Goal: Participate in discussion: Engage in conversation with other users on a specific topic

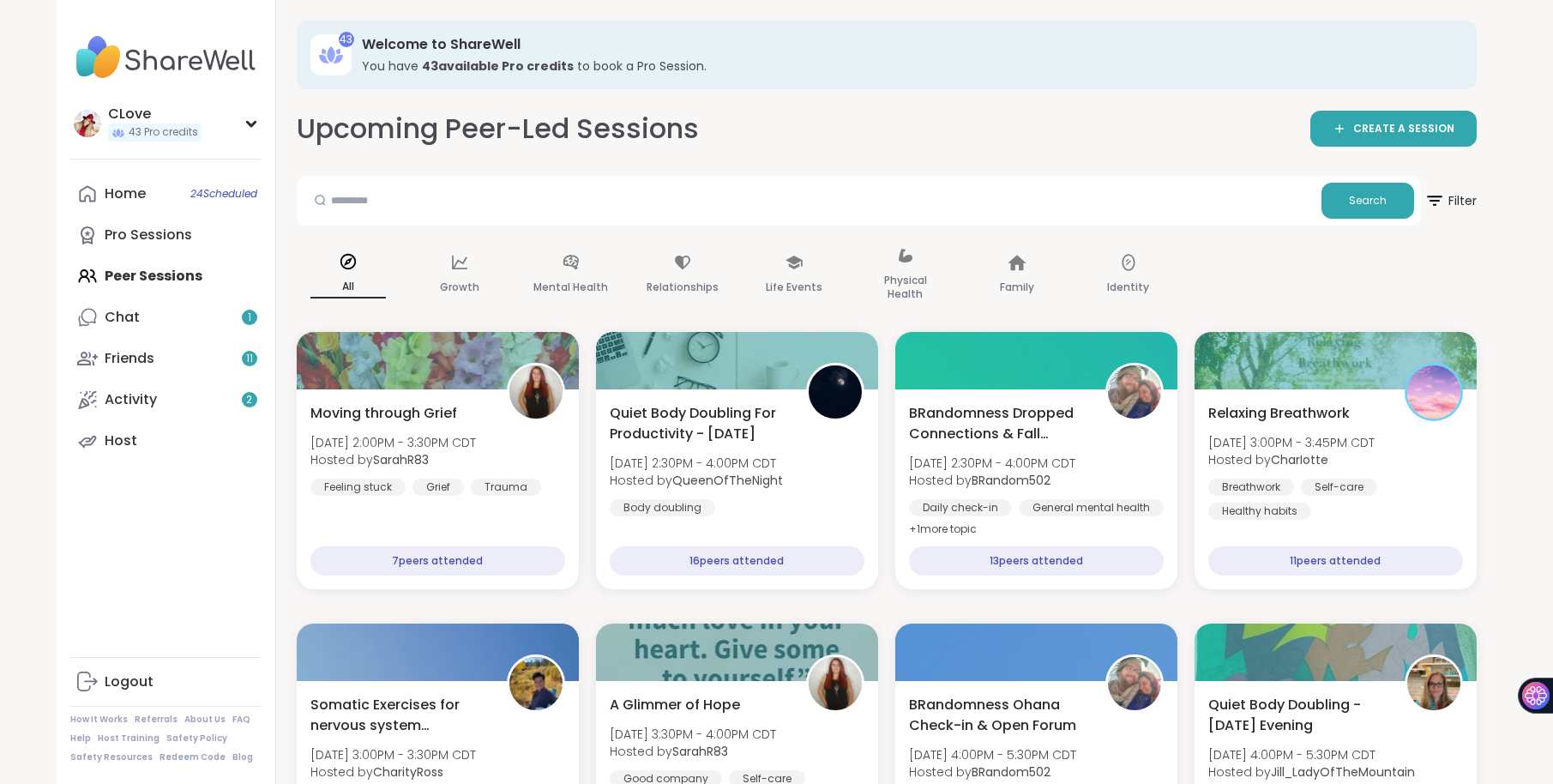
click at [136, 119] on div "CLove" at bounding box center [154, 113] width 93 height 19
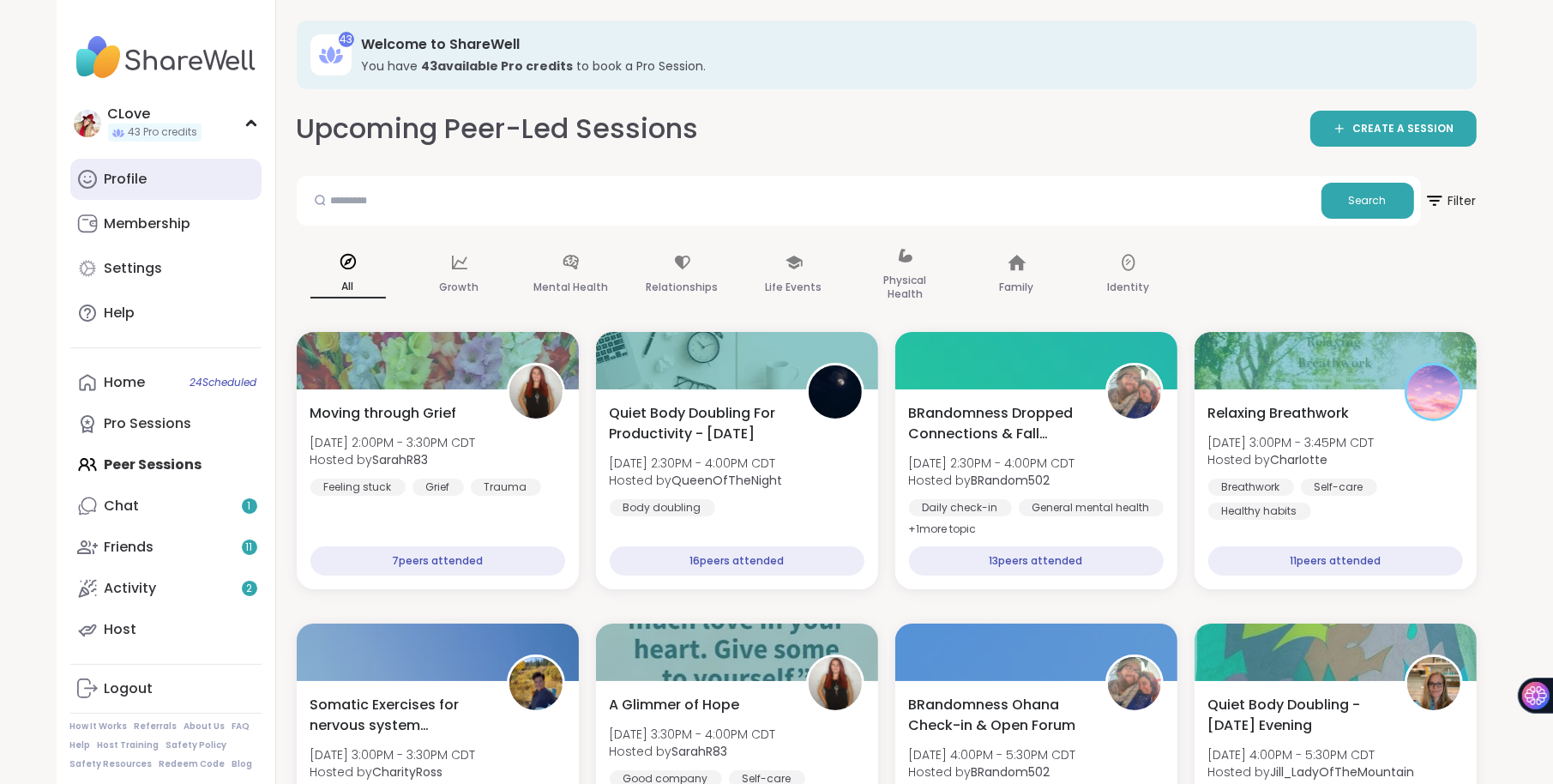
click at [124, 179] on div "Profile" at bounding box center [125, 179] width 43 height 19
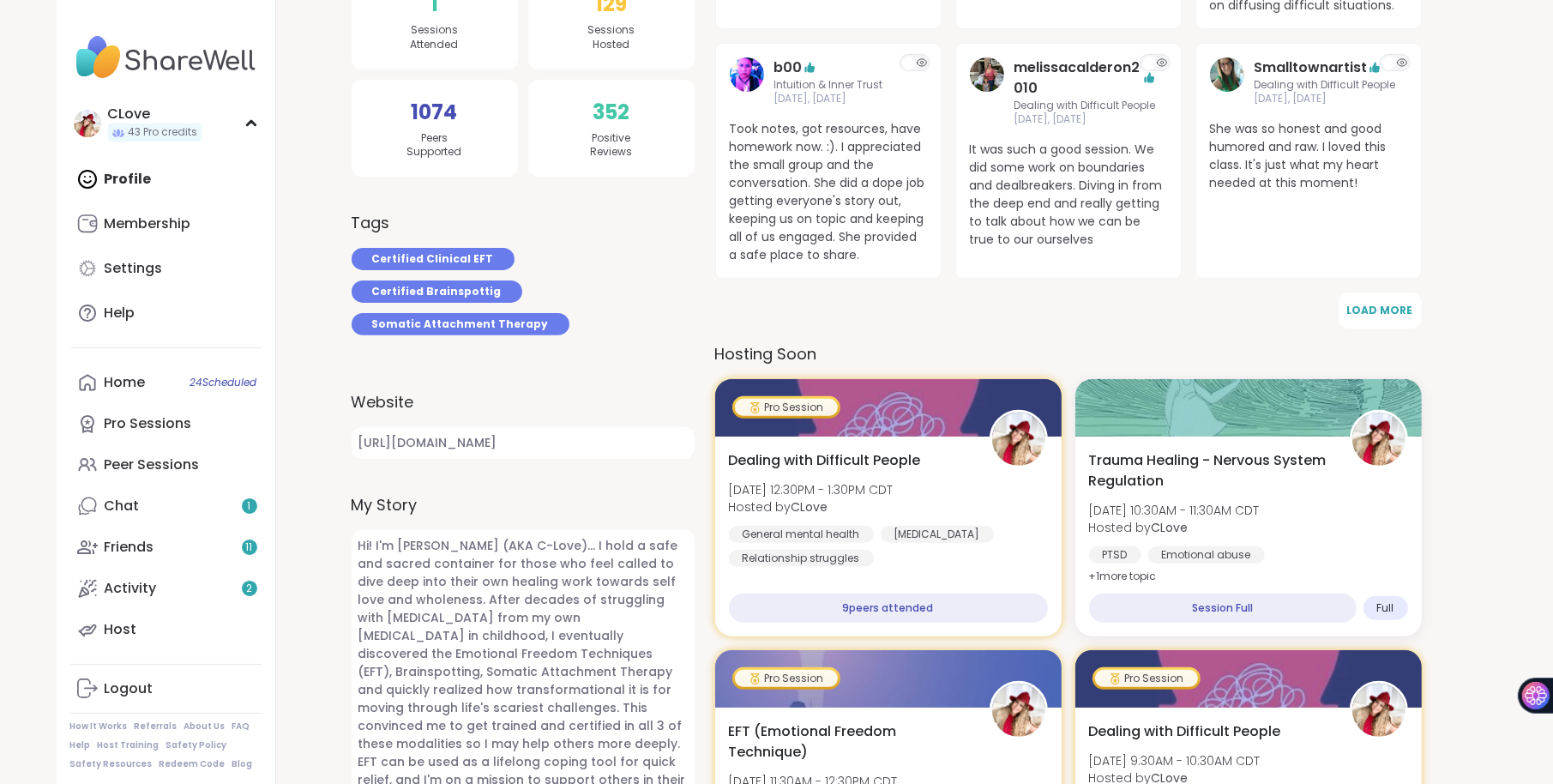
scroll to position [495, 0]
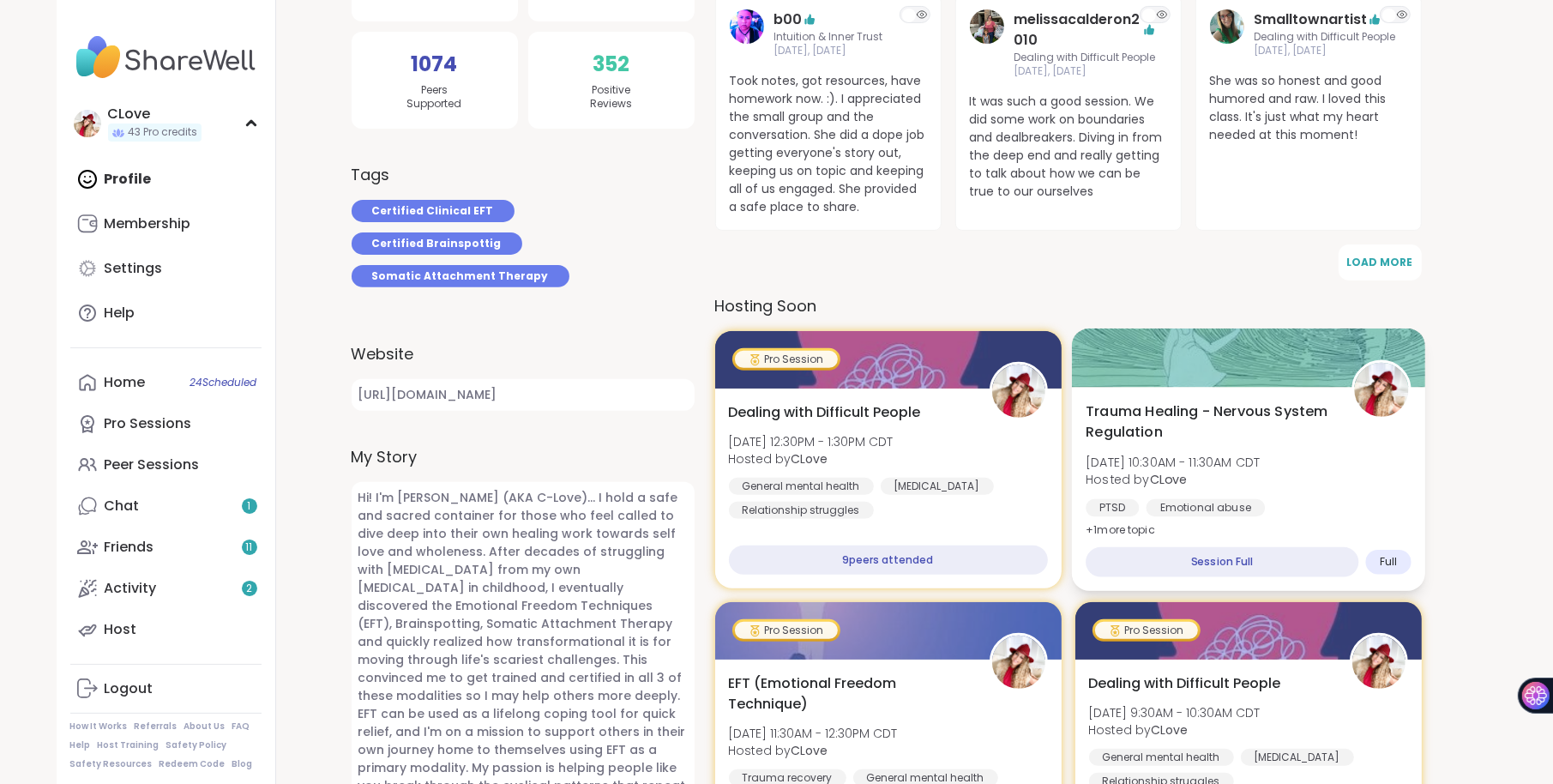
click at [1266, 438] on span "Trauma Healing - Nervous System Regulation" at bounding box center [1209, 422] width 247 height 42
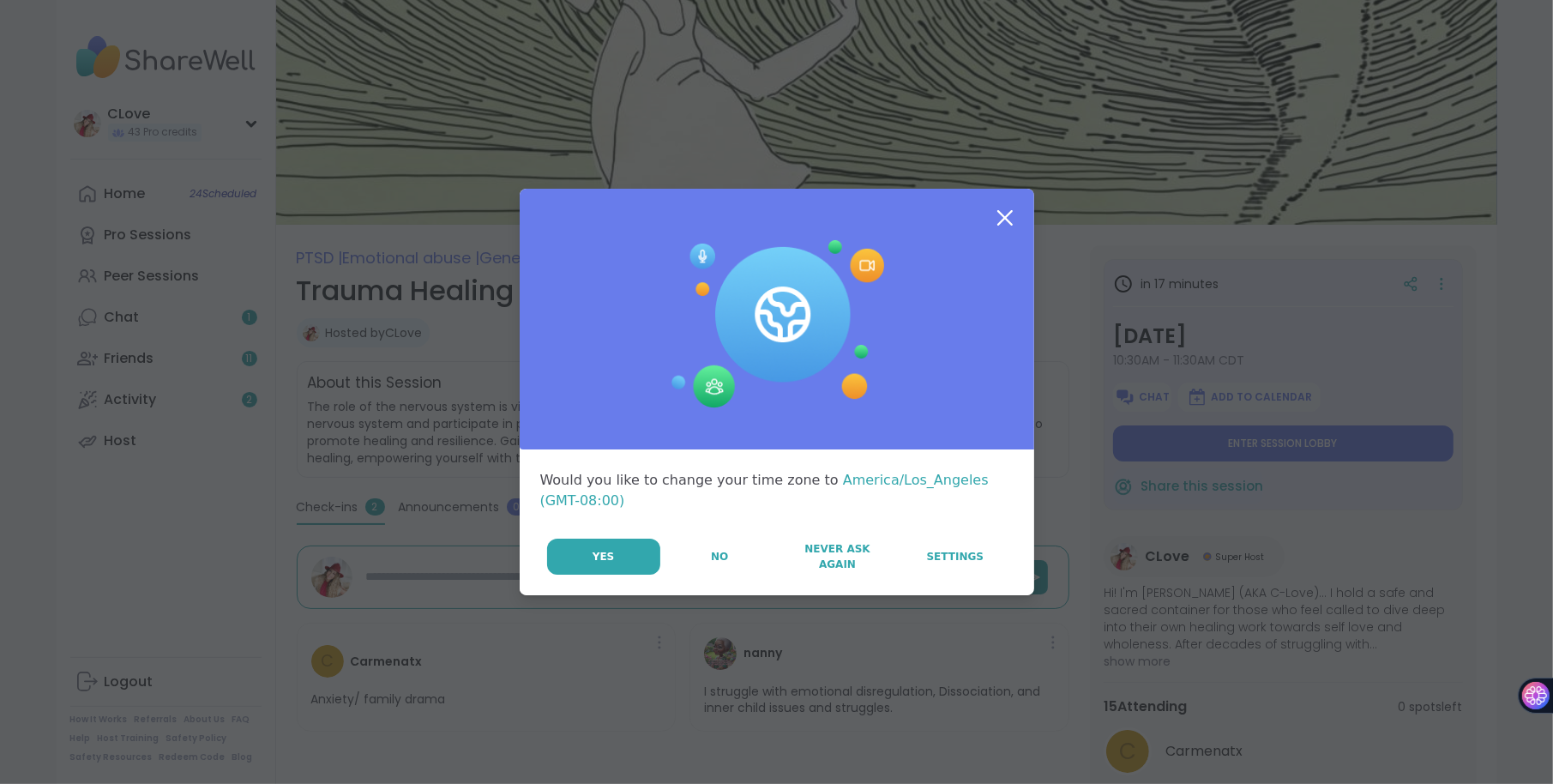
click at [1007, 220] on icon at bounding box center [1005, 218] width 15 height 15
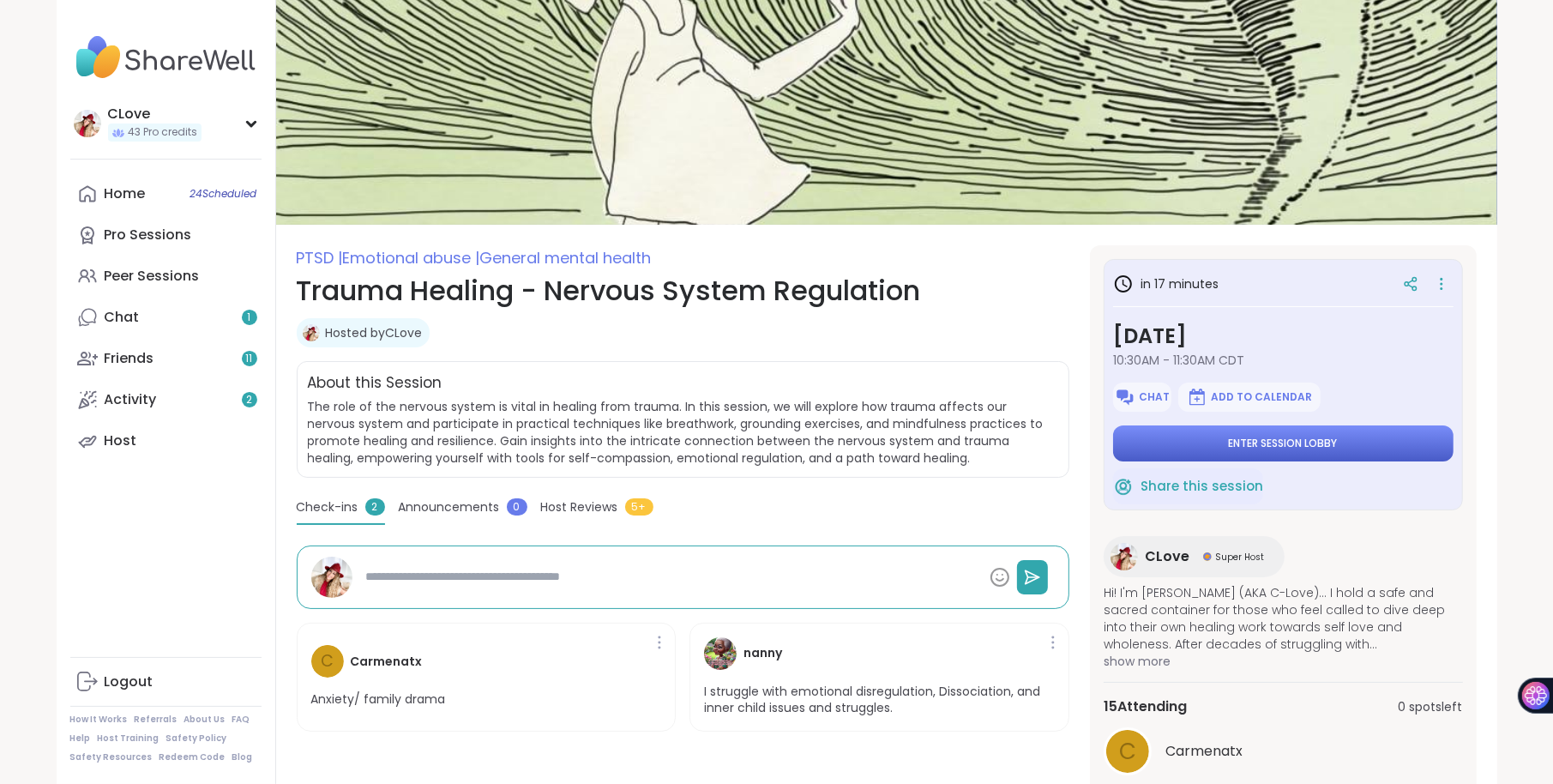
click at [1195, 437] on button "Enter session lobby" at bounding box center [1284, 443] width 341 height 36
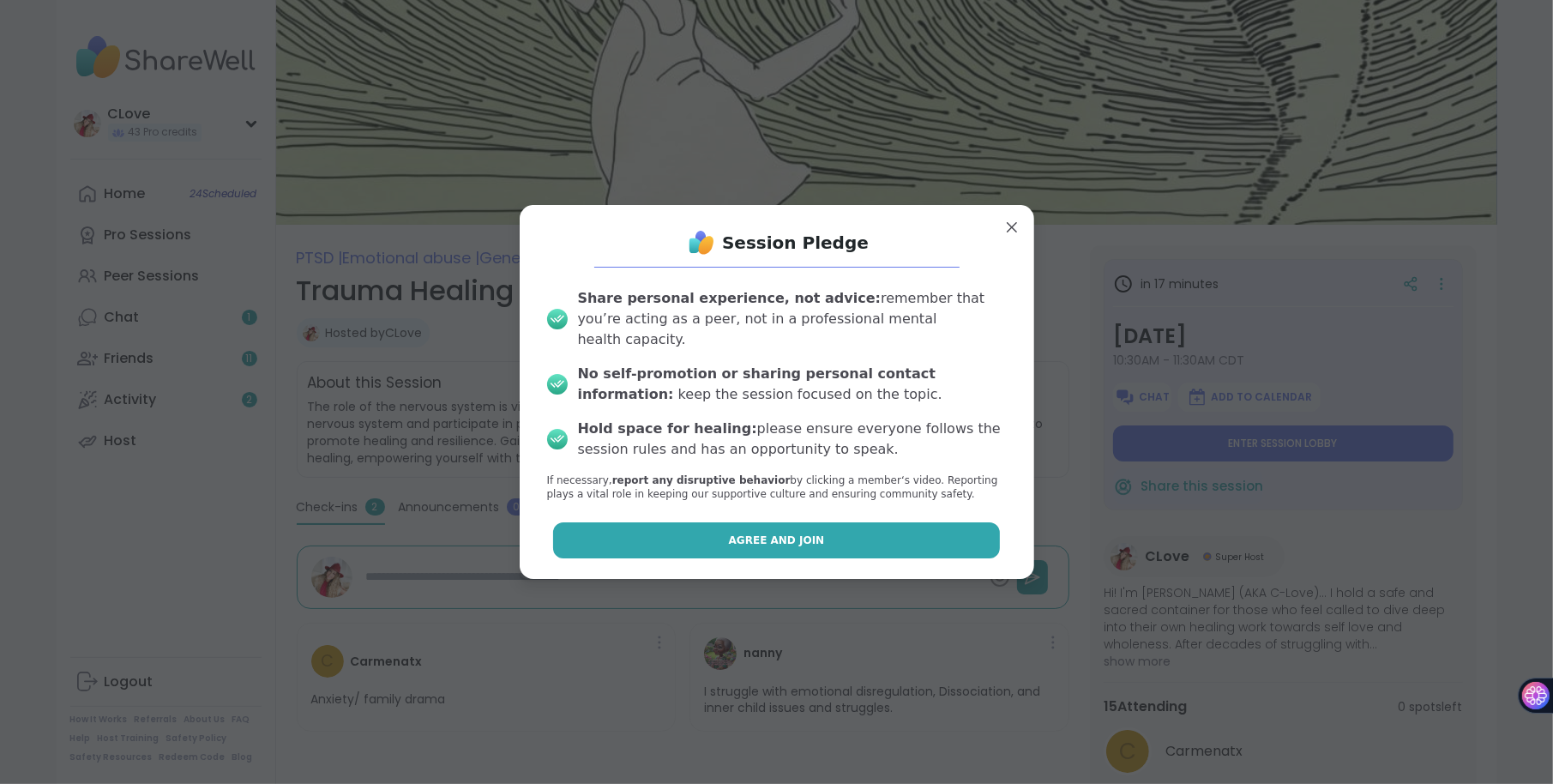
click at [870, 522] on button "Agree and Join" at bounding box center [776, 540] width 447 height 36
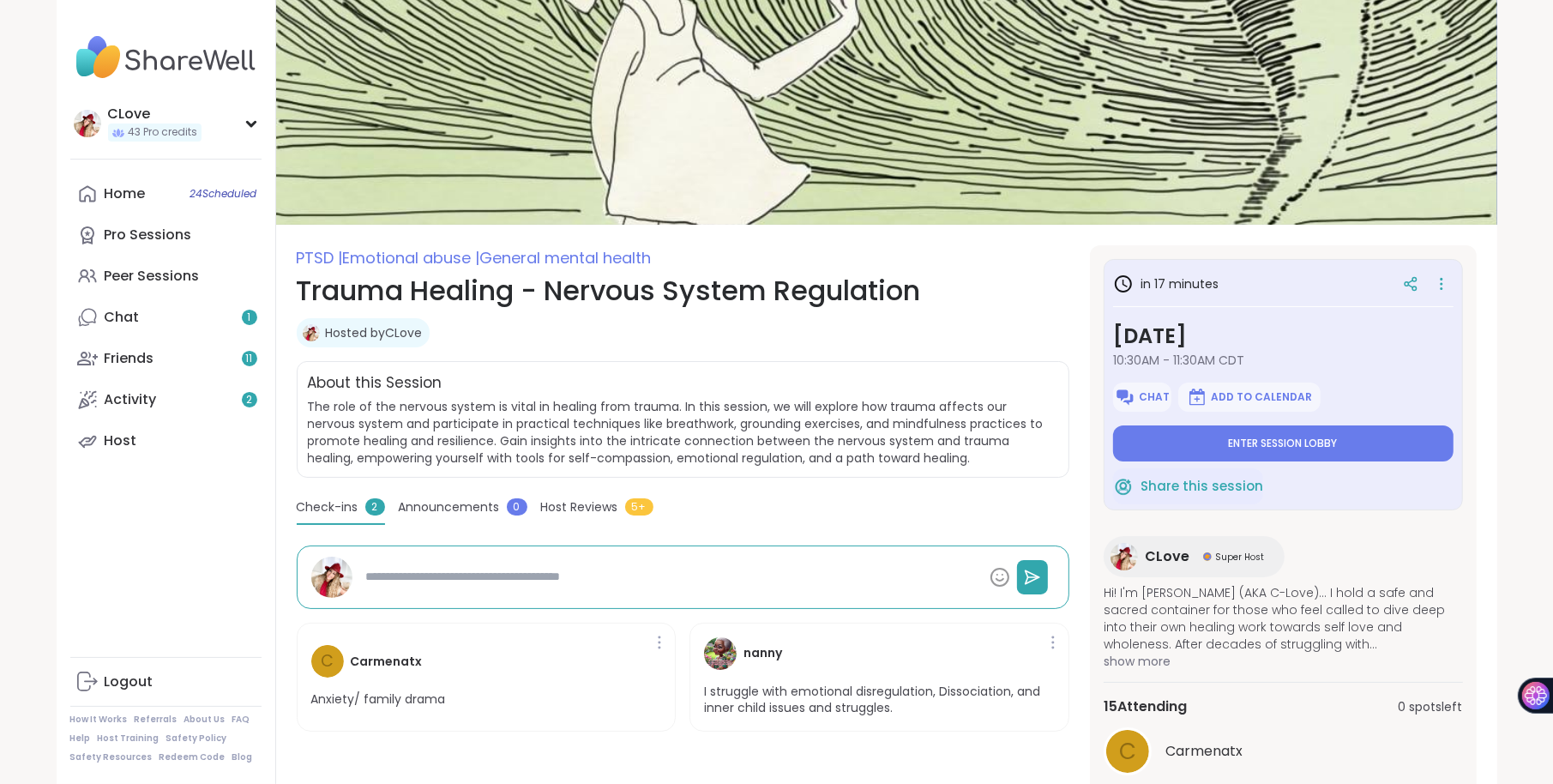
type textarea "*"
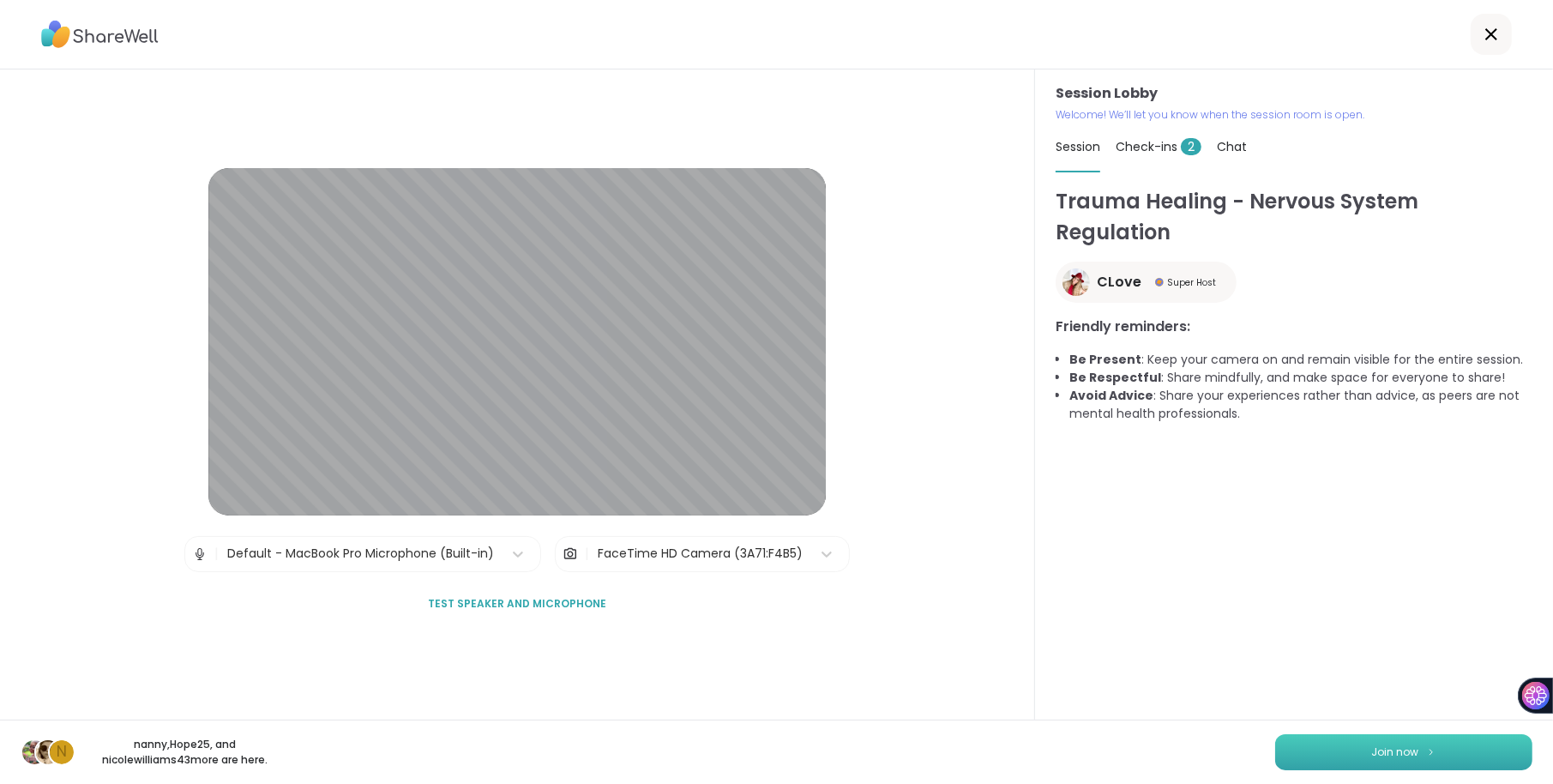
click at [1410, 750] on span "Join now" at bounding box center [1396, 751] width 47 height 15
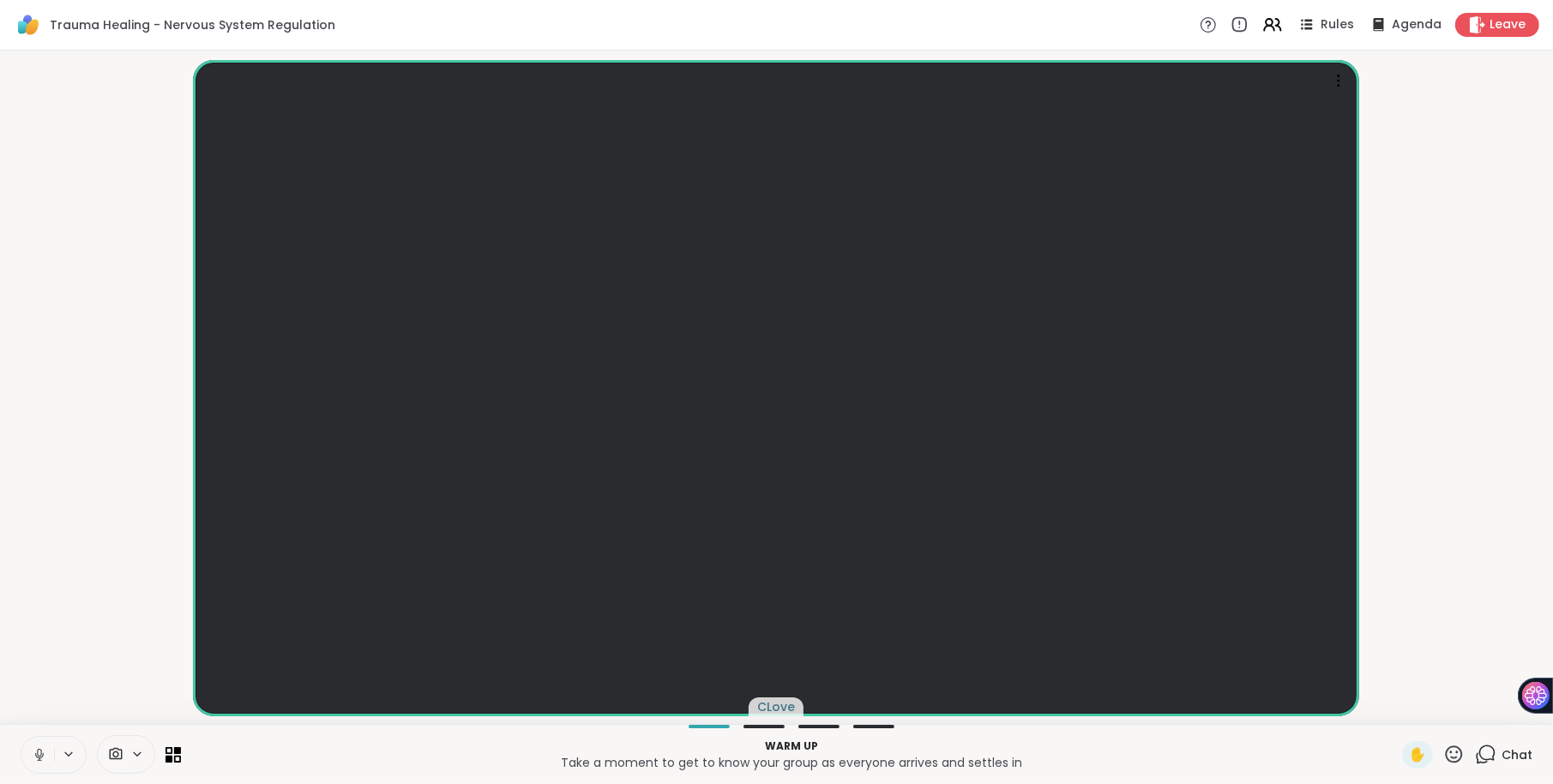
click at [1491, 750] on icon at bounding box center [1486, 754] width 22 height 22
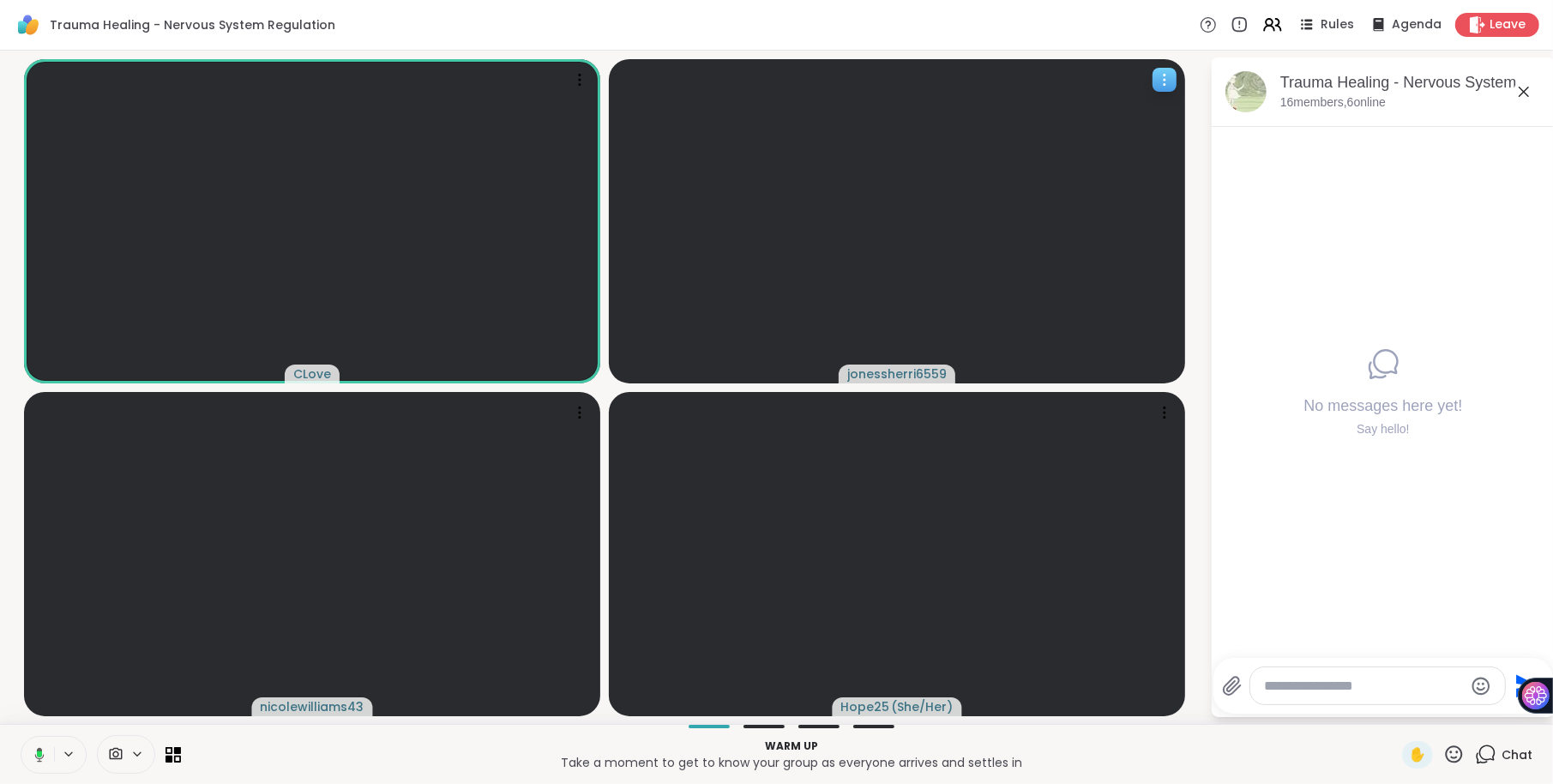
click at [1168, 82] on icon at bounding box center [1164, 80] width 17 height 17
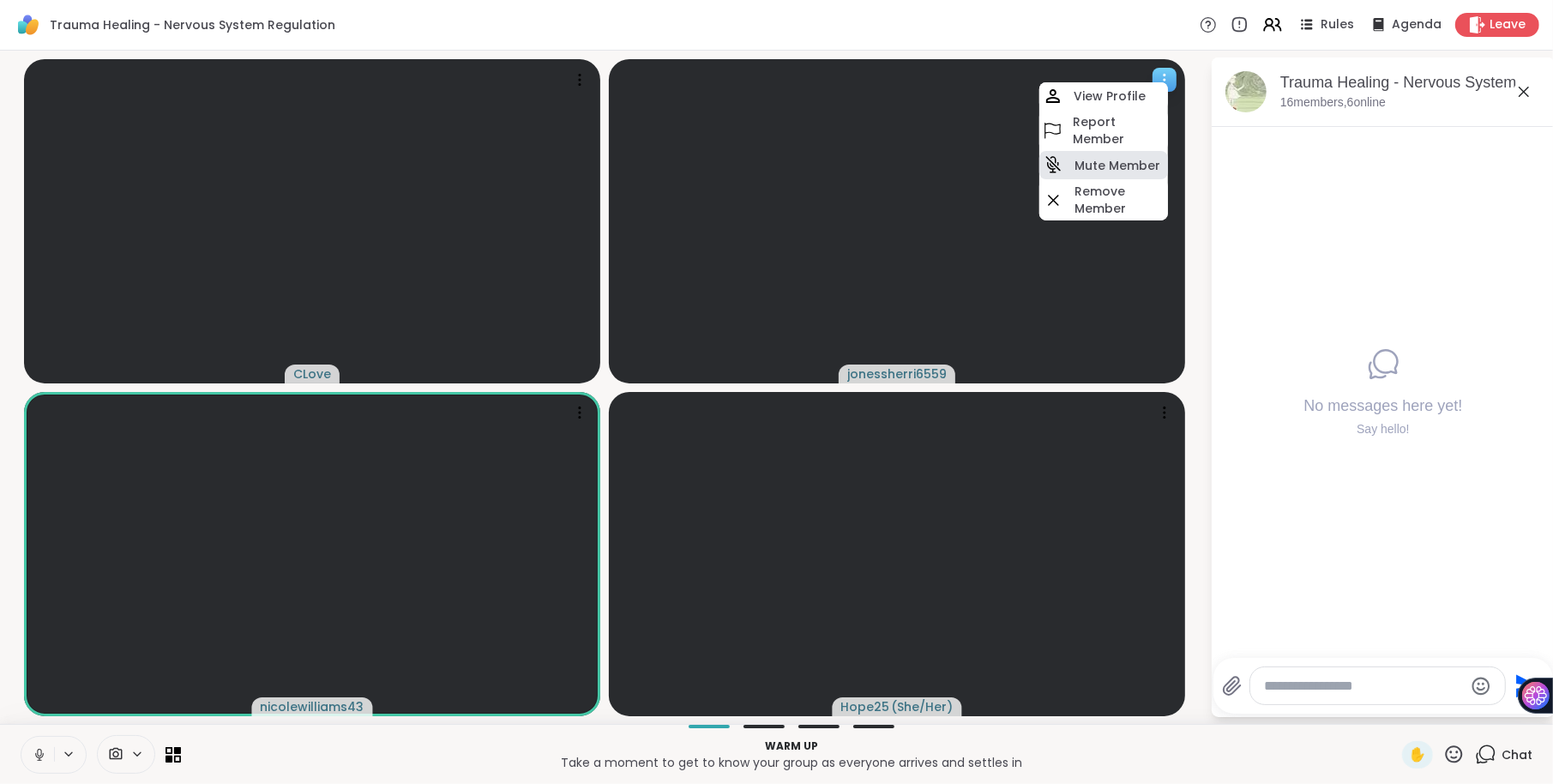
click at [1103, 164] on h4 "Mute Member" at bounding box center [1117, 165] width 86 height 17
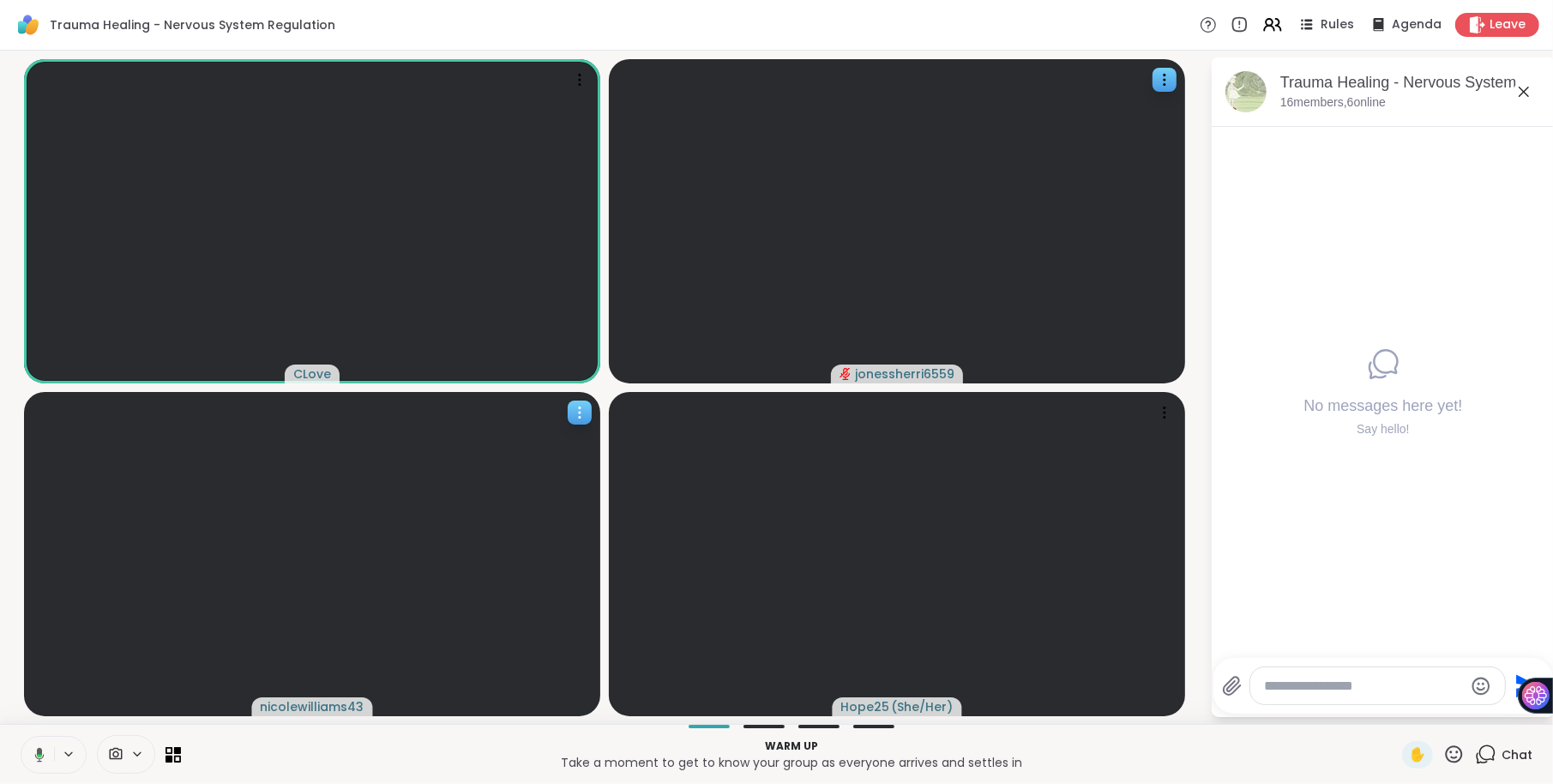
click at [574, 411] on icon at bounding box center [579, 412] width 17 height 17
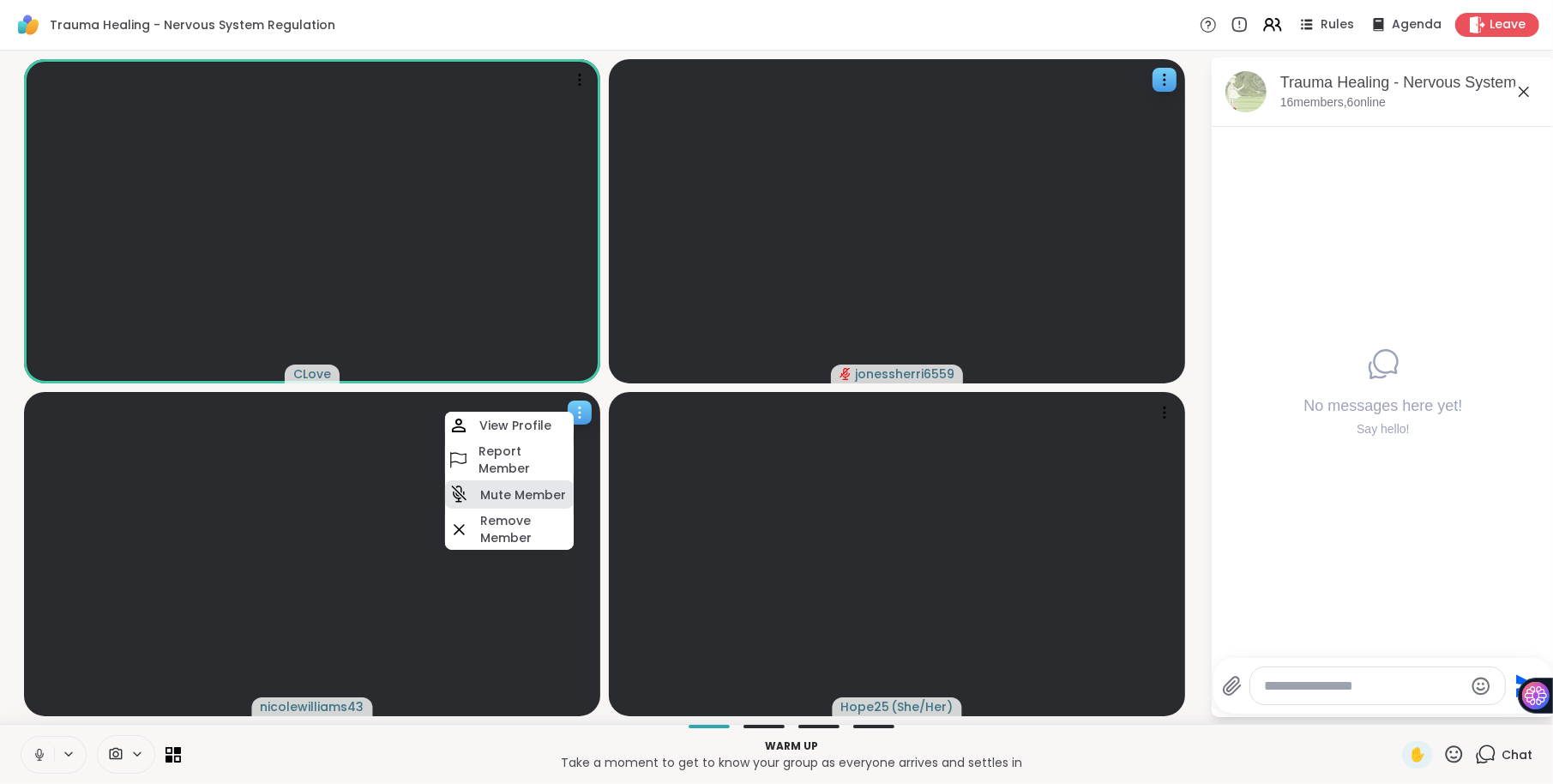
click at [507, 500] on h4 "Mute Member" at bounding box center [523, 494] width 86 height 17
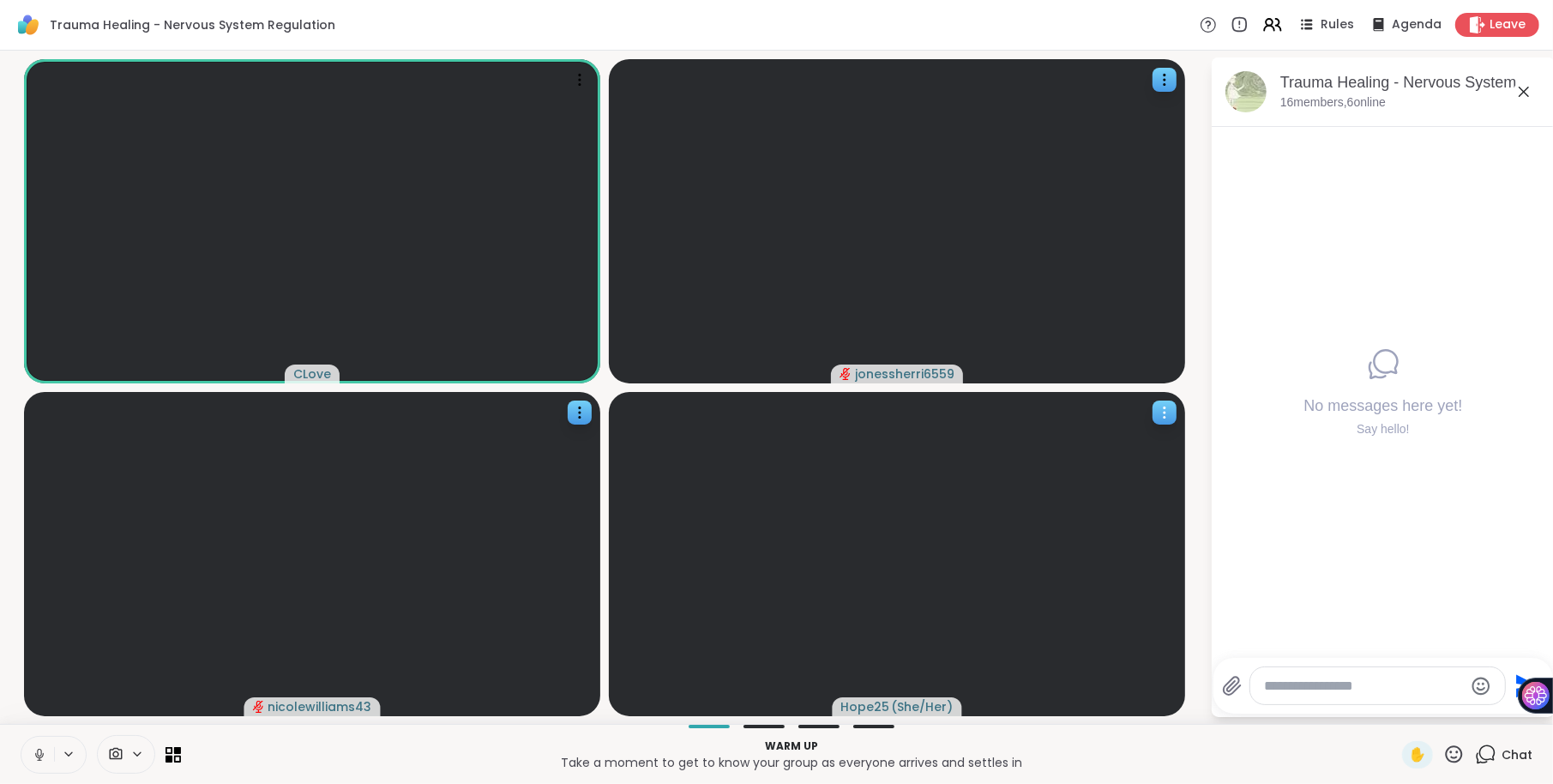
click at [1156, 408] on icon at bounding box center [1164, 412] width 17 height 17
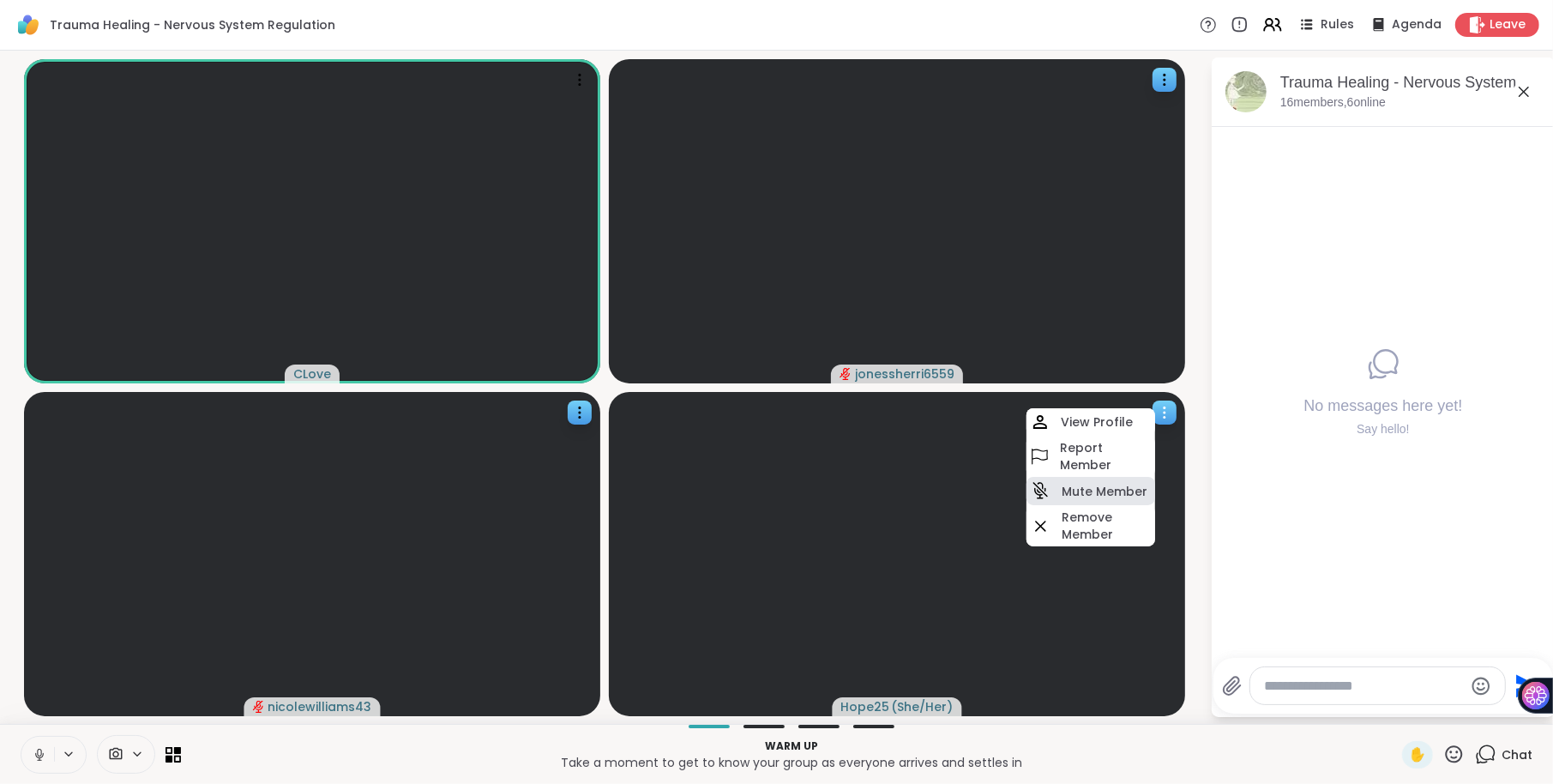
click at [1104, 484] on h4 "Mute Member" at bounding box center [1104, 491] width 86 height 17
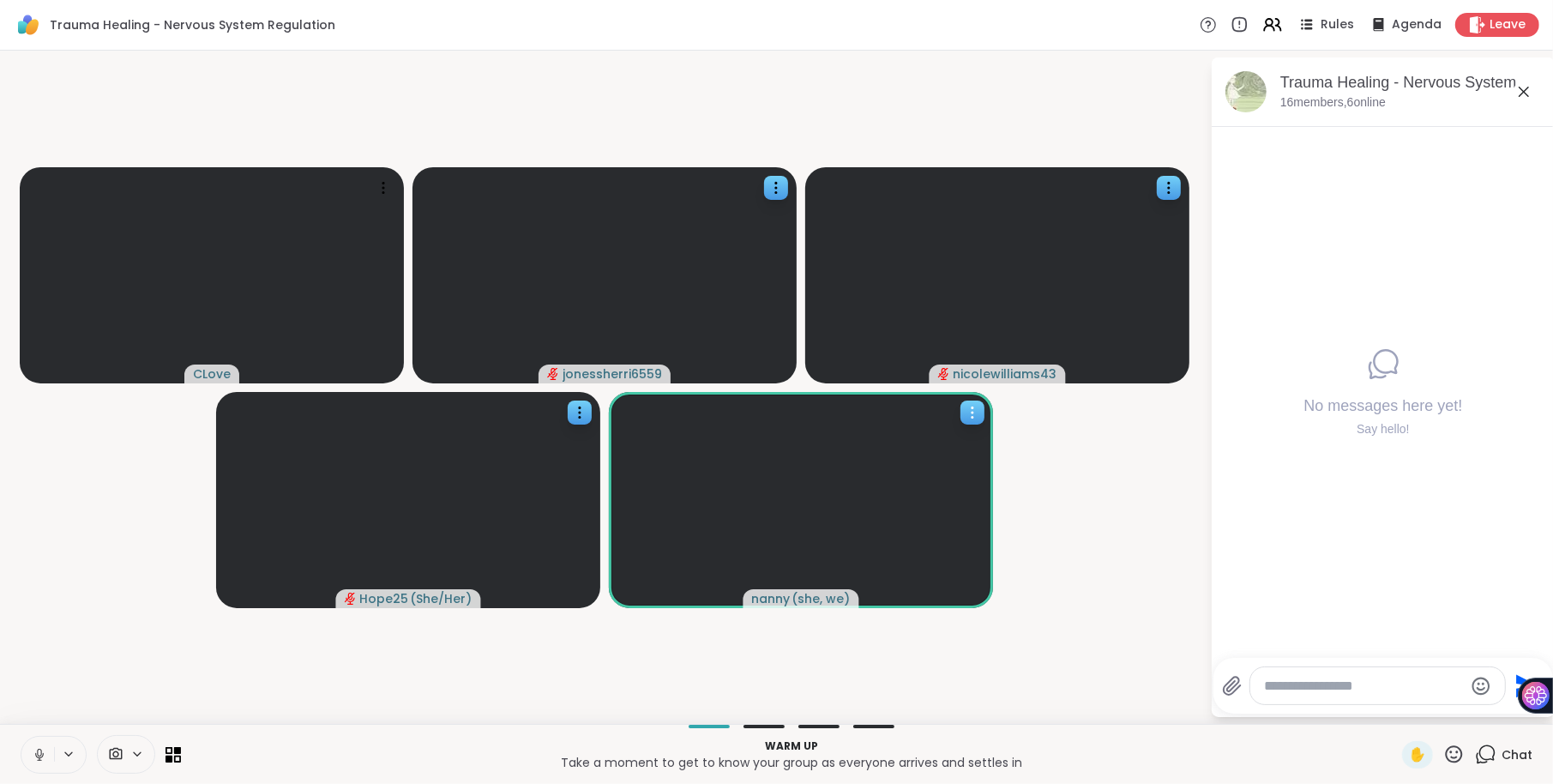
click at [974, 414] on icon at bounding box center [972, 412] width 17 height 17
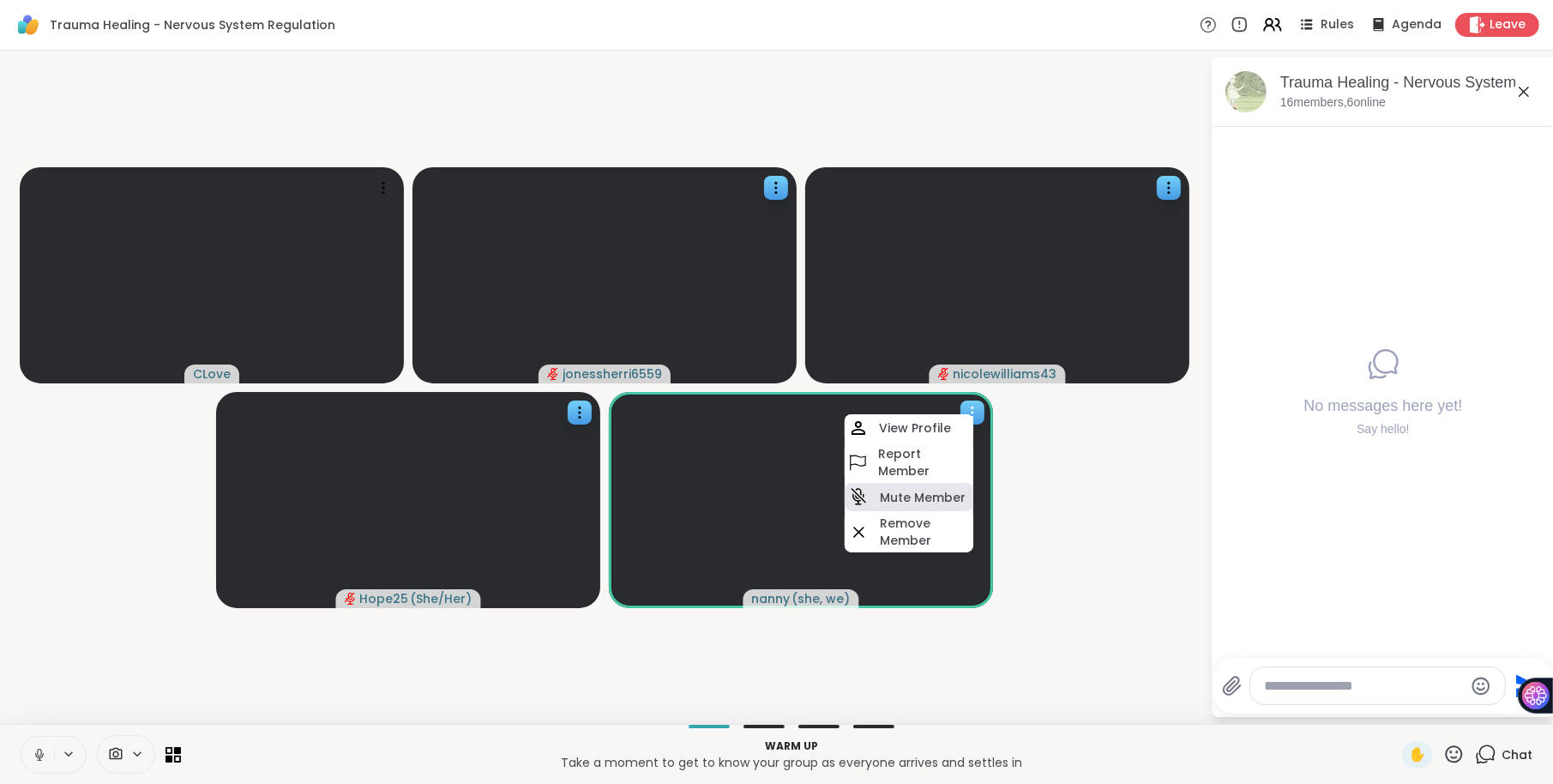
click at [937, 492] on h4 "Mute Member" at bounding box center [923, 497] width 86 height 17
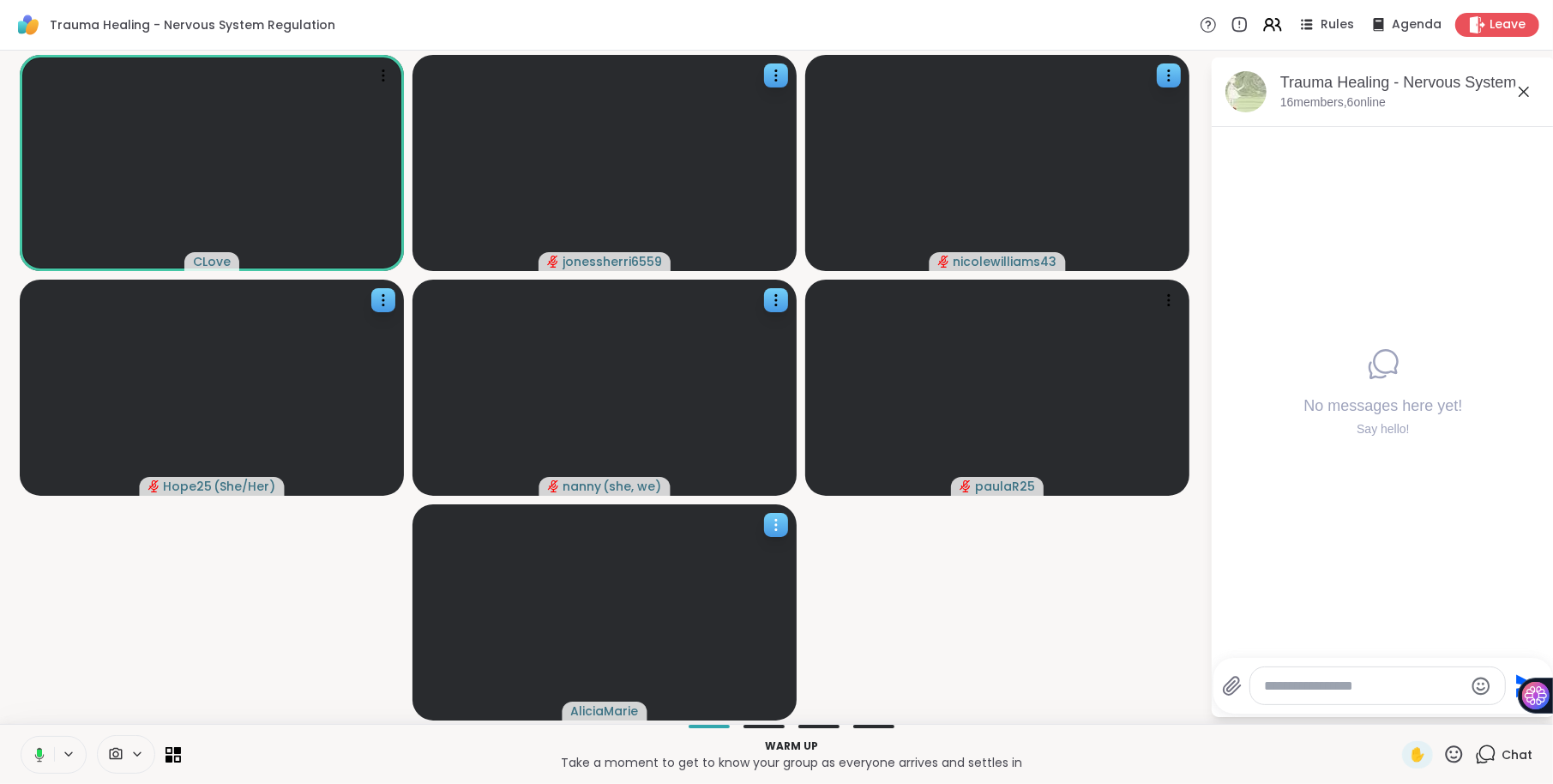
click at [779, 522] on icon at bounding box center [776, 524] width 17 height 17
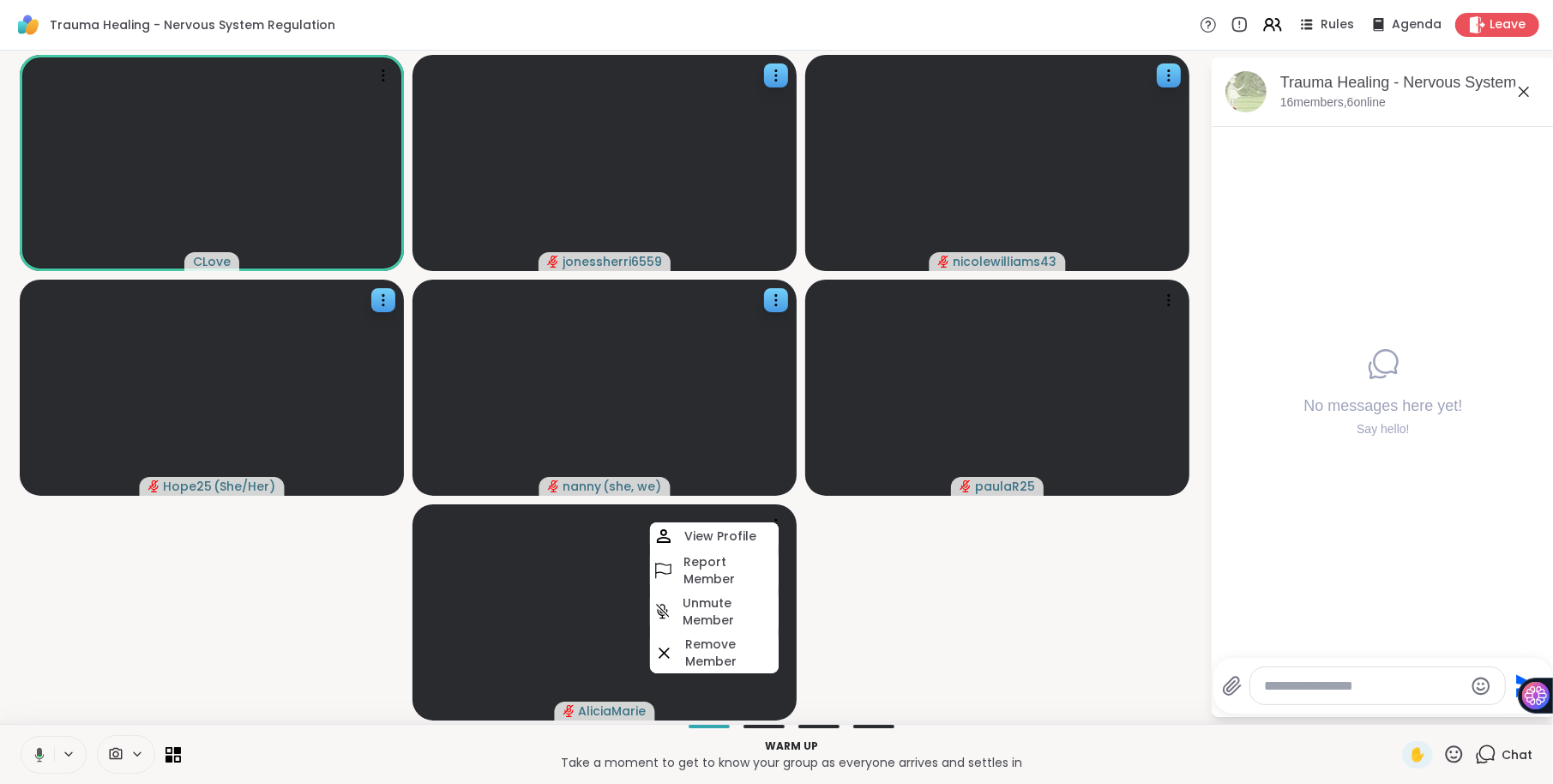
click at [1154, 547] on video-player-container "CLove jonessherri6559 nicolewilliams43 Hope25 ( She/Her ) [PERSON_NAME] ( she, …" at bounding box center [605, 386] width 1189 height 659
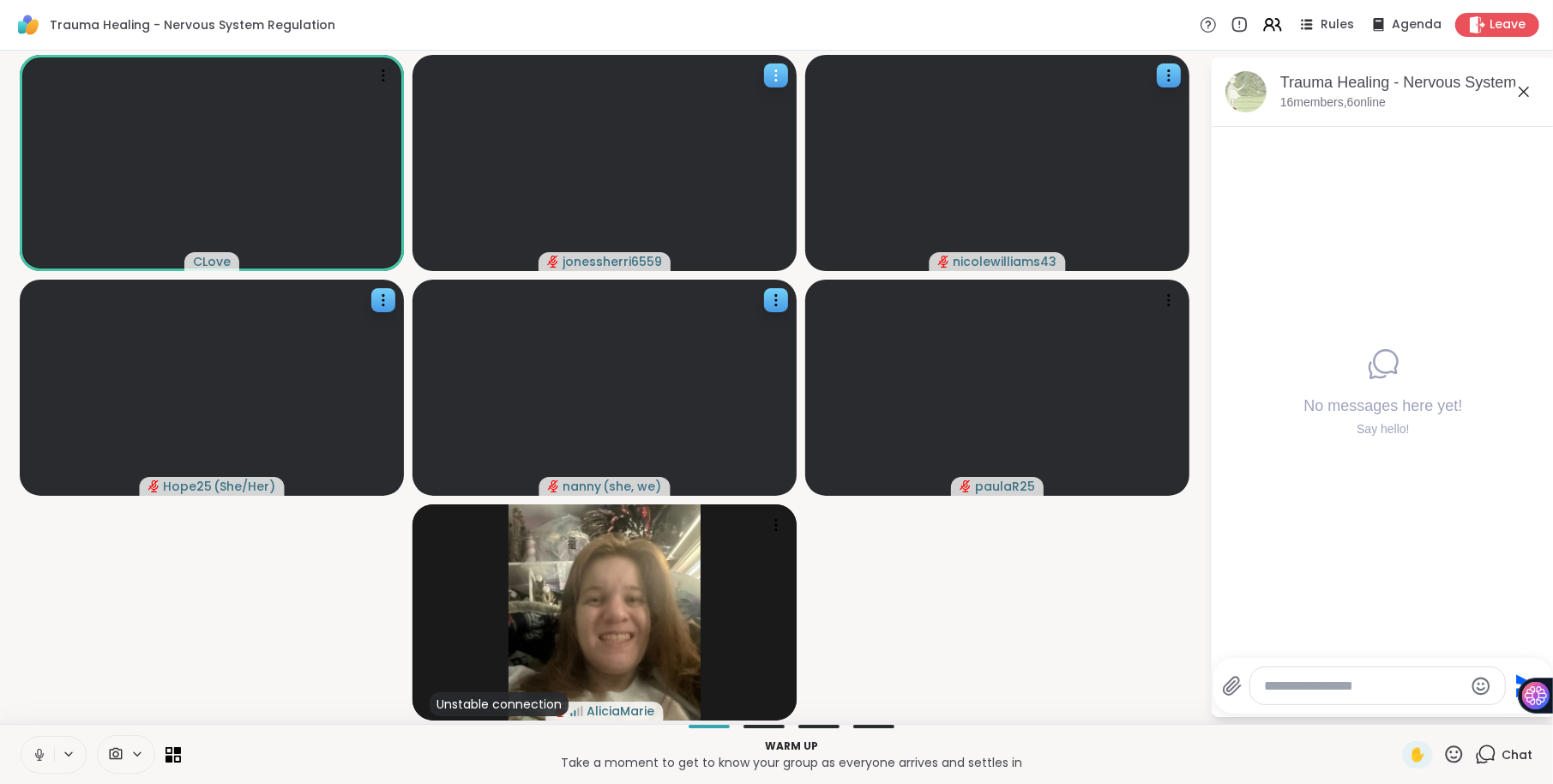
click at [786, 73] on div at bounding box center [776, 75] width 24 height 24
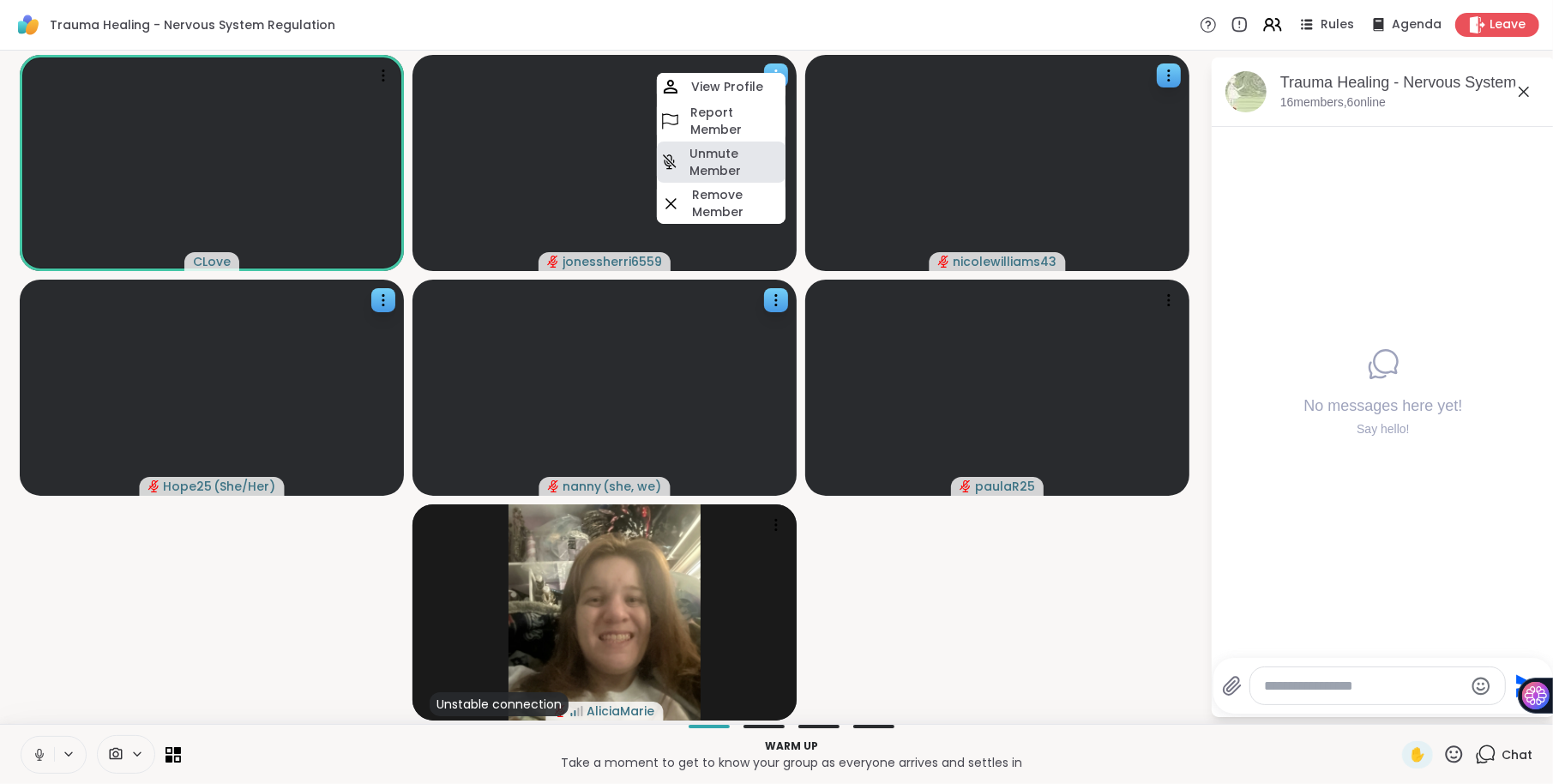
click at [718, 157] on h4 "Unmute Member" at bounding box center [736, 162] width 92 height 34
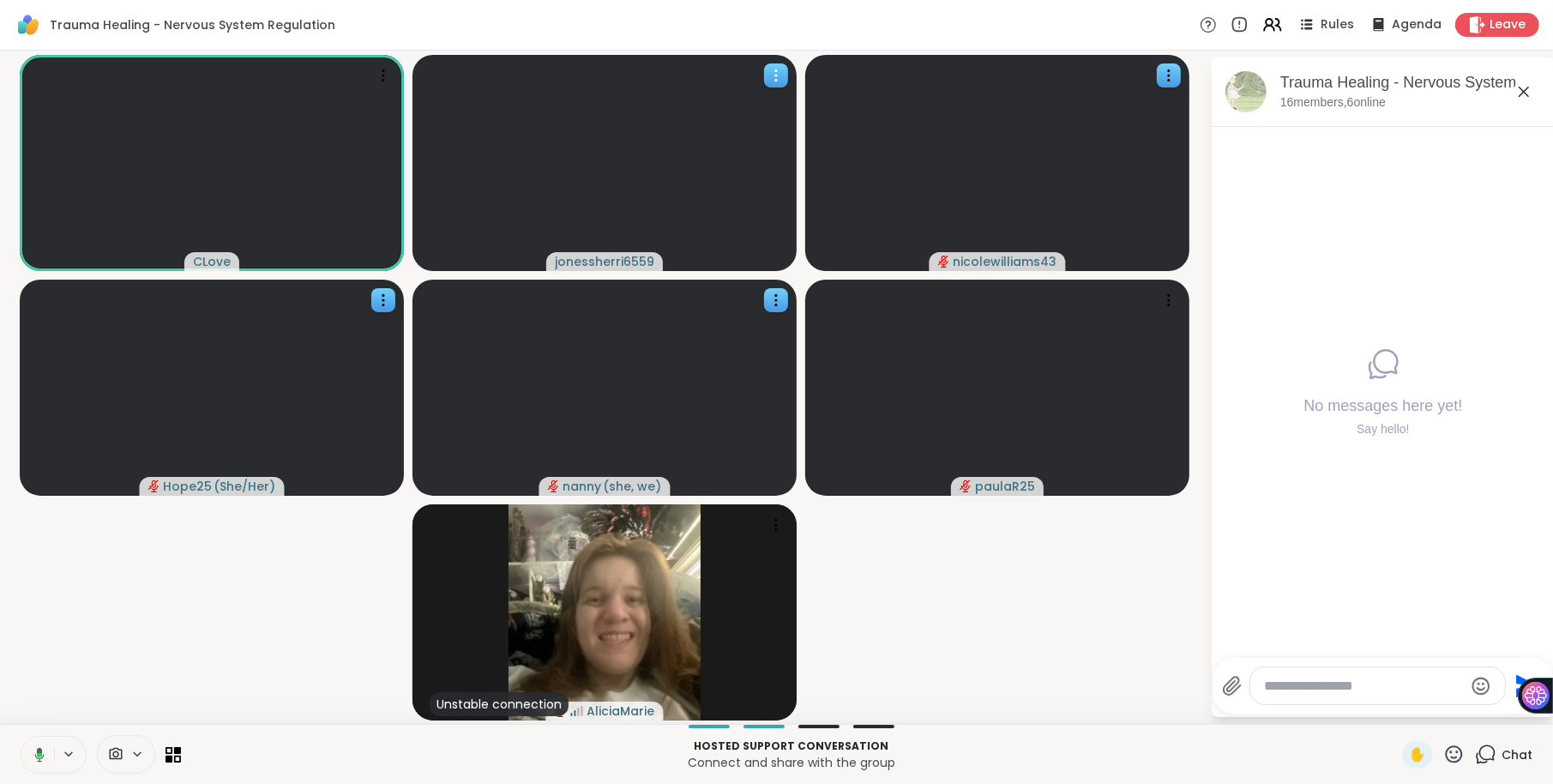
click at [778, 81] on icon at bounding box center [776, 75] width 17 height 17
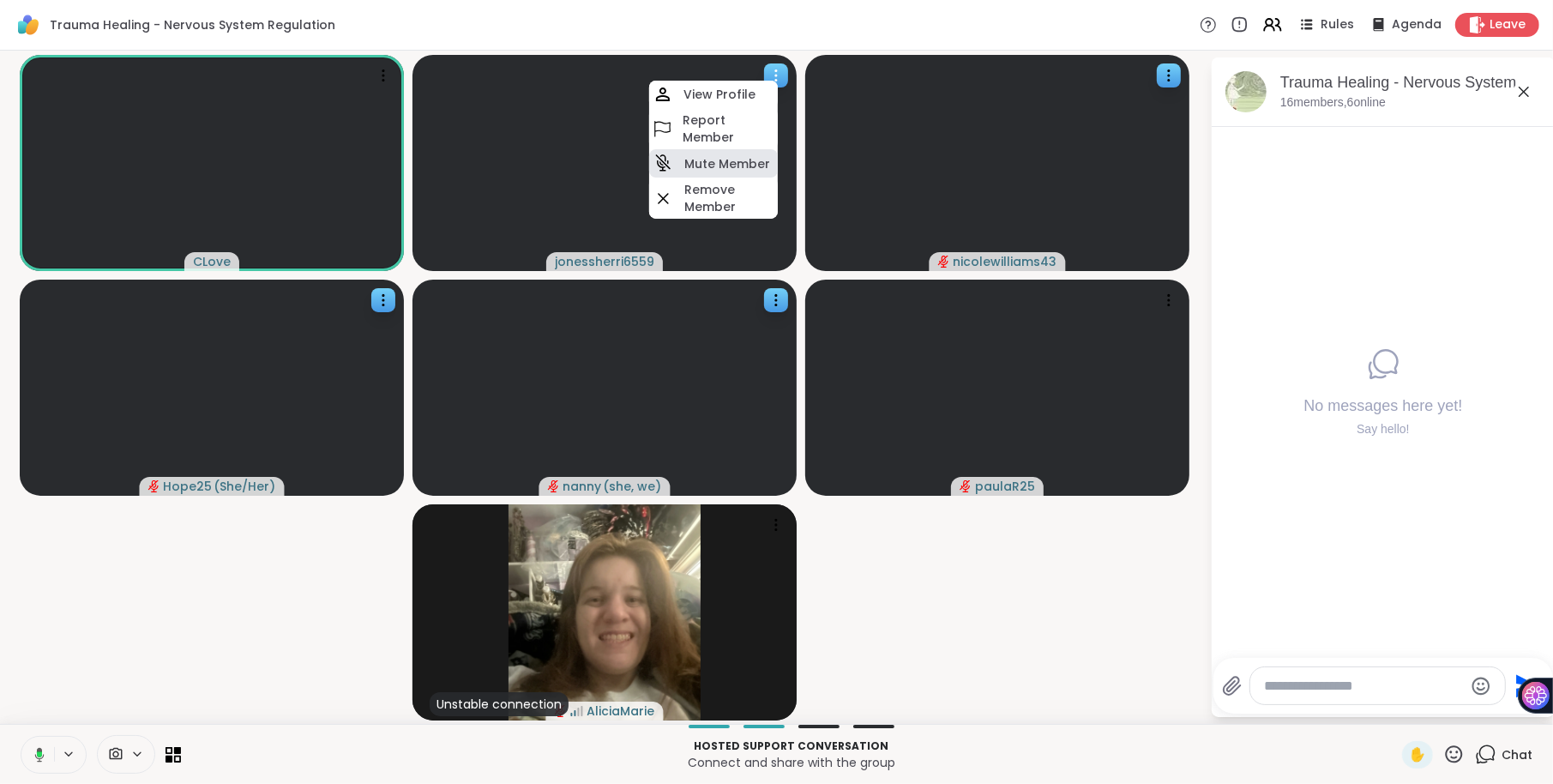
click at [744, 162] on h4 "Mute Member" at bounding box center [727, 163] width 86 height 17
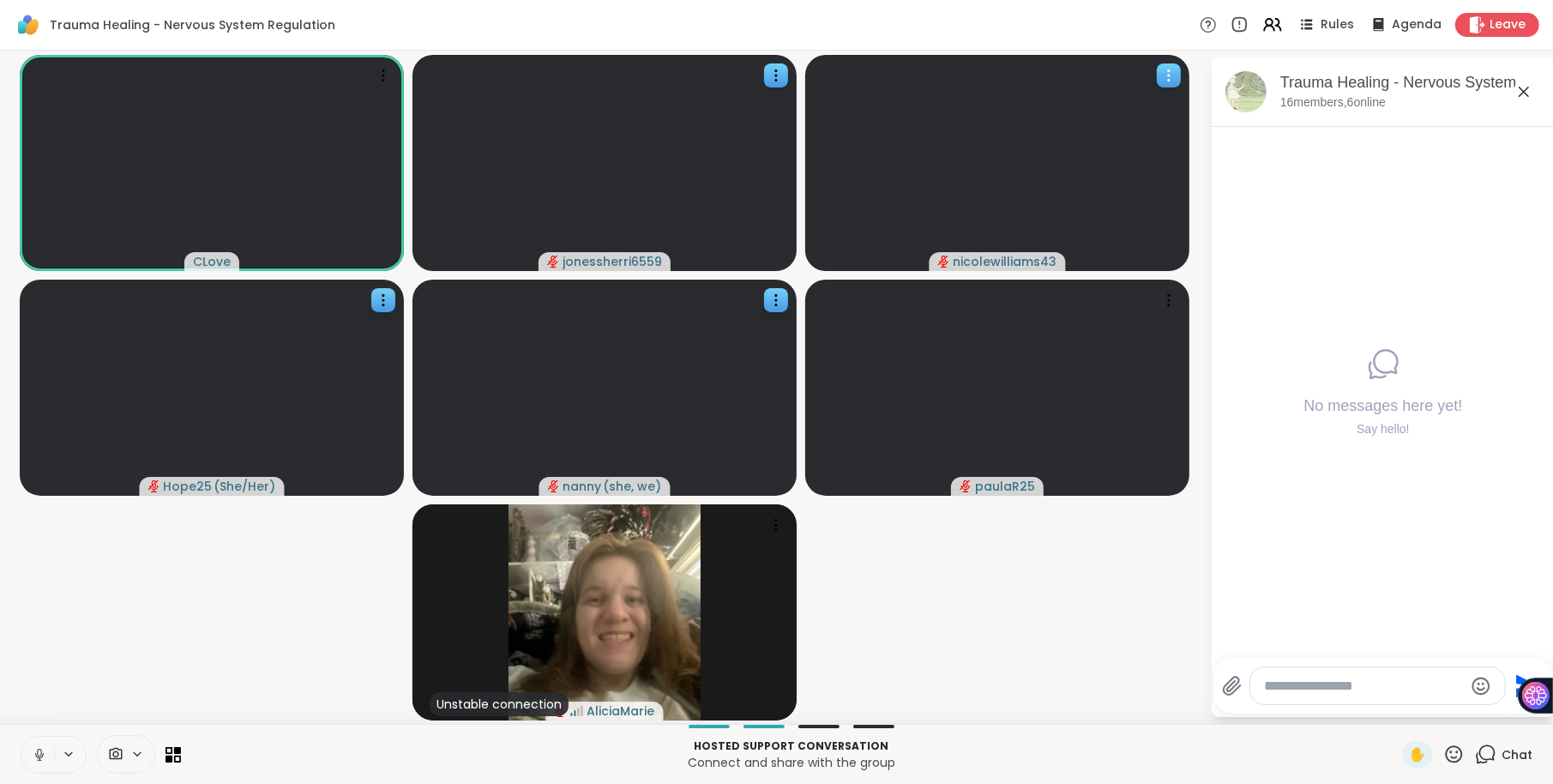
click at [1172, 68] on icon at bounding box center [1169, 75] width 17 height 17
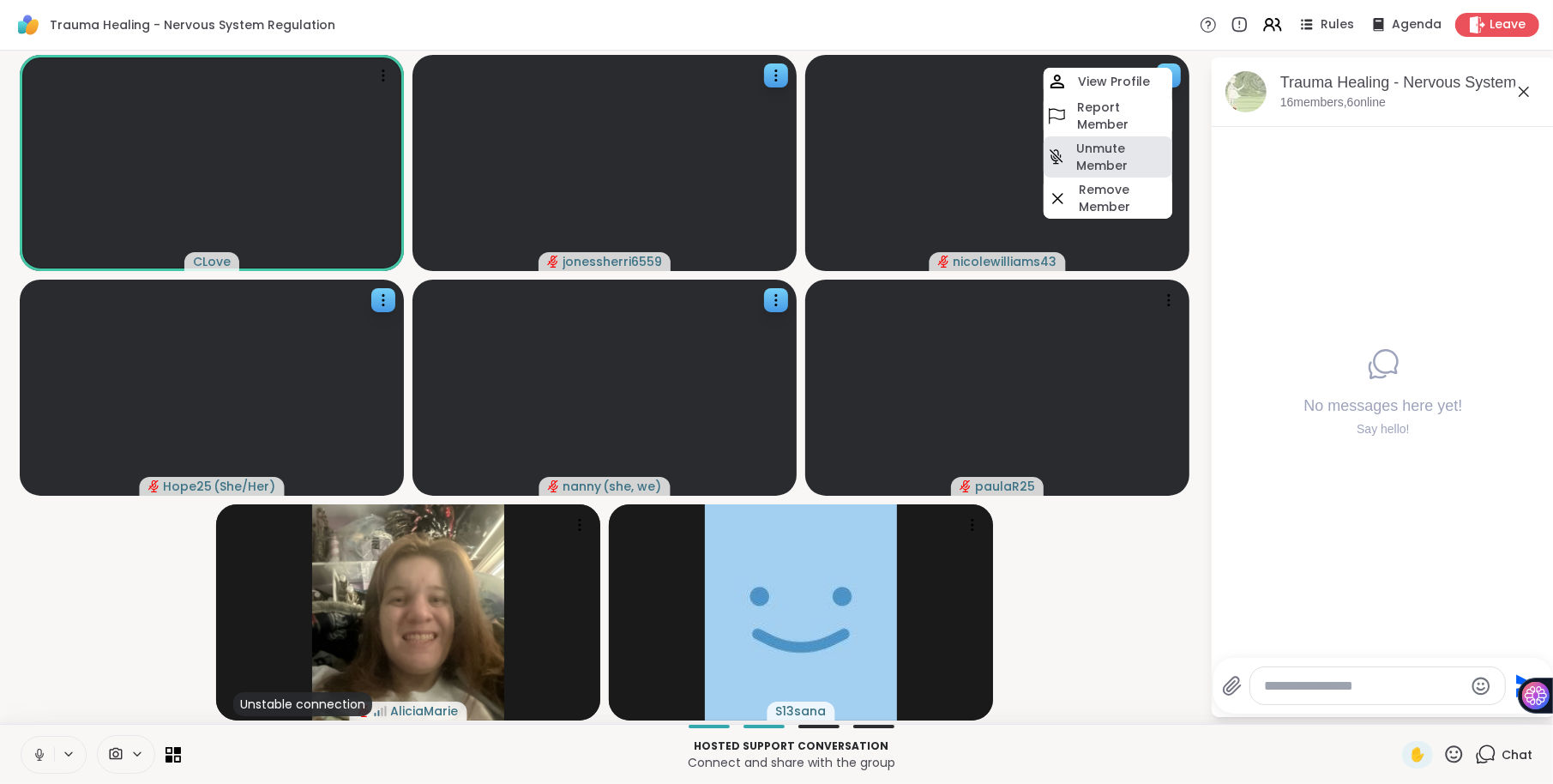
click at [1103, 146] on h4 "Unmute Member" at bounding box center [1122, 157] width 92 height 34
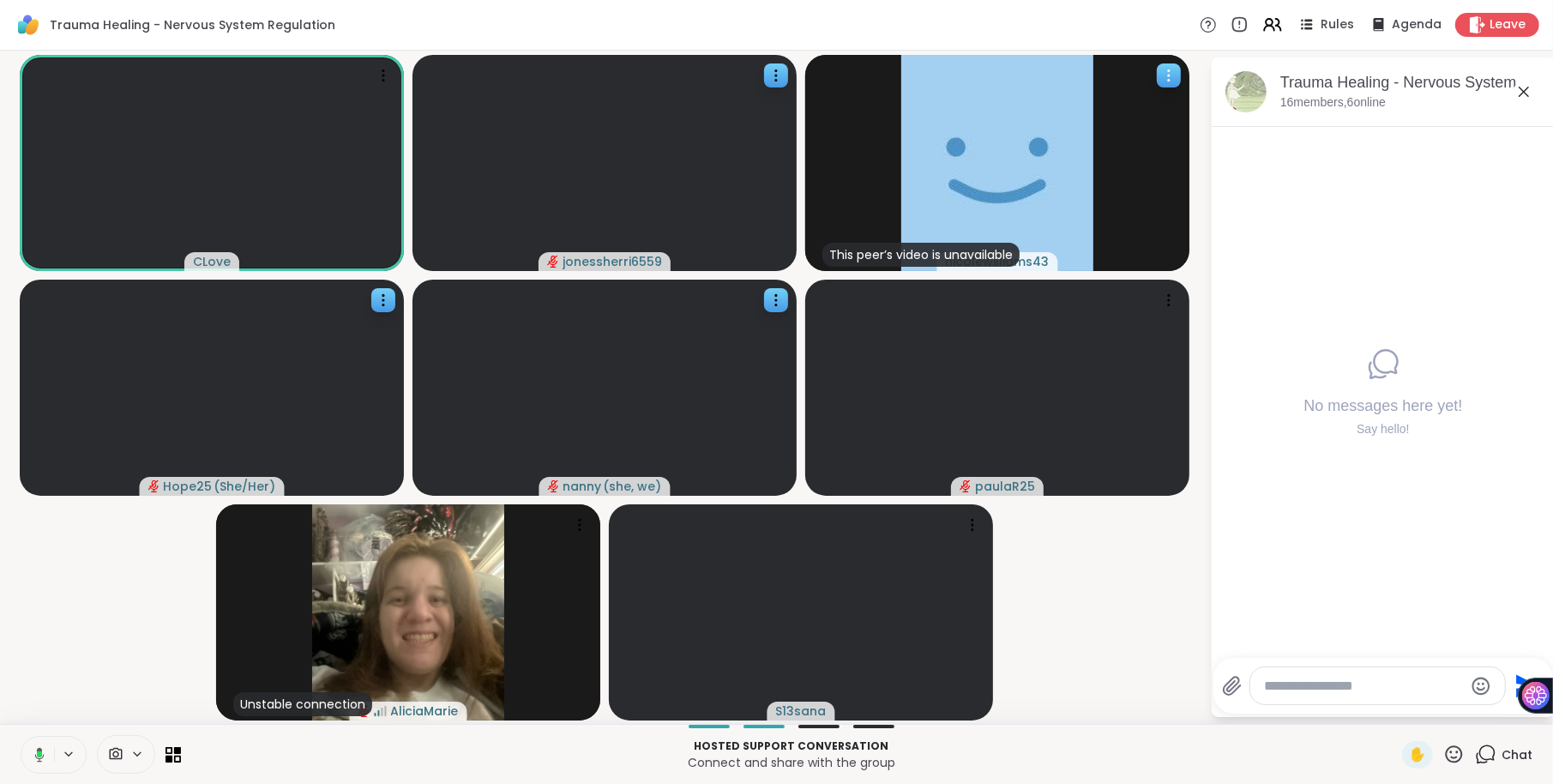
click at [1171, 68] on icon at bounding box center [1169, 75] width 17 height 17
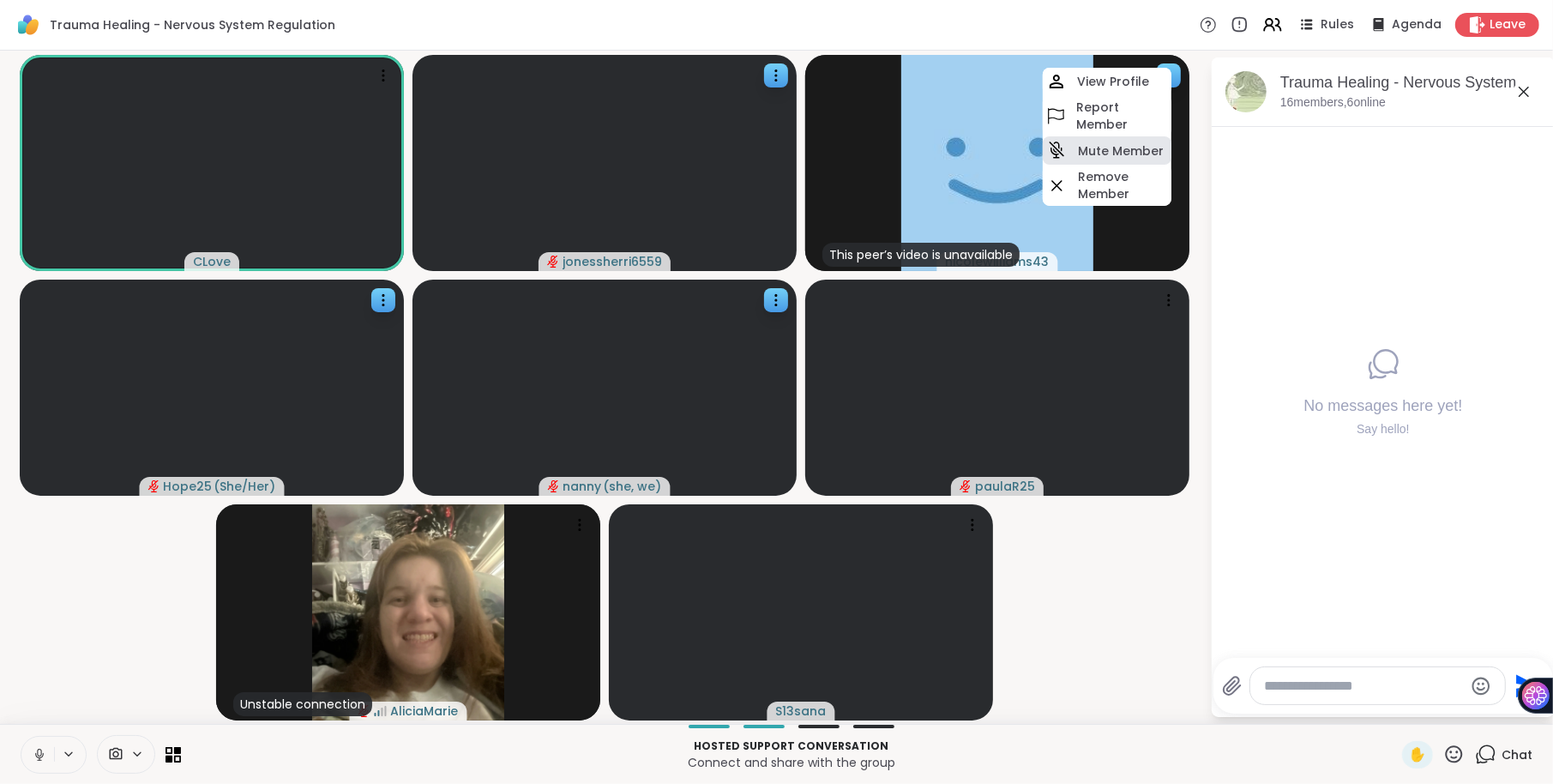
click at [1129, 146] on h4 "Mute Member" at bounding box center [1121, 150] width 86 height 17
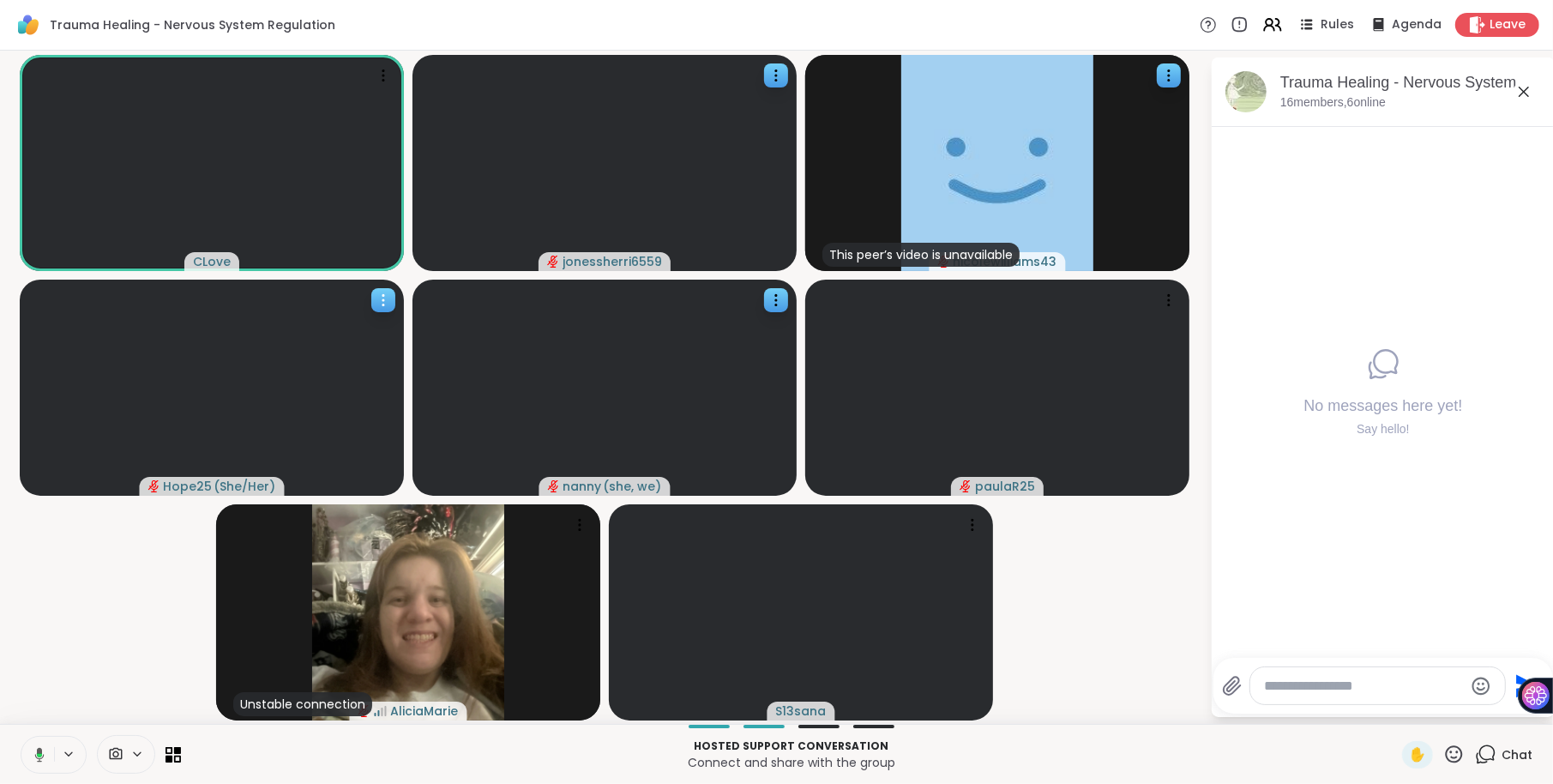
click at [386, 295] on icon at bounding box center [383, 300] width 17 height 17
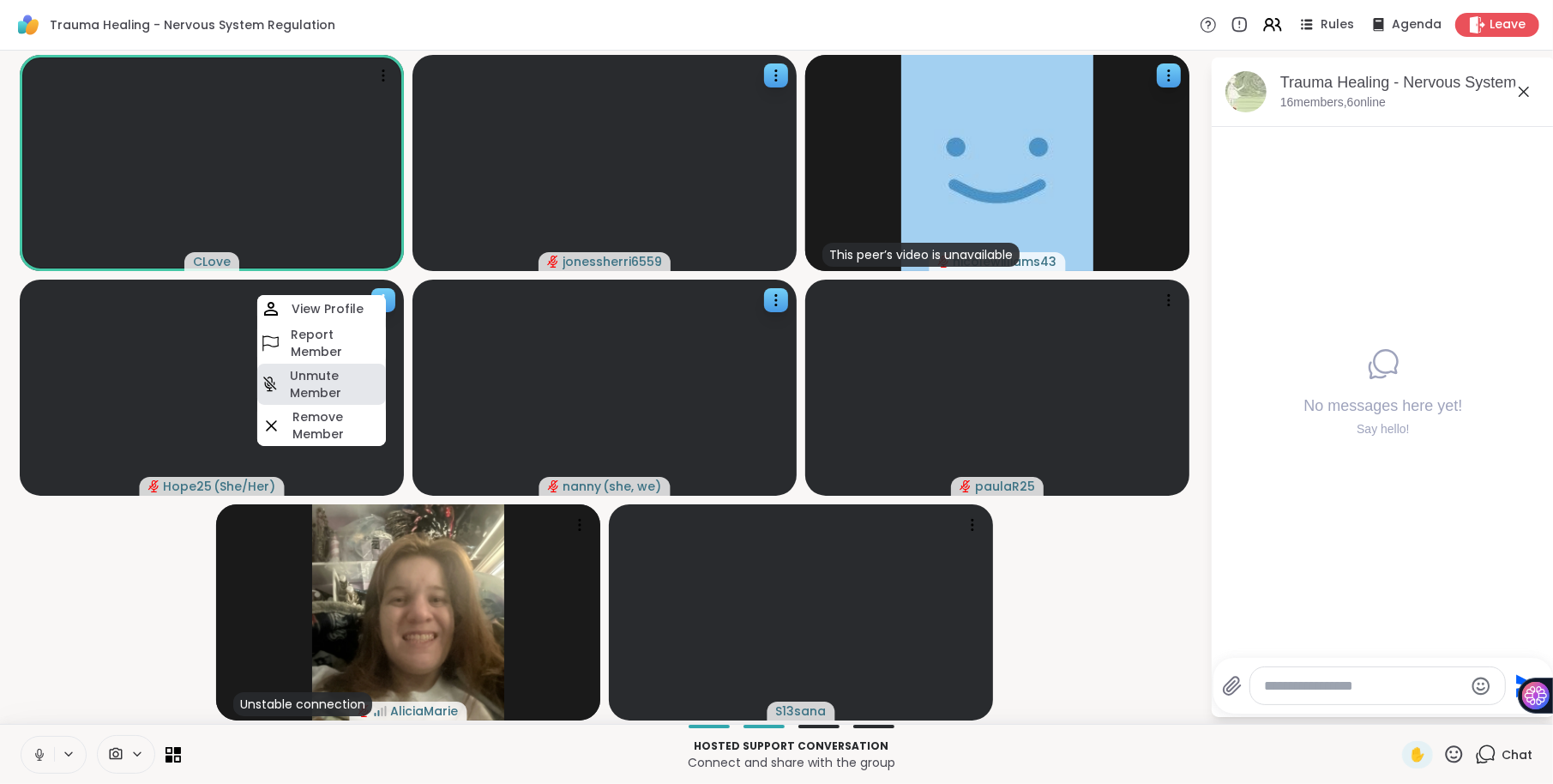
click at [301, 386] on h4 "Unmute Member" at bounding box center [336, 384] width 92 height 34
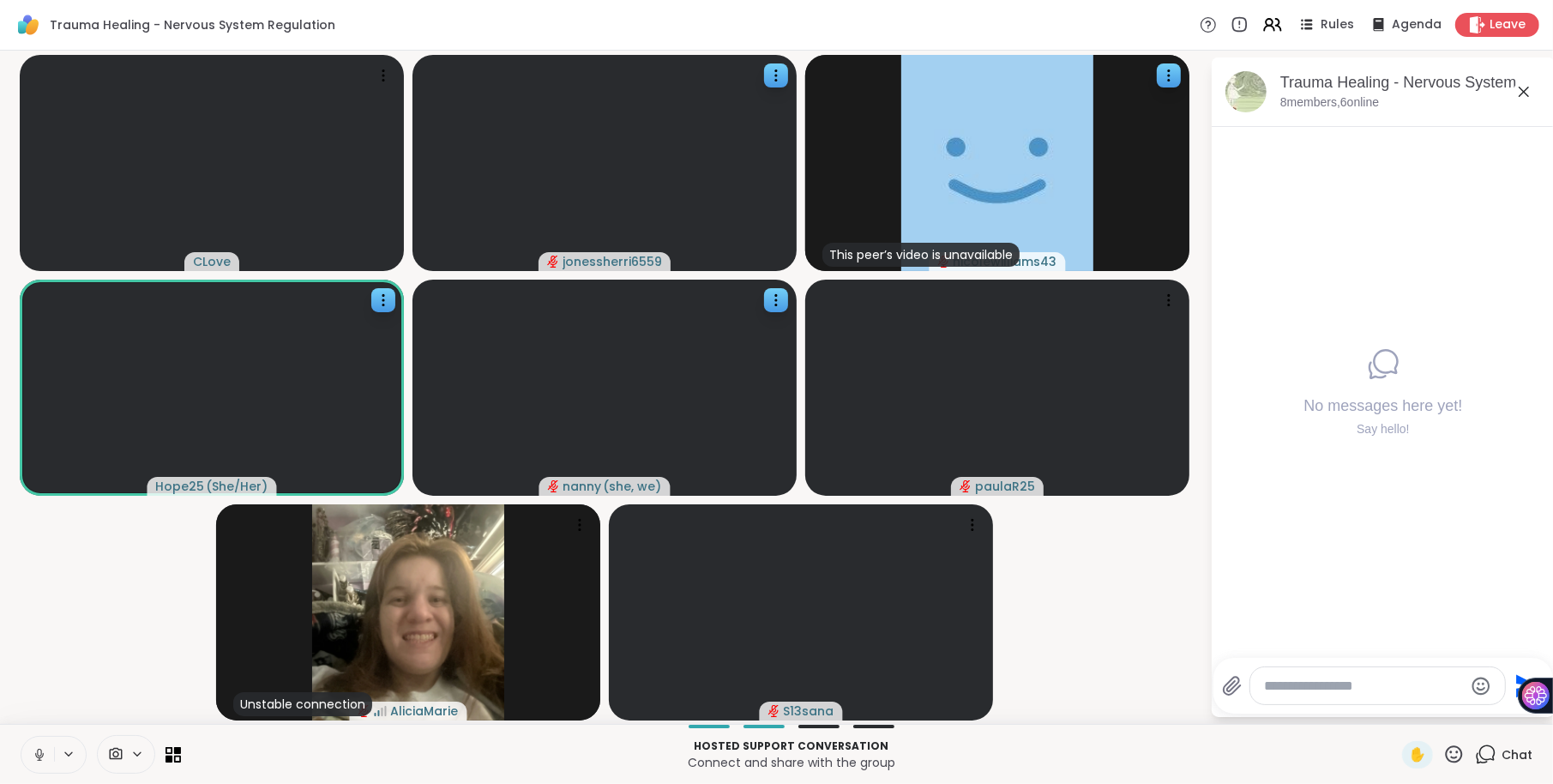
click at [1345, 700] on div at bounding box center [1377, 685] width 255 height 37
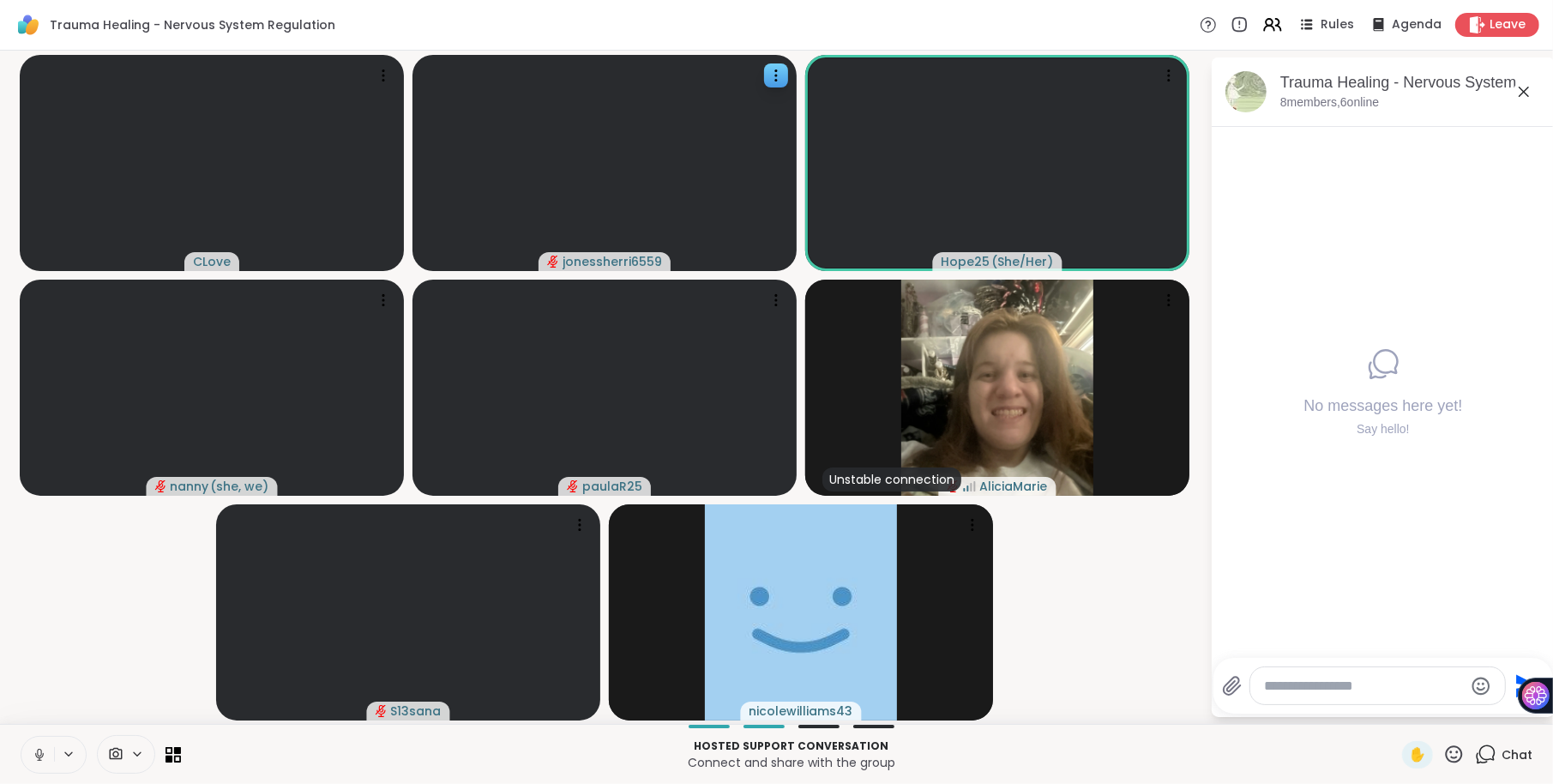
click at [1335, 683] on textarea "Type your message" at bounding box center [1364, 685] width 199 height 17
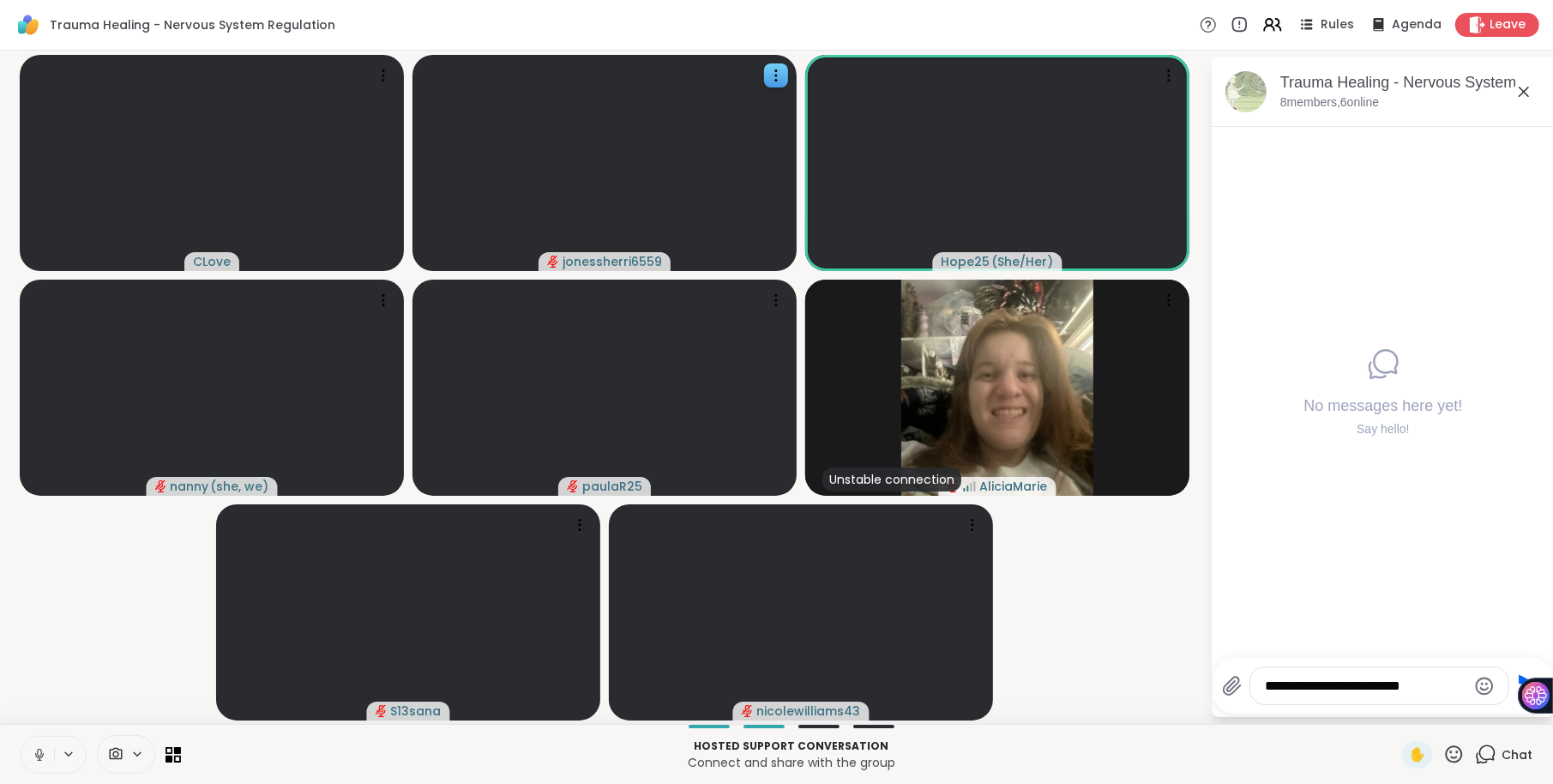
type textarea "**********"
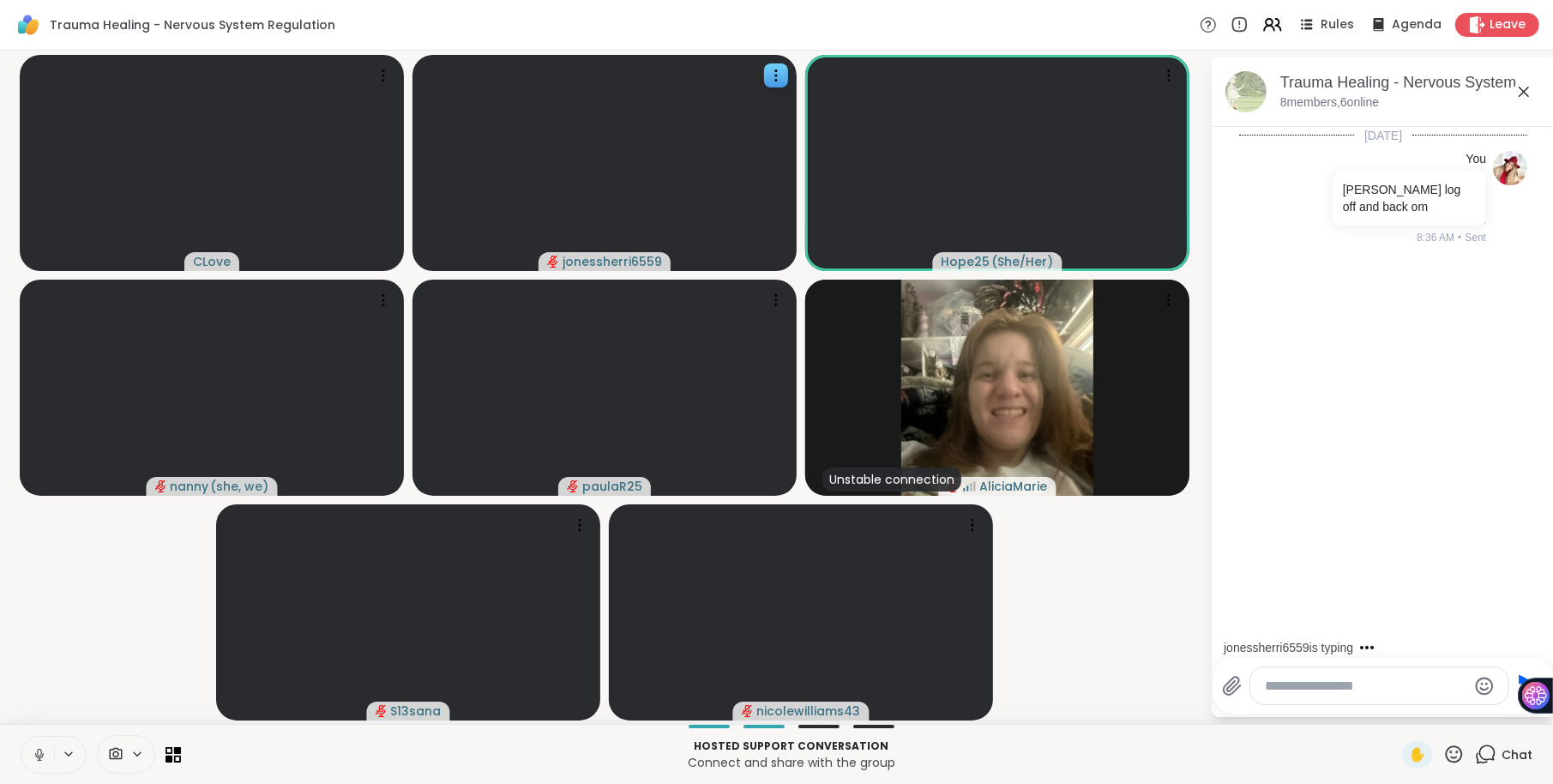
click at [1289, 686] on textarea "Type your message" at bounding box center [1365, 685] width 200 height 17
click at [1408, 293] on icon at bounding box center [1400, 297] width 15 height 17
click at [1404, 268] on div "Select Reaction: Heart" at bounding box center [1400, 269] width 15 height 15
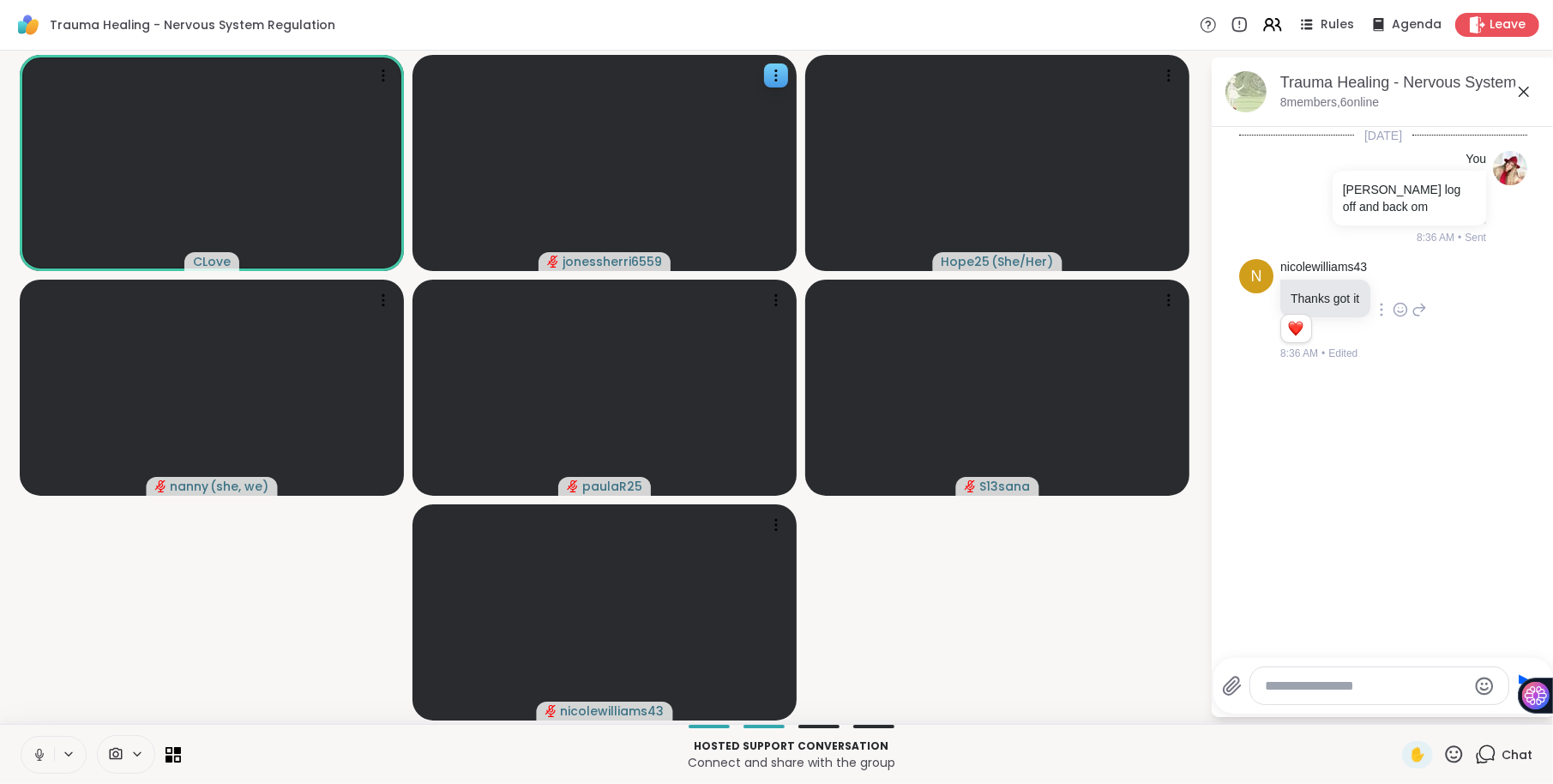
click at [1286, 687] on textarea "Type your message" at bounding box center [1365, 685] width 200 height 17
type textarea "**********"
click at [383, 296] on icon at bounding box center [383, 300] width 17 height 17
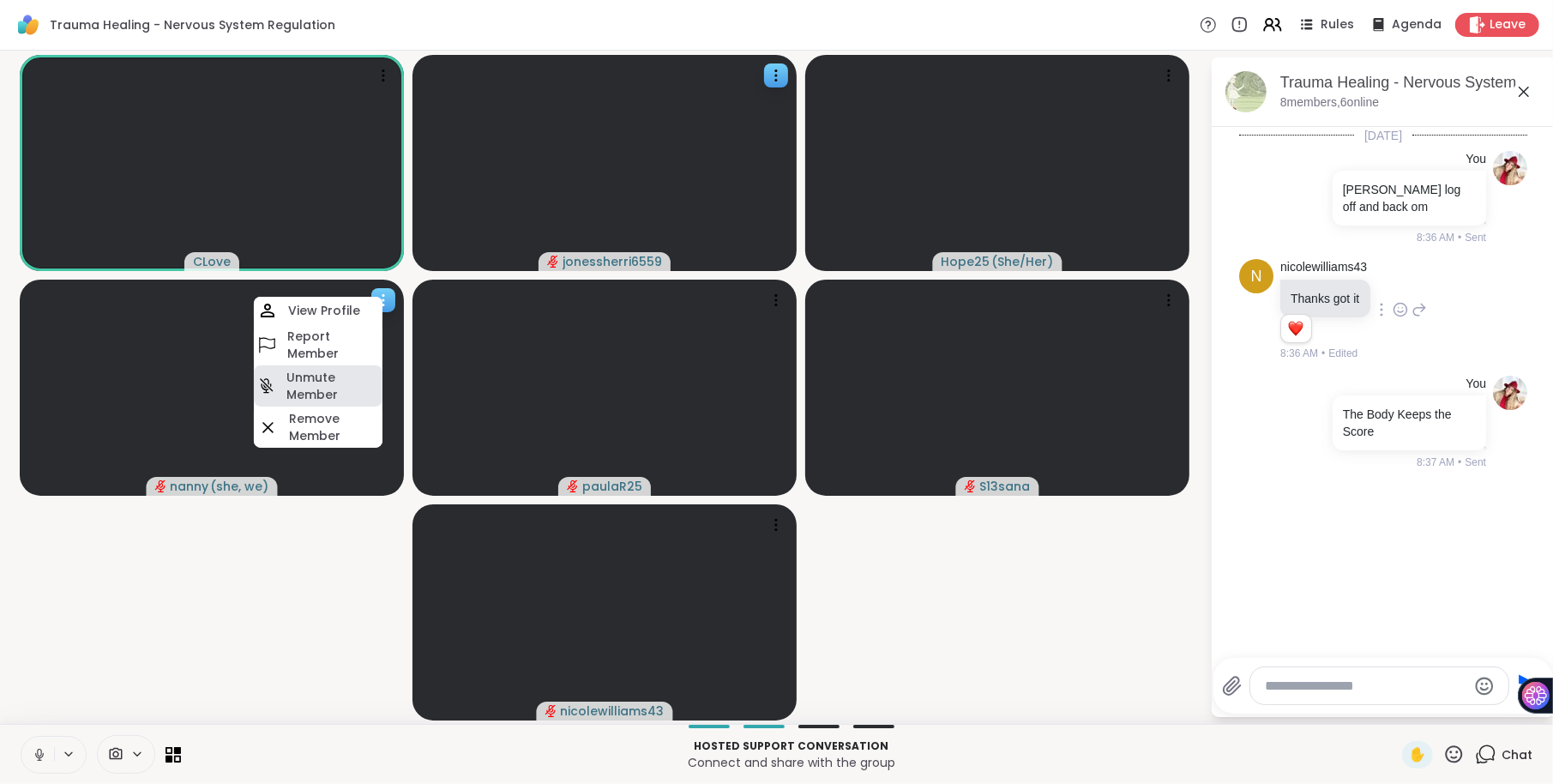
click at [325, 389] on h4 "Unmute Member" at bounding box center [333, 386] width 92 height 34
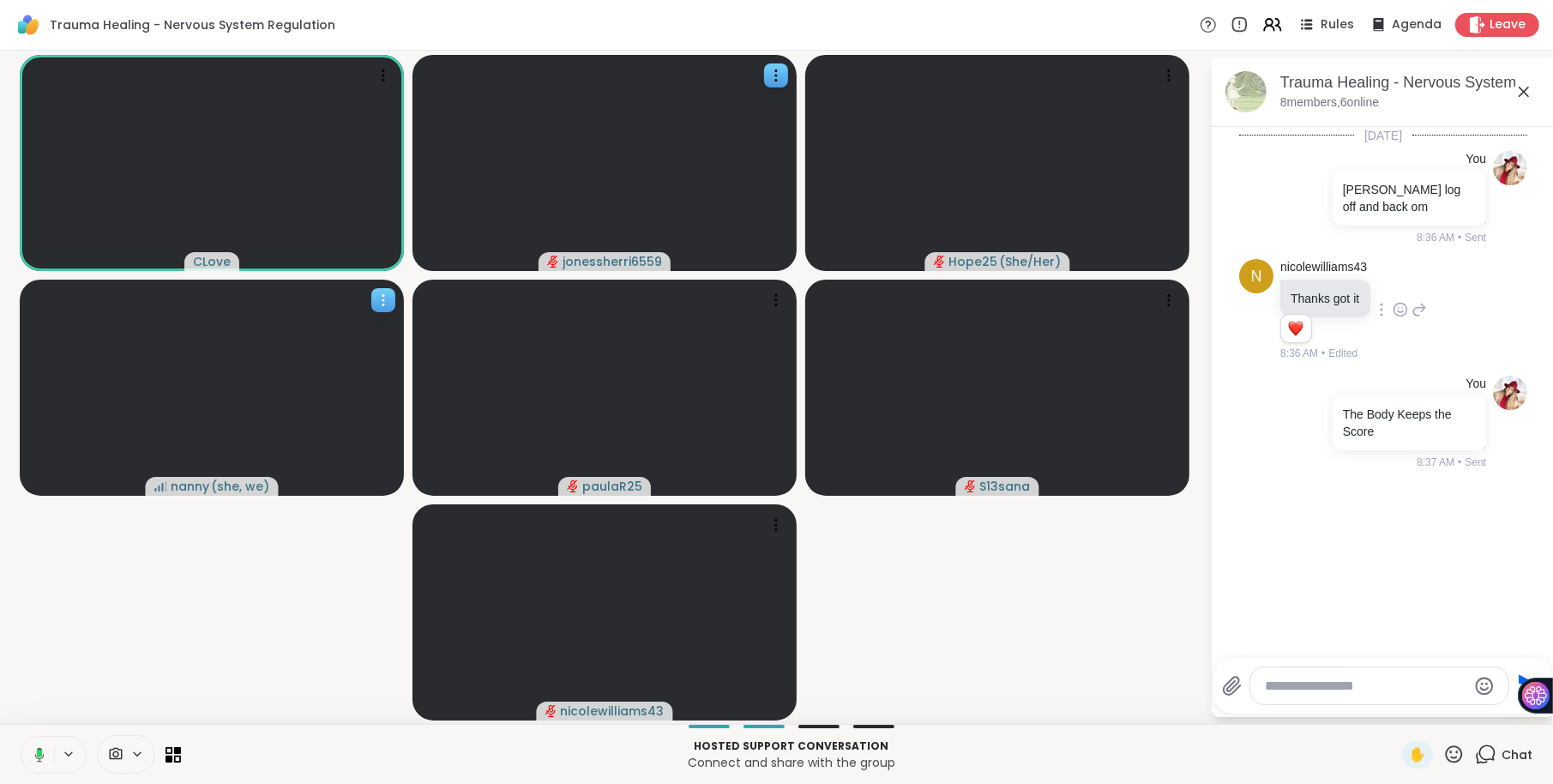
click at [378, 299] on icon at bounding box center [383, 300] width 17 height 17
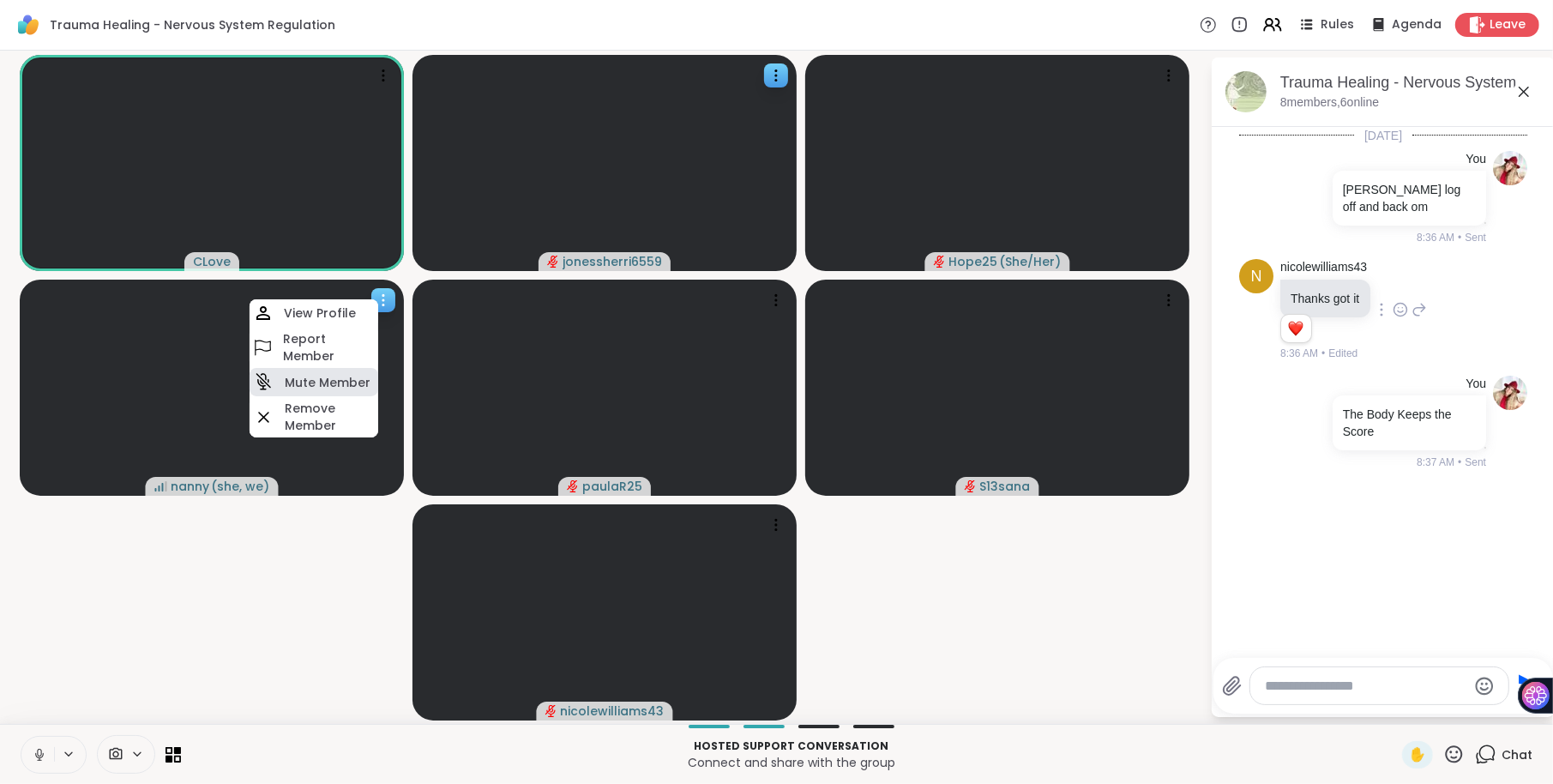
click at [333, 375] on h4 "Mute Member" at bounding box center [327, 382] width 86 height 17
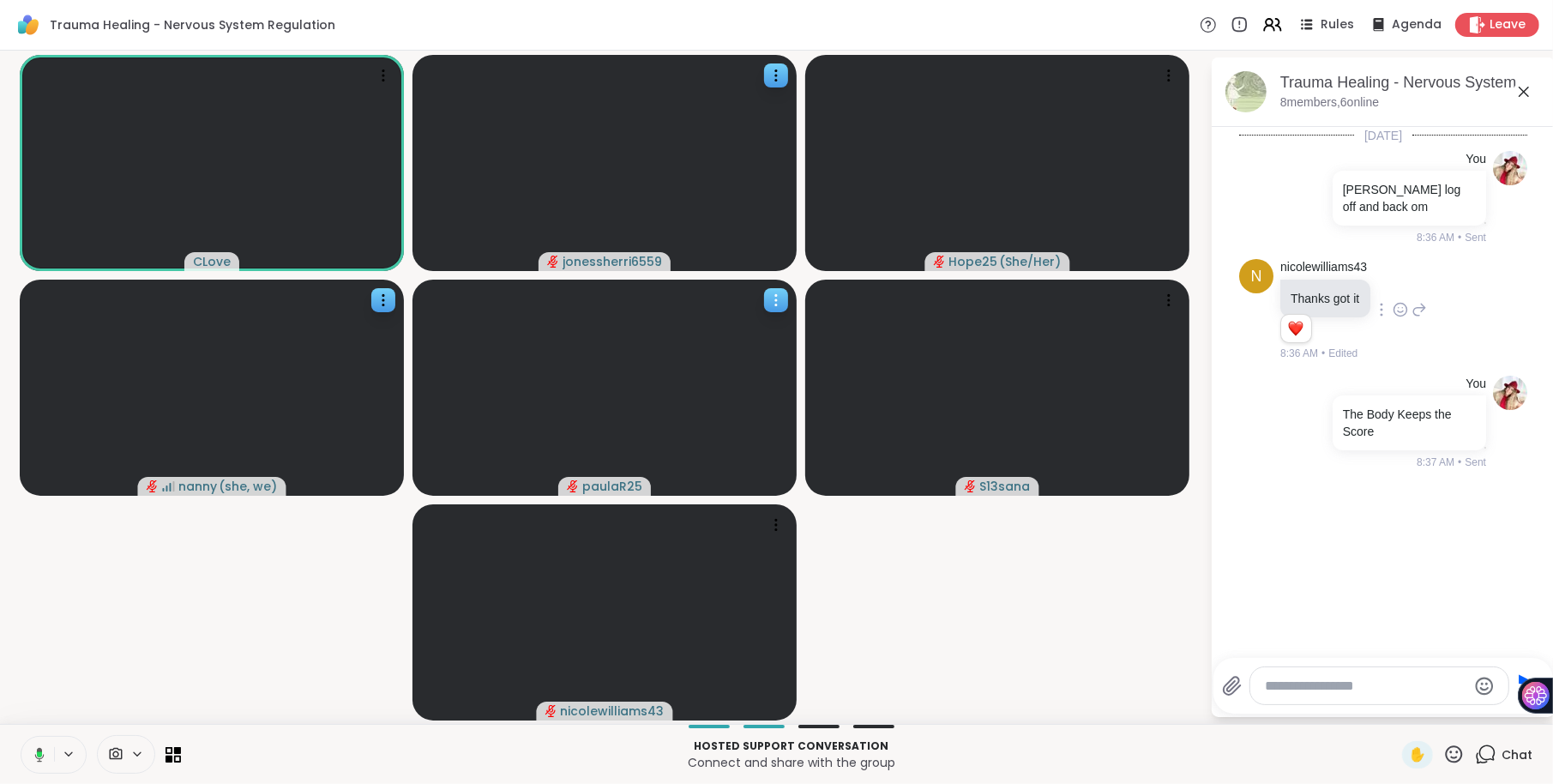
click at [775, 295] on icon at bounding box center [776, 295] width 2 height 2
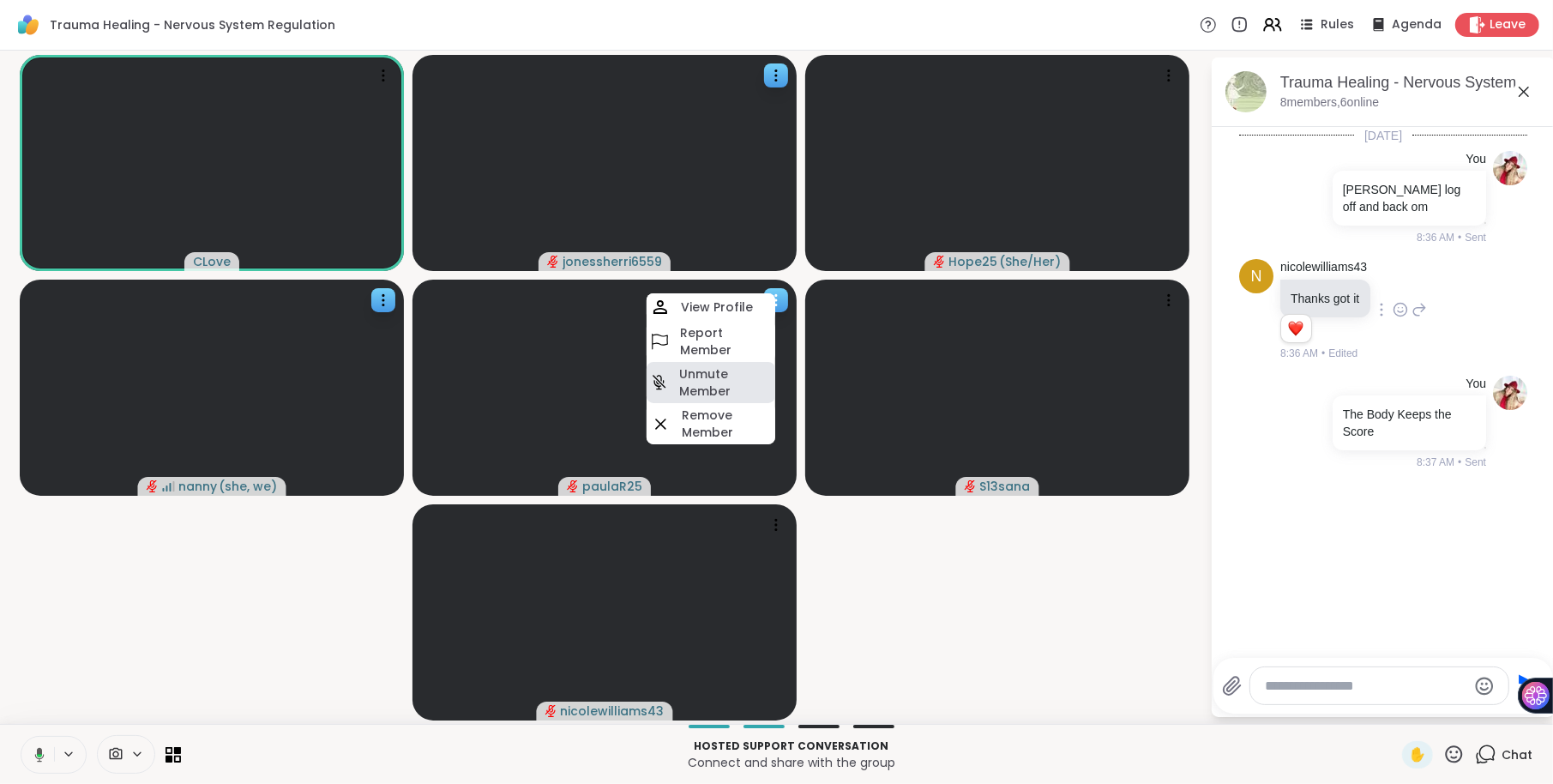
click at [720, 381] on h4 "Unmute Member" at bounding box center [725, 382] width 92 height 34
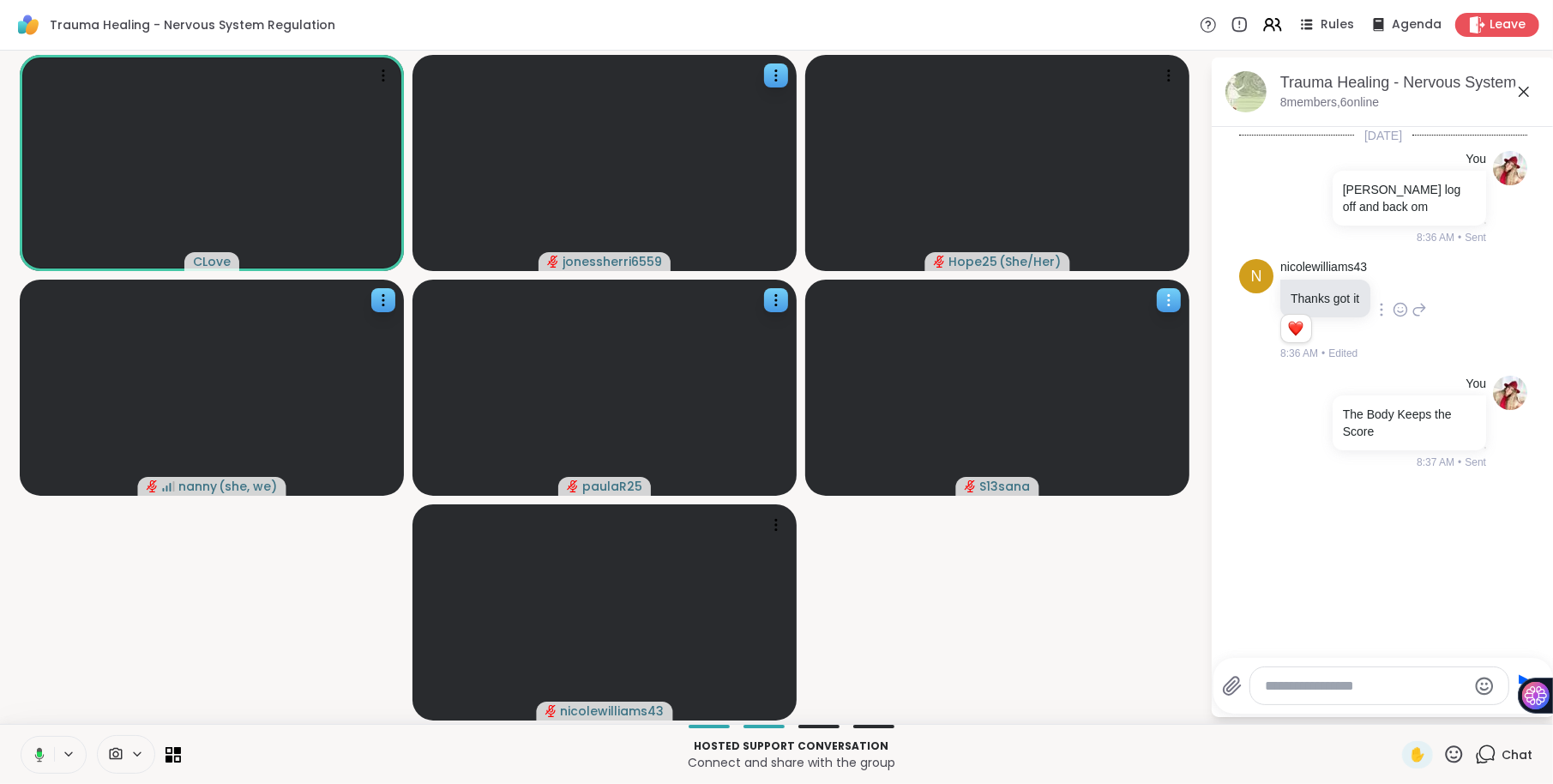
click at [1170, 300] on icon at bounding box center [1169, 300] width 17 height 17
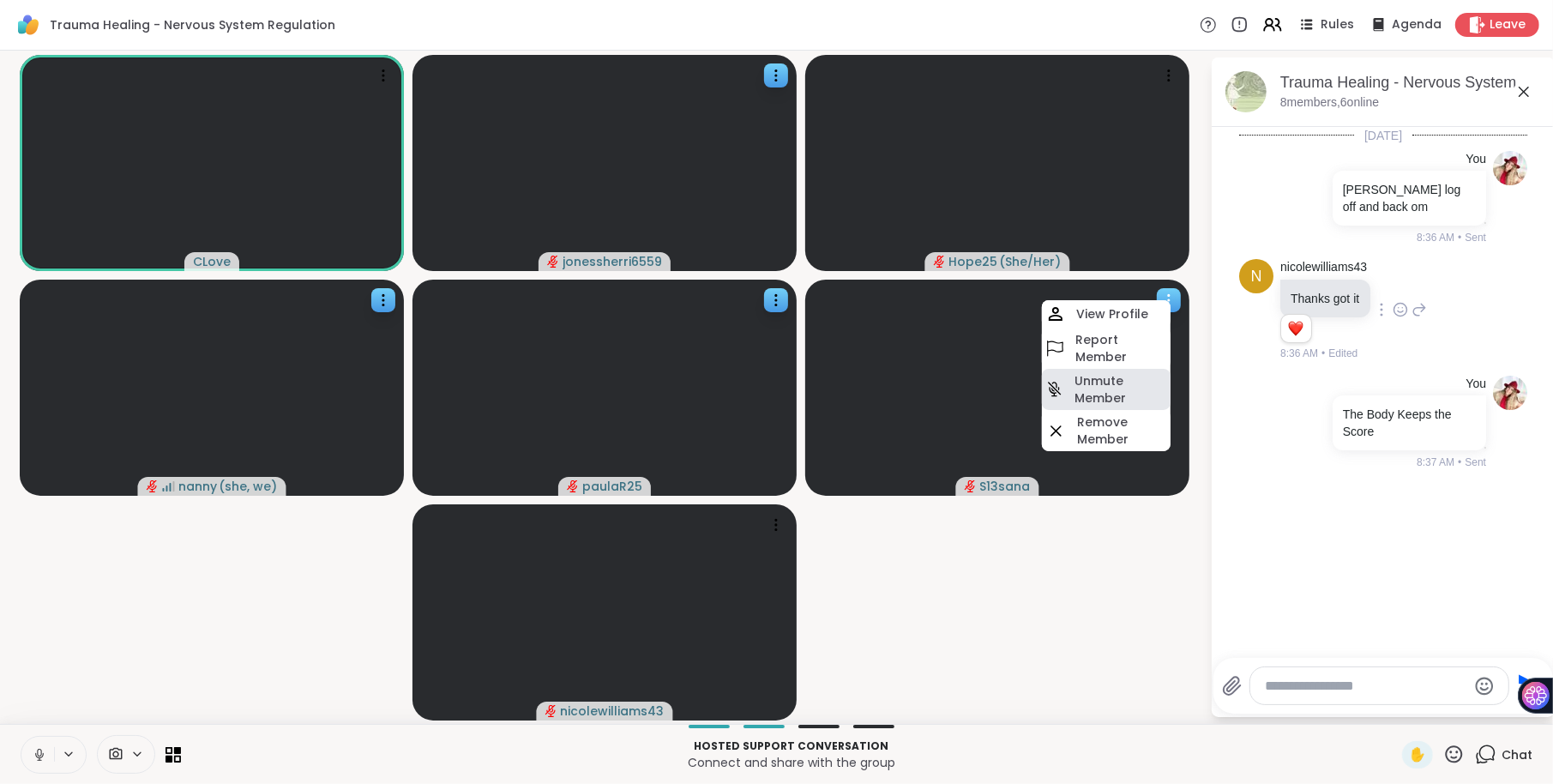
click at [1136, 393] on h4 "Unmute Member" at bounding box center [1121, 390] width 92 height 34
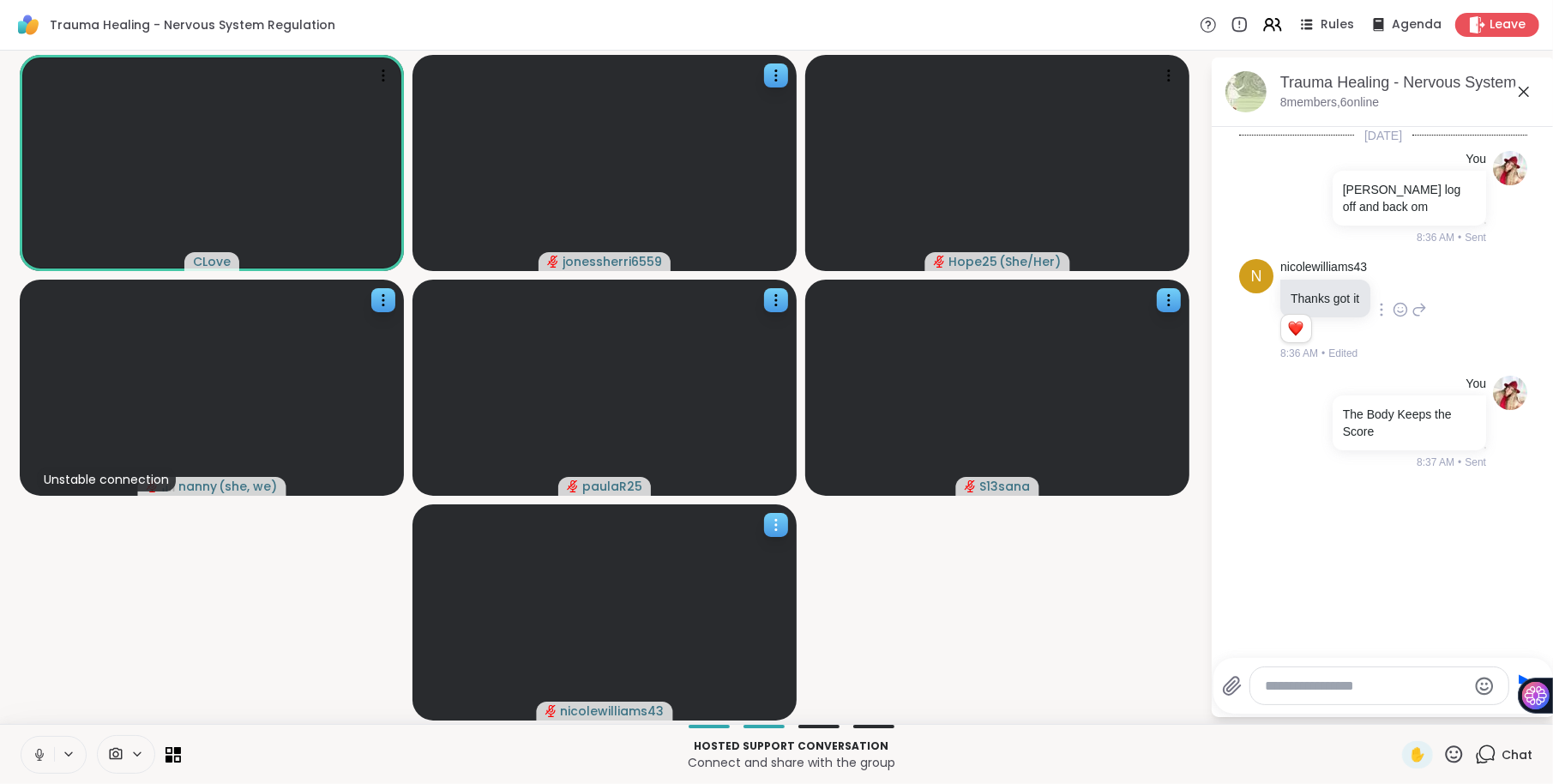
click at [778, 524] on icon at bounding box center [776, 524] width 17 height 17
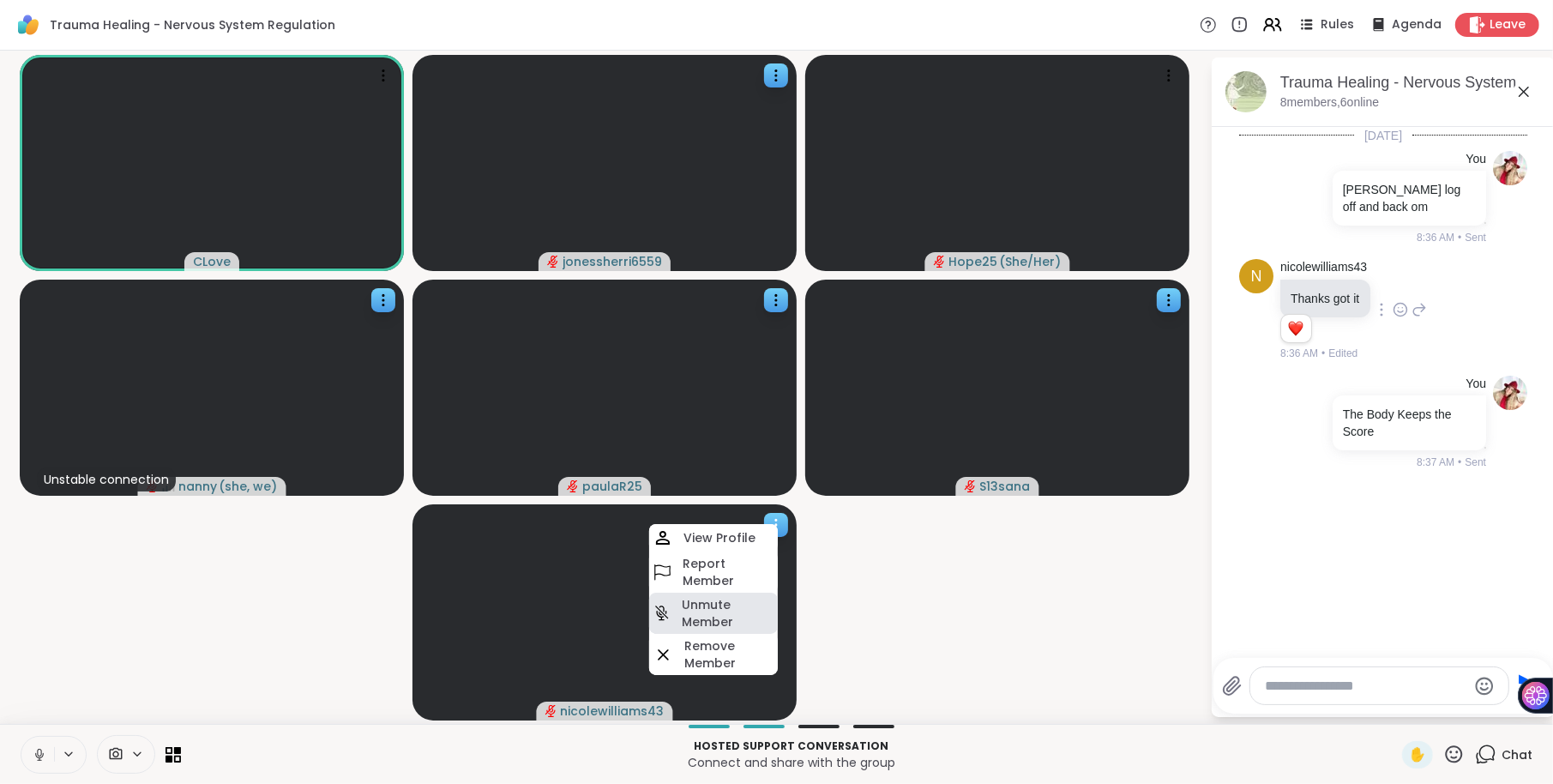
click at [723, 615] on h4 "Unmute Member" at bounding box center [728, 613] width 92 height 34
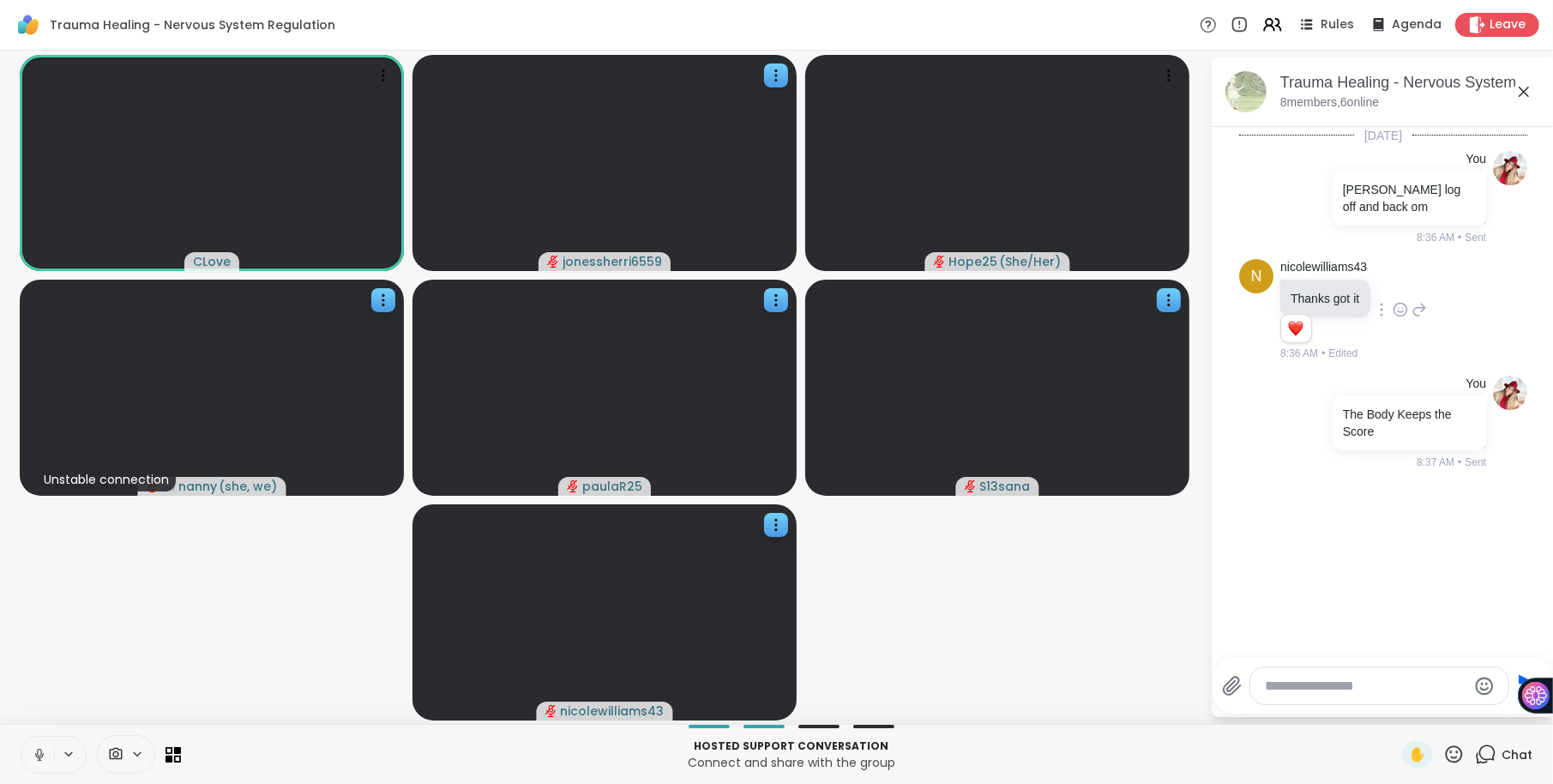
click at [1301, 678] on textarea "Type your message" at bounding box center [1365, 685] width 200 height 17
paste textarea "**********"
type textarea "**********"
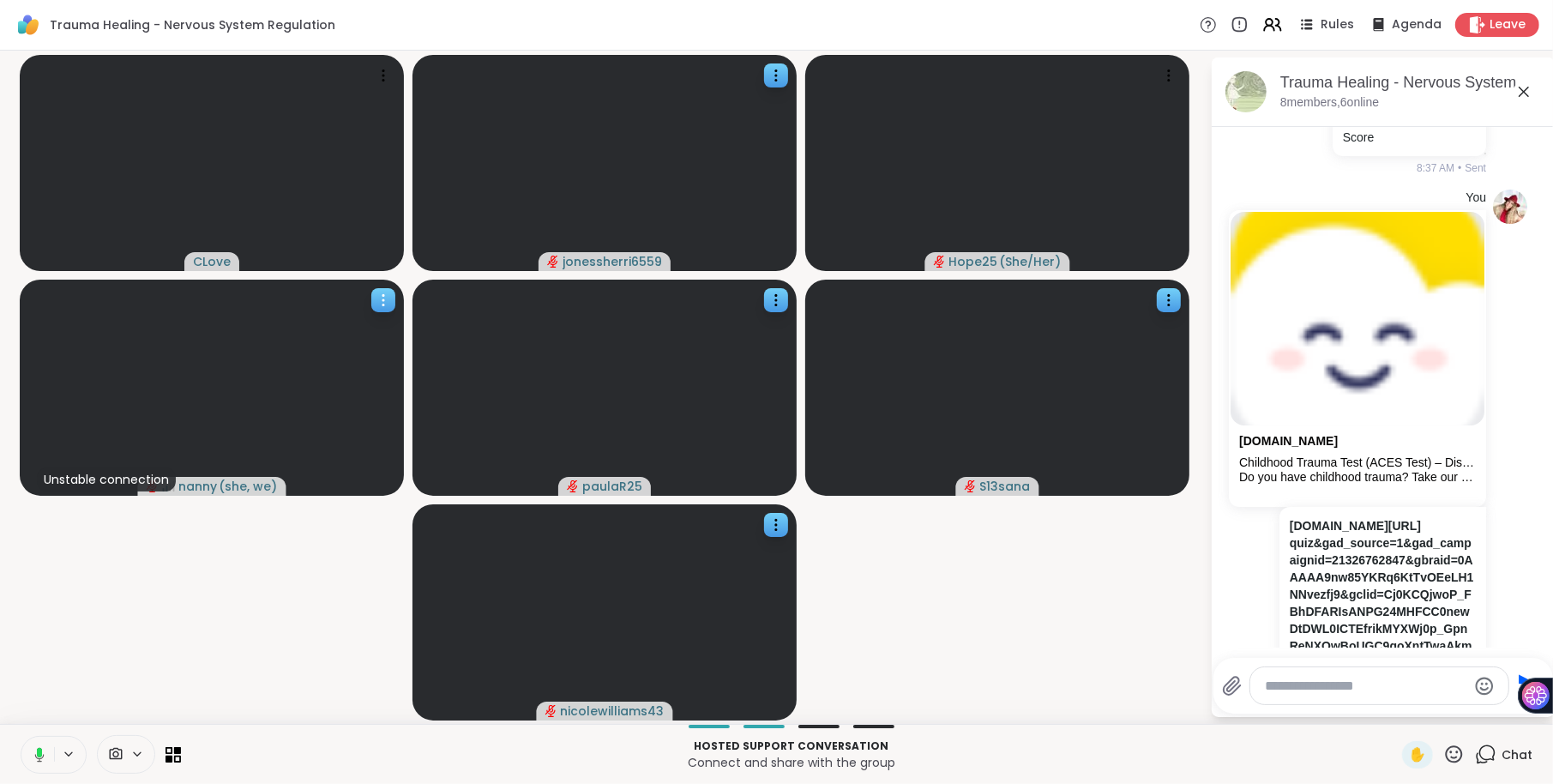
click at [386, 295] on icon at bounding box center [383, 300] width 17 height 17
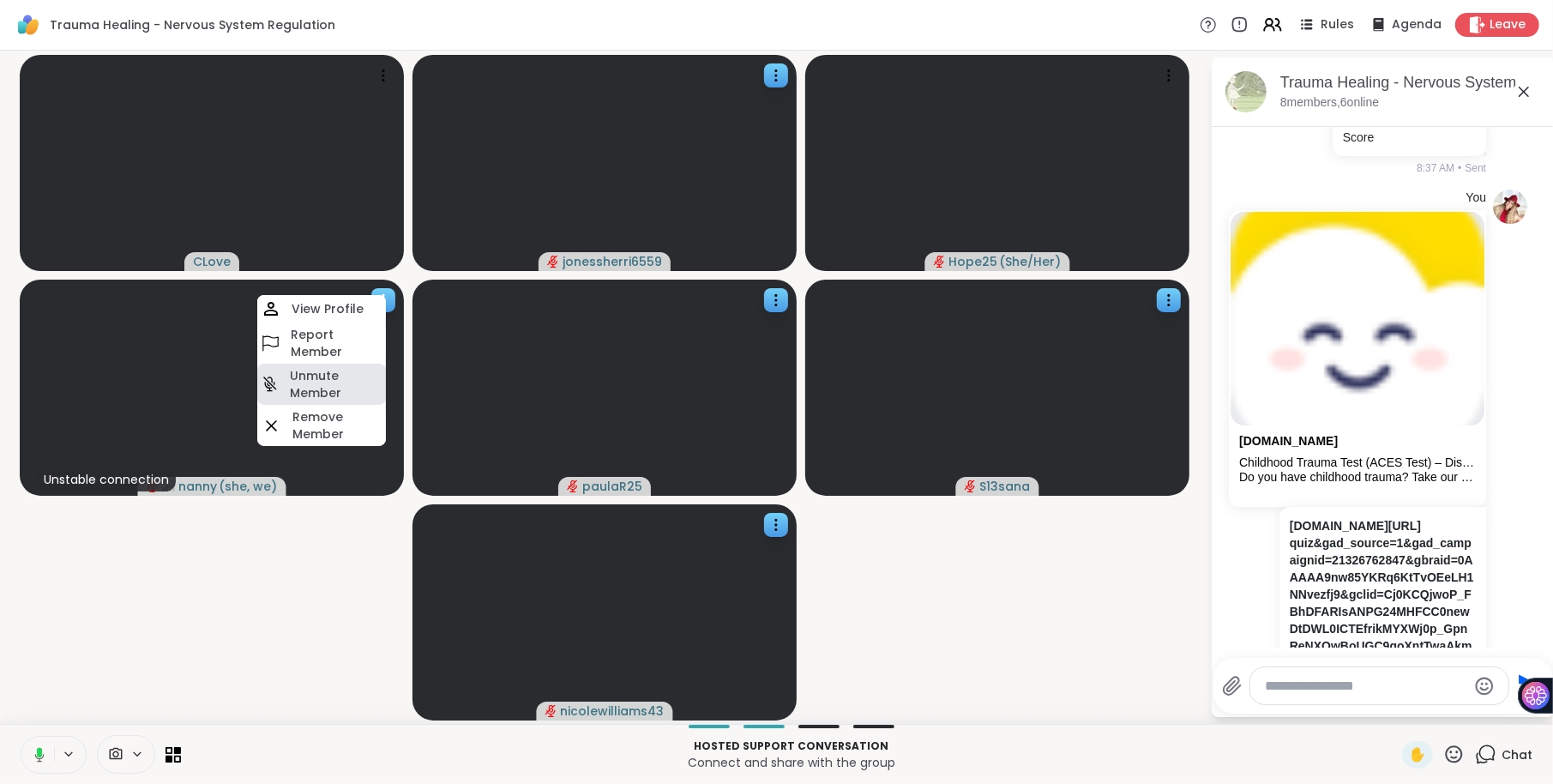
click at [333, 383] on h4 "Unmute Member" at bounding box center [336, 384] width 92 height 34
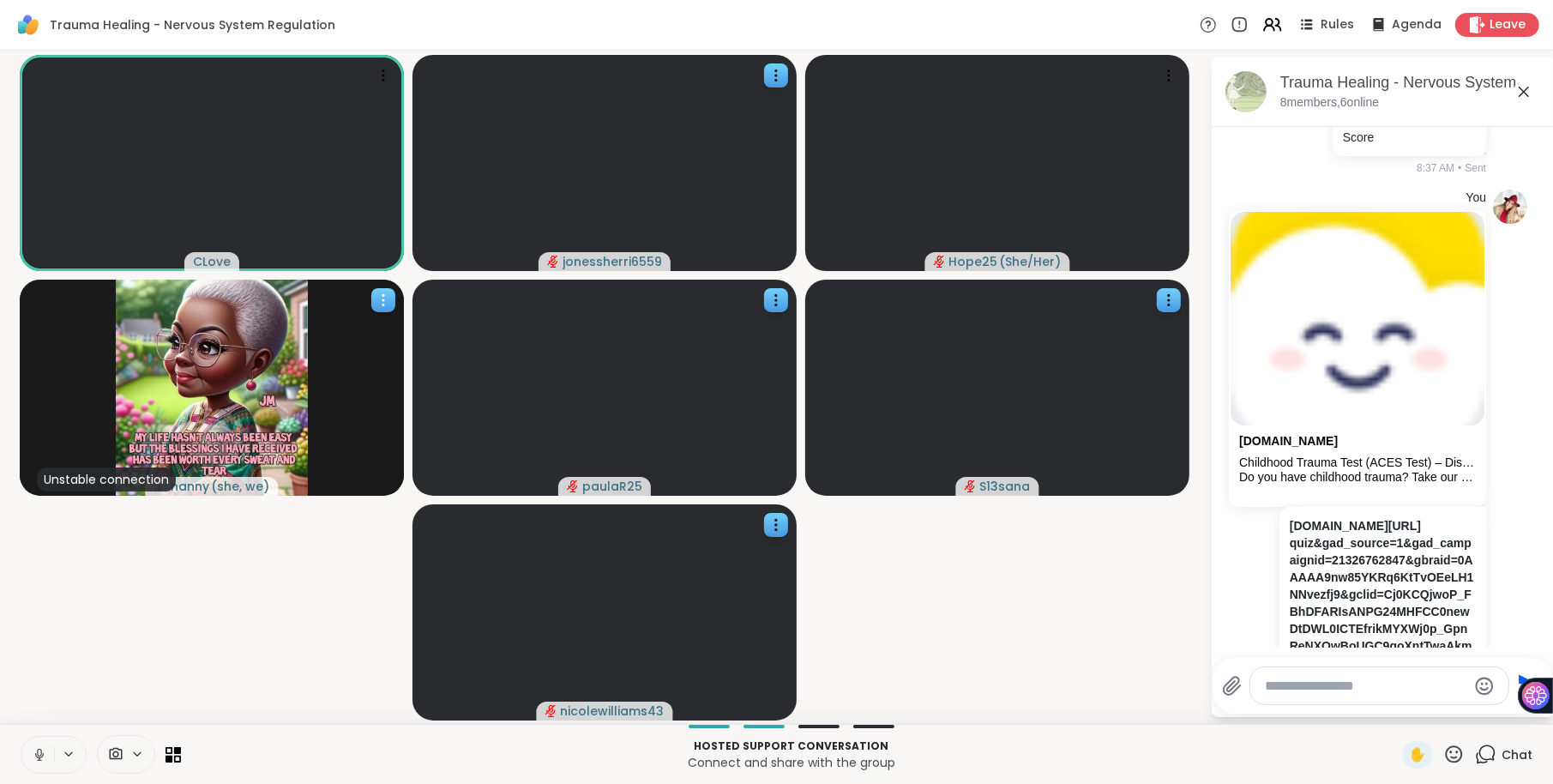
click at [379, 295] on icon at bounding box center [383, 300] width 17 height 17
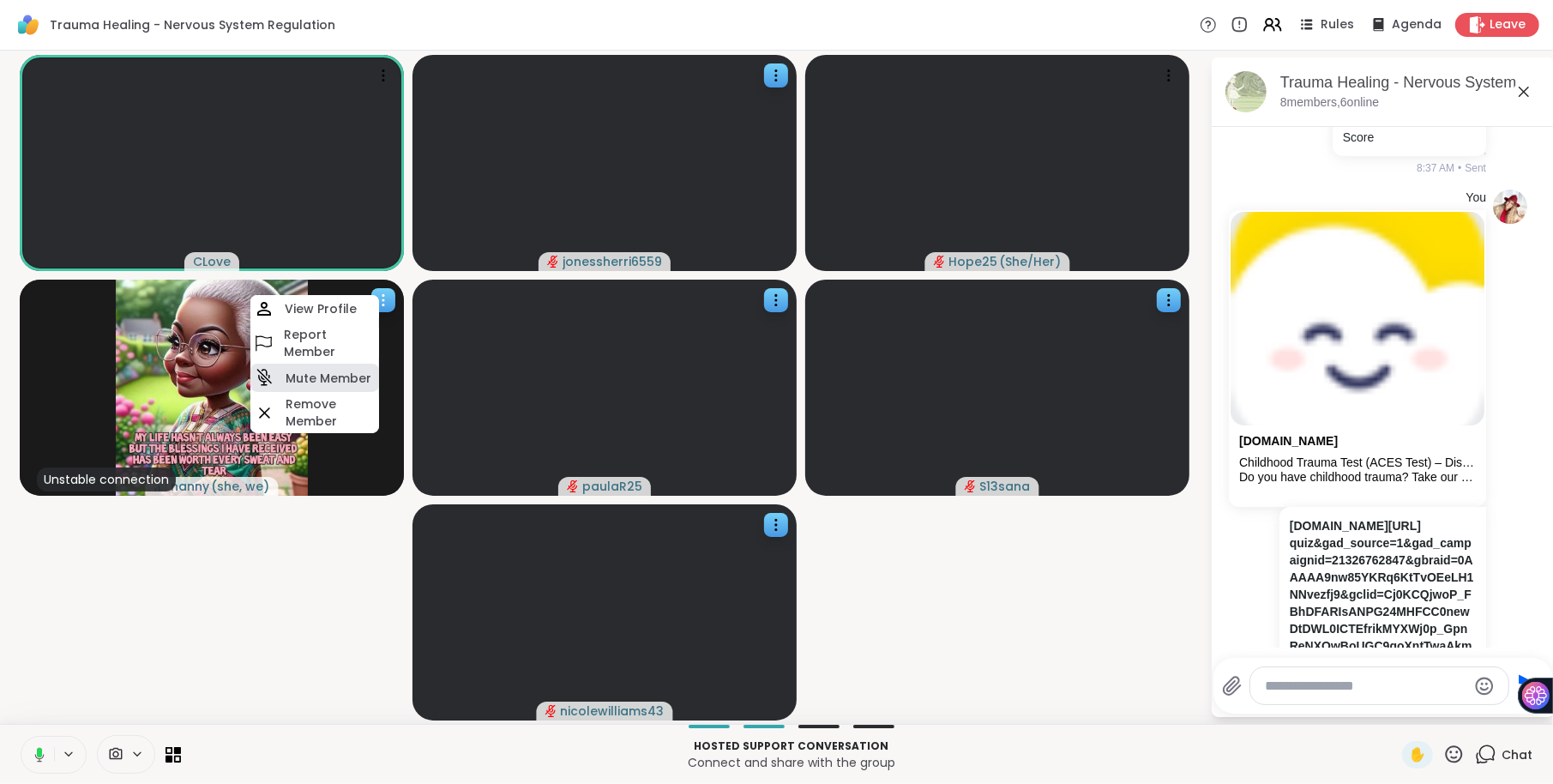
click at [327, 371] on h4 "Mute Member" at bounding box center [328, 378] width 86 height 17
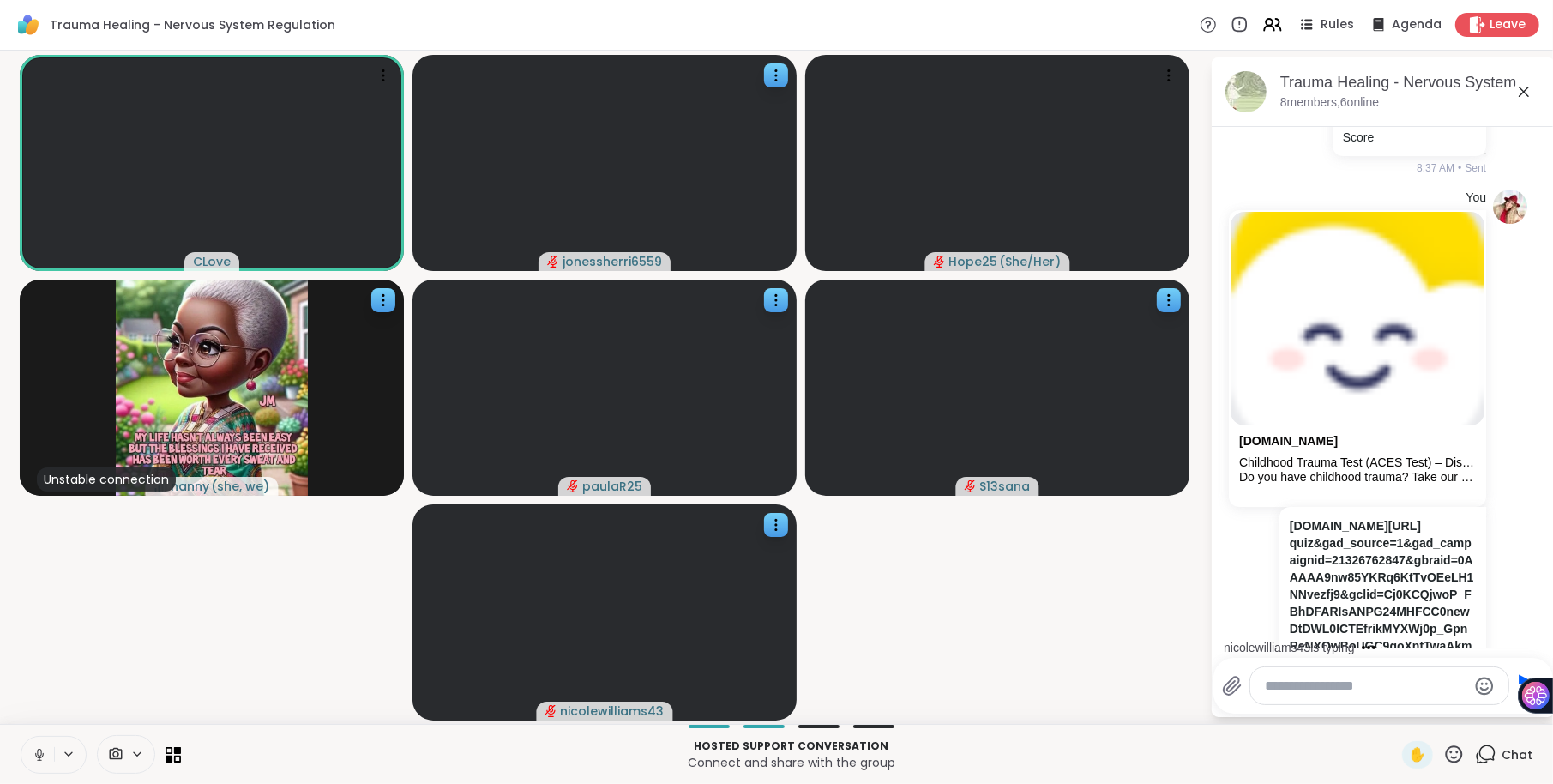
click at [1311, 699] on div at bounding box center [1379, 685] width 258 height 37
click at [1310, 692] on textarea "Type your message" at bounding box center [1365, 685] width 200 height 17
type textarea "**********"
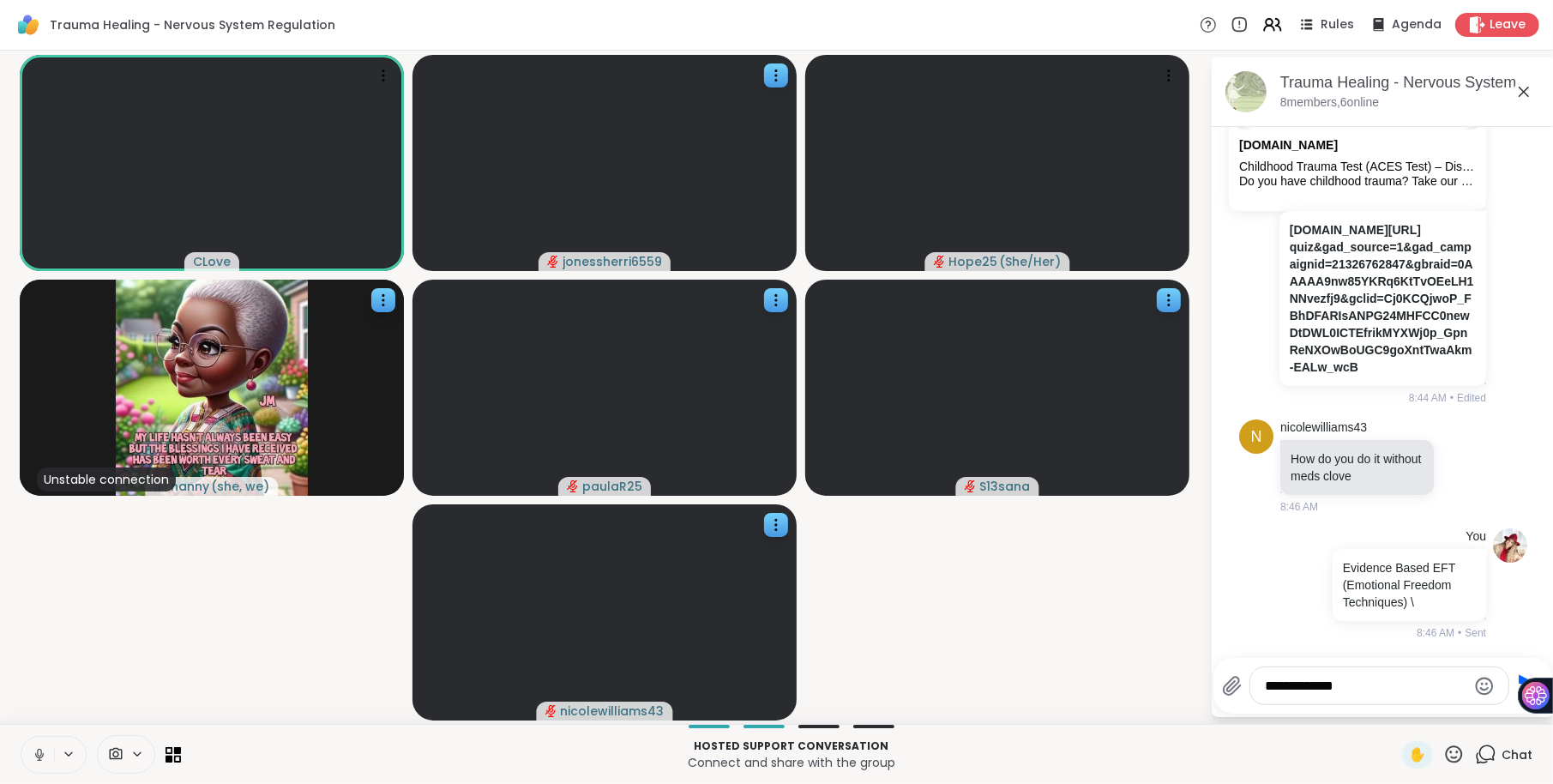
type textarea "**********"
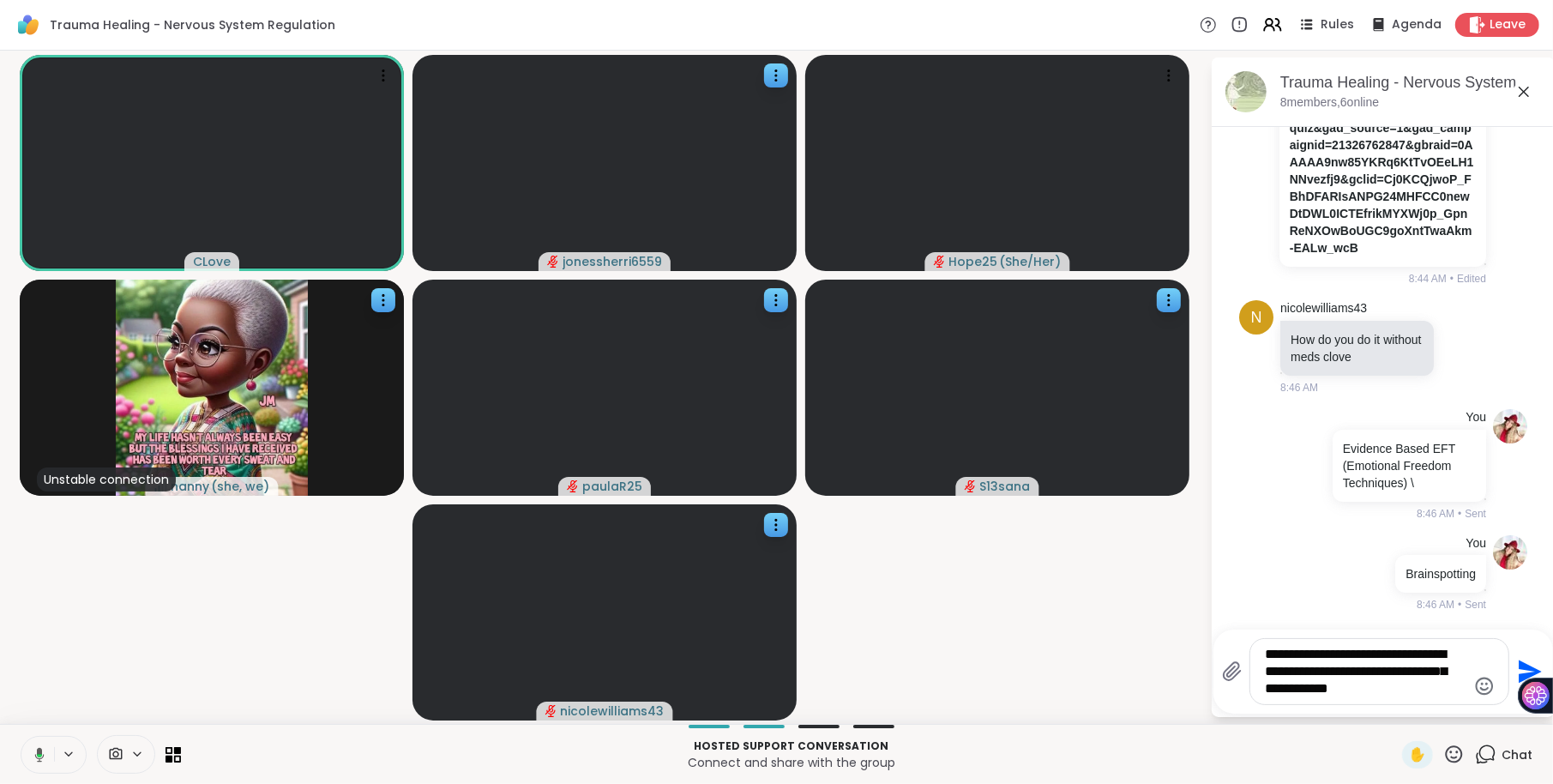
type textarea "**********"
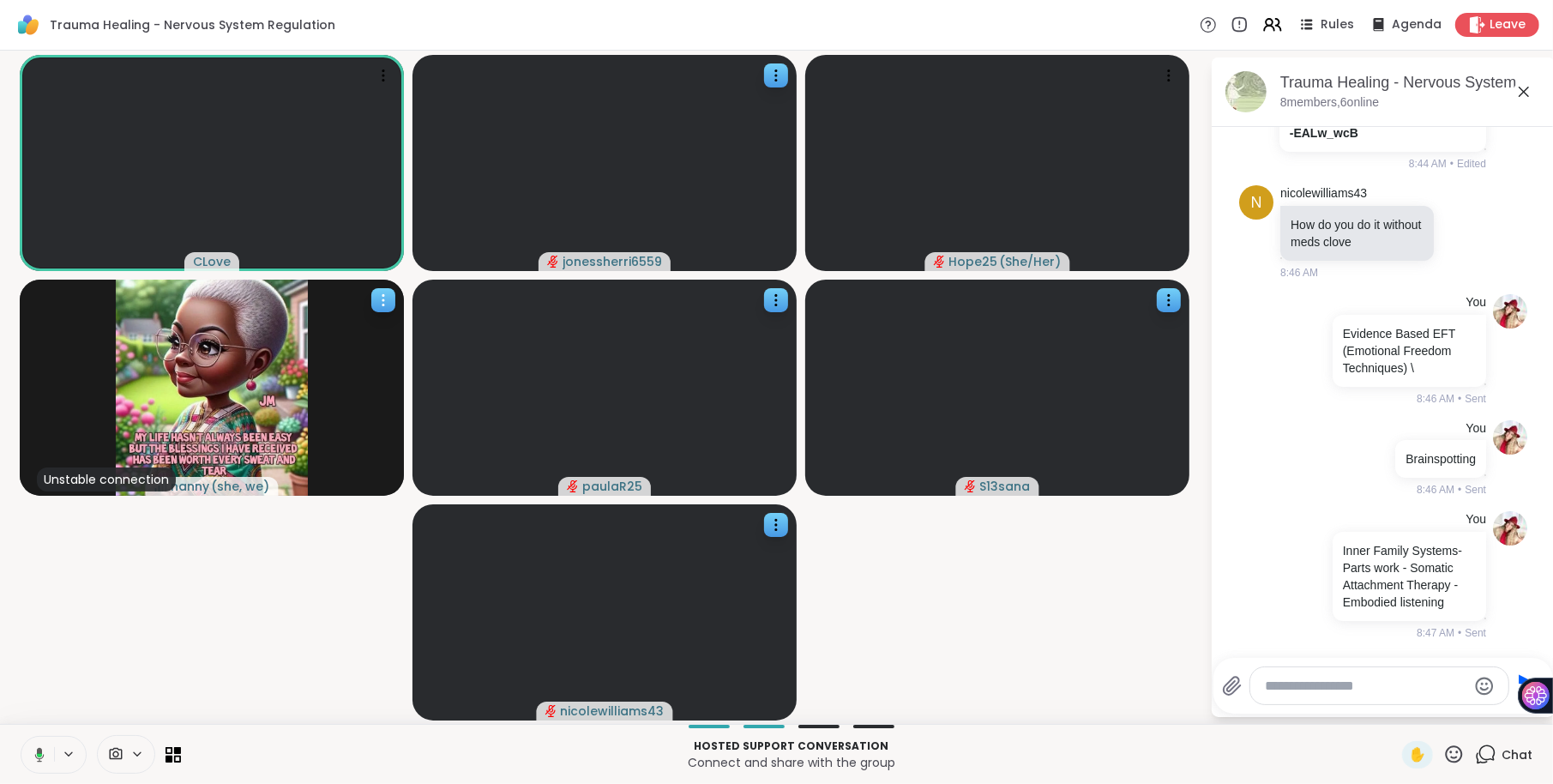
click at [384, 300] on icon at bounding box center [383, 300] width 17 height 17
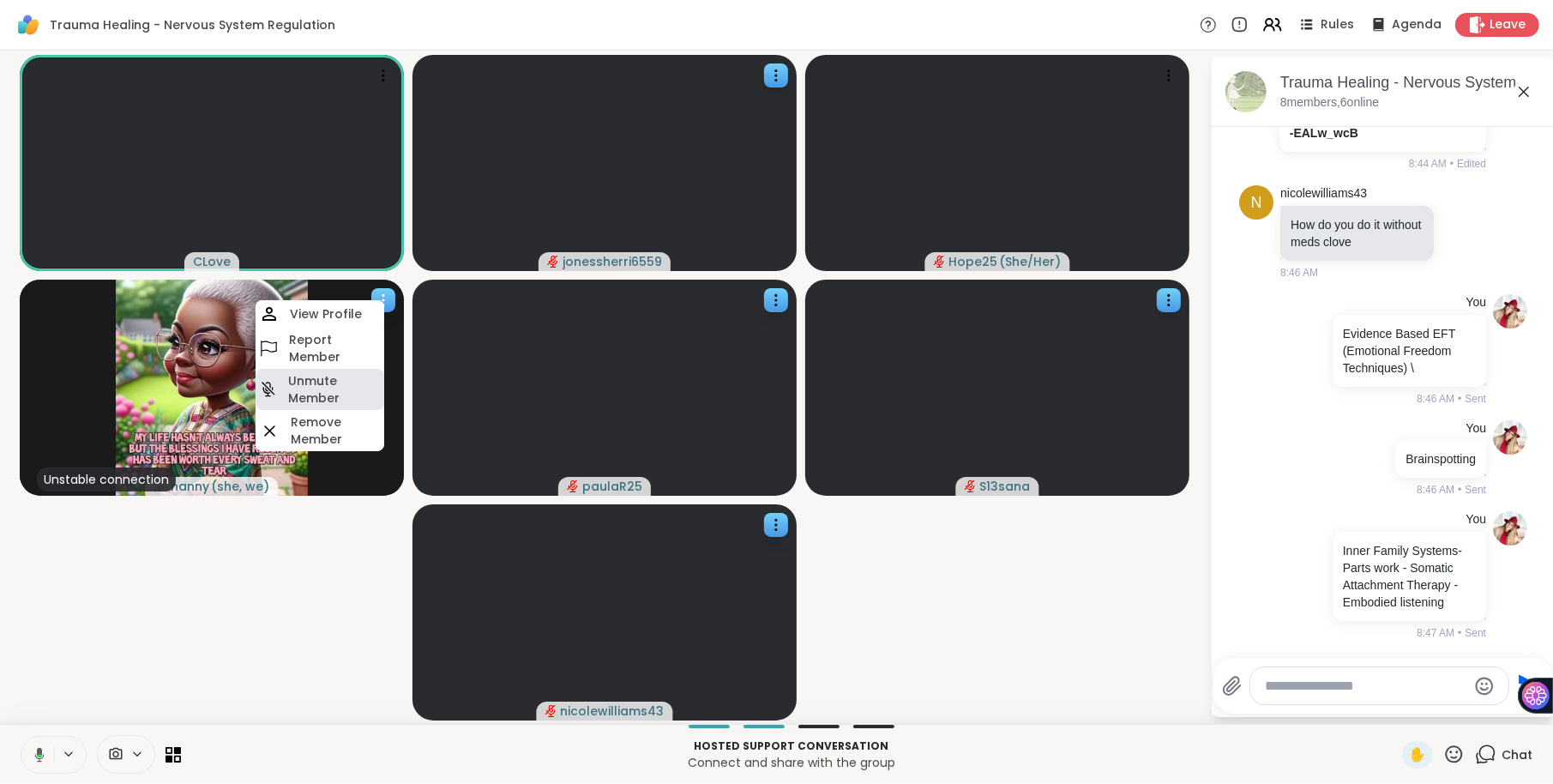
click at [323, 378] on h4 "Unmute Member" at bounding box center [335, 390] width 92 height 34
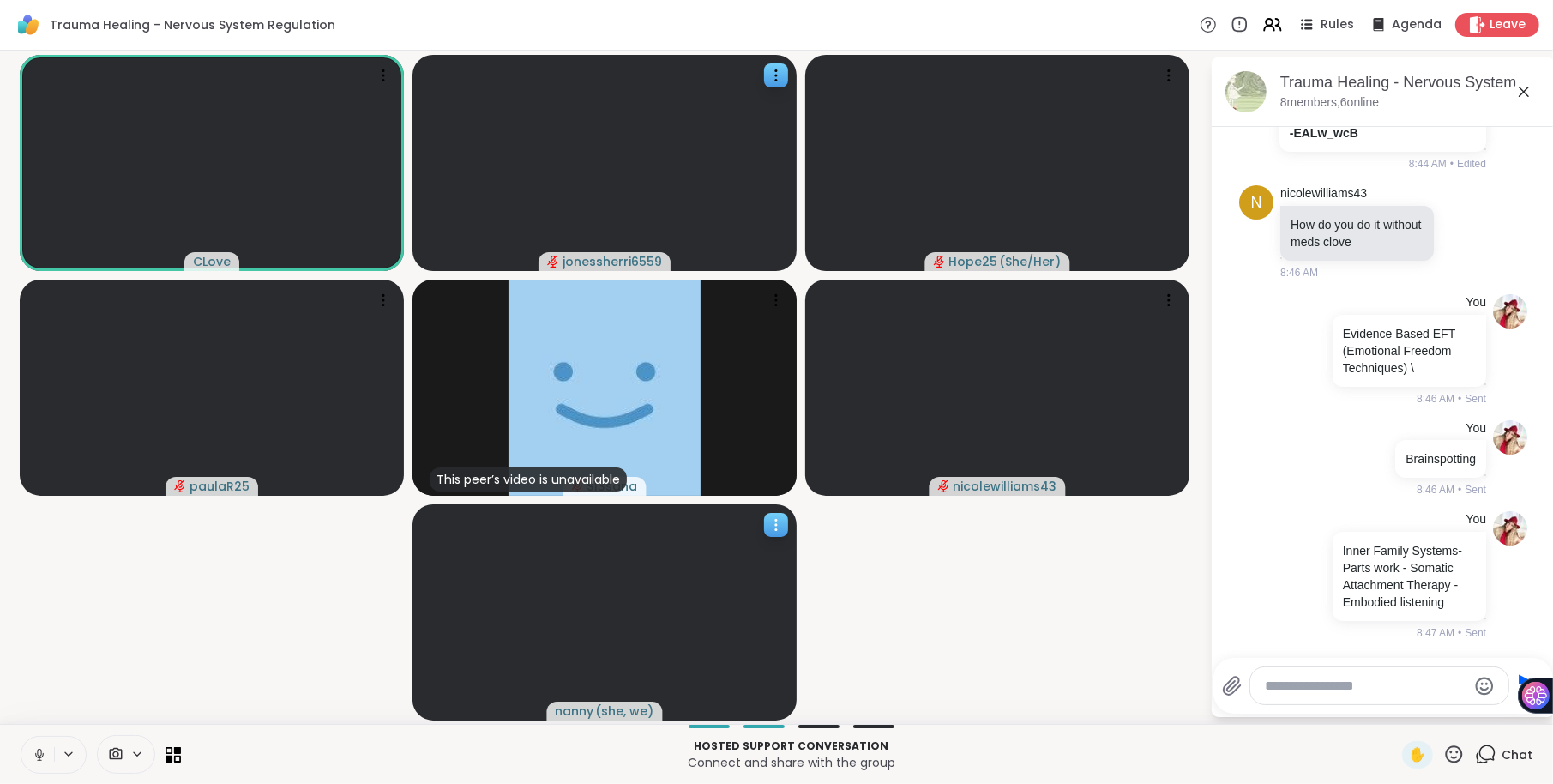
click at [783, 515] on div at bounding box center [776, 525] width 24 height 24
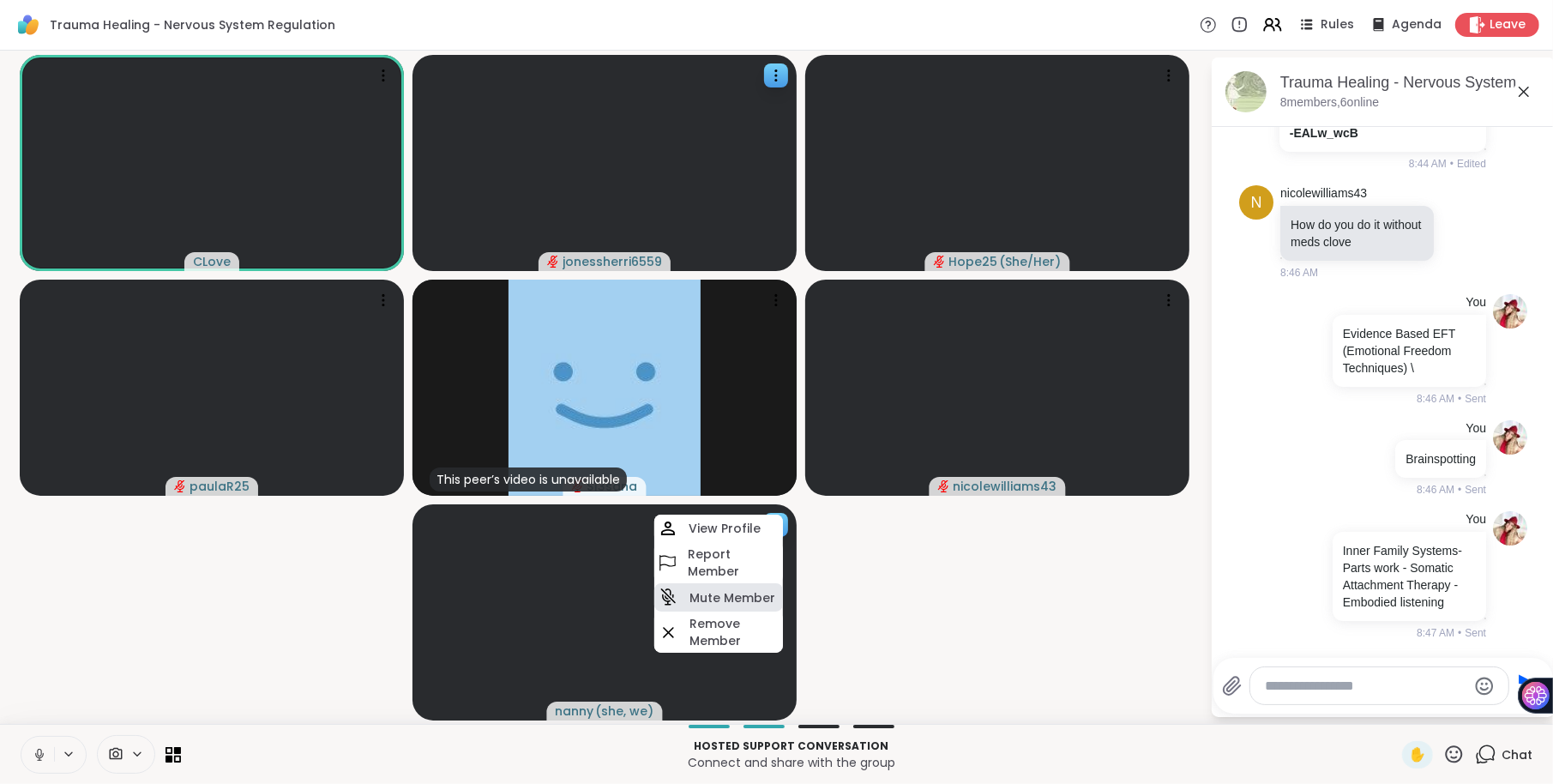
click at [713, 590] on h4 "Mute Member" at bounding box center [733, 597] width 86 height 17
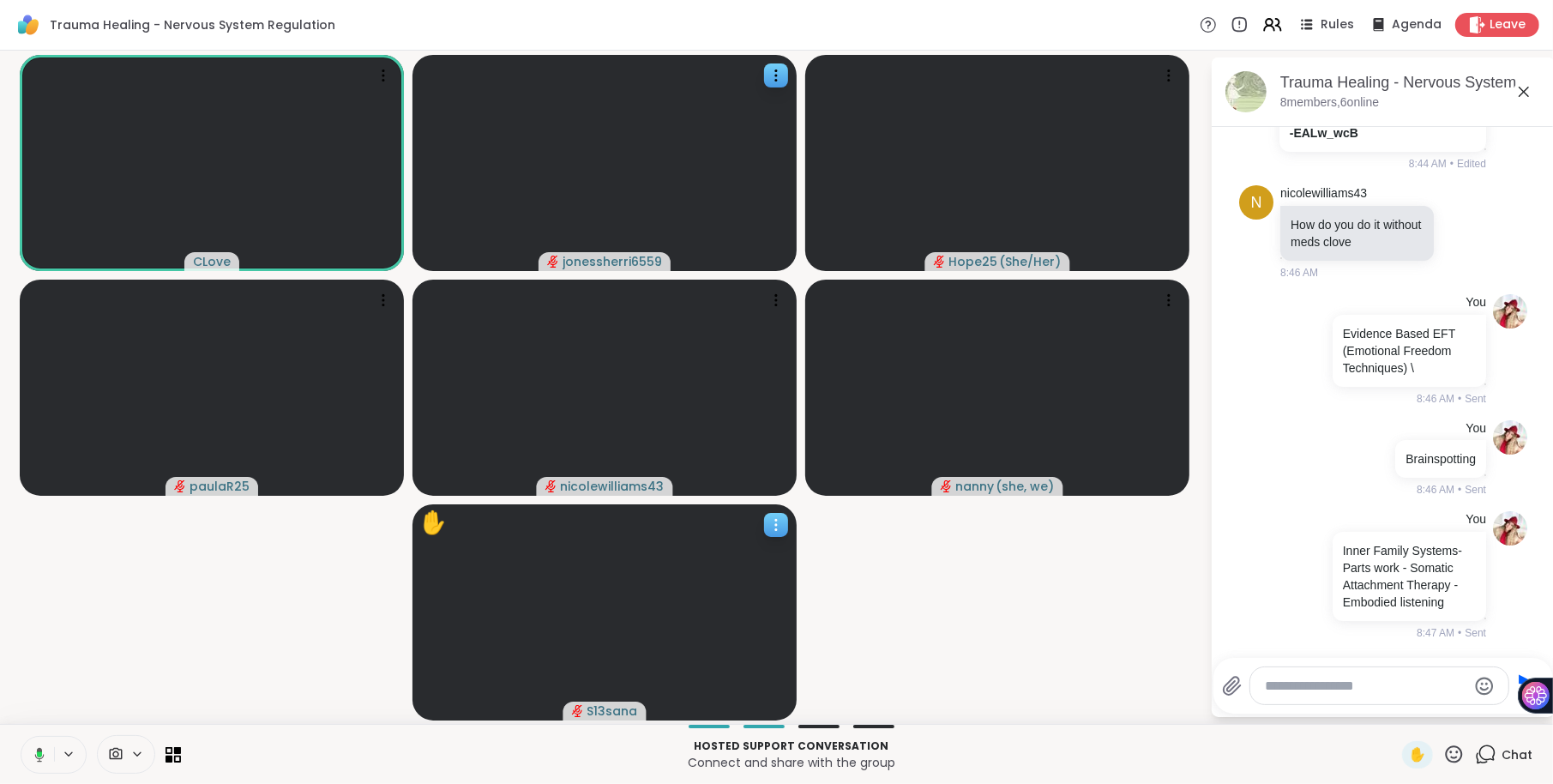
click at [782, 514] on div at bounding box center [776, 525] width 24 height 24
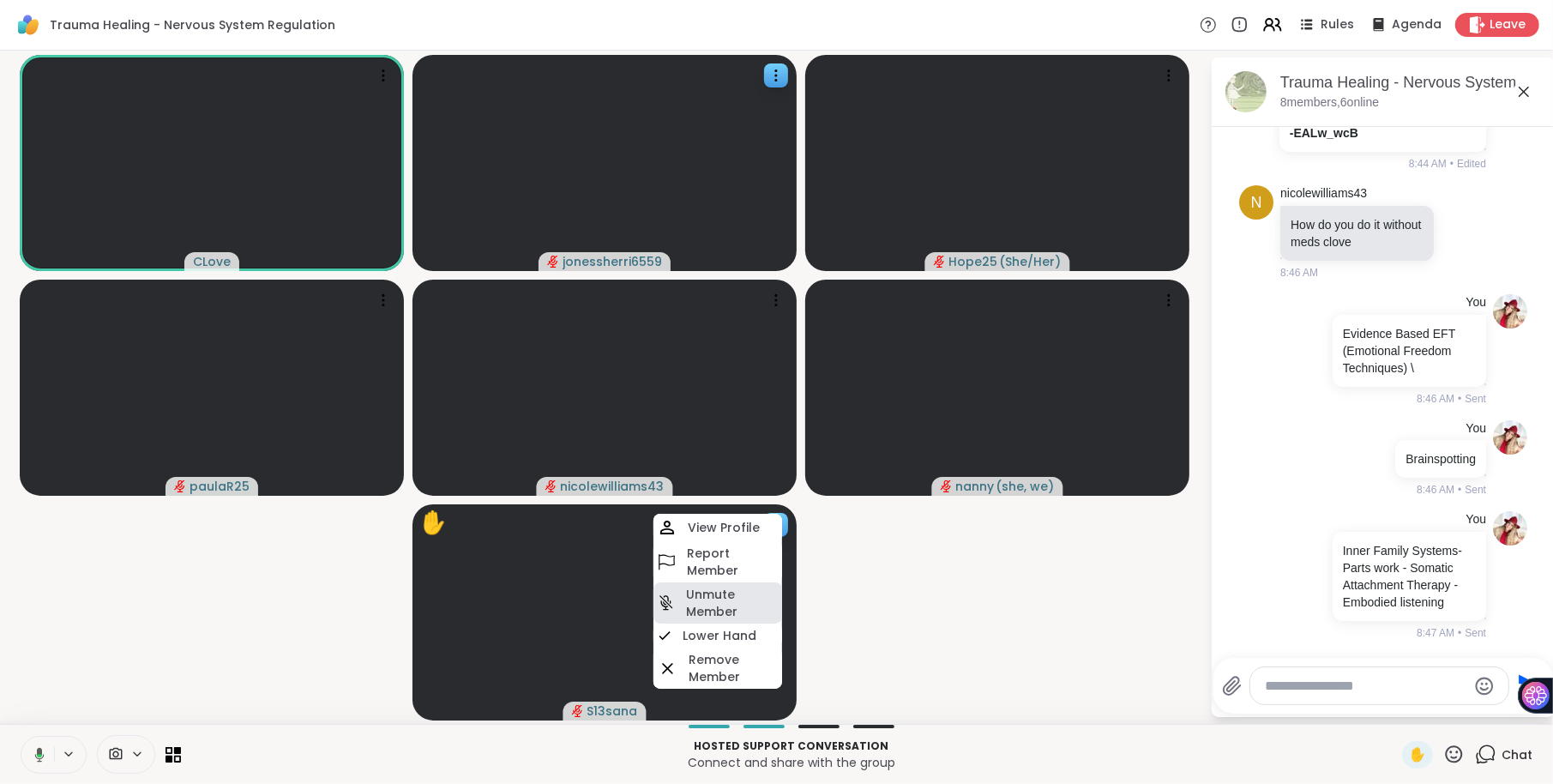
click at [738, 610] on h4 "Unmute Member" at bounding box center [733, 603] width 92 height 34
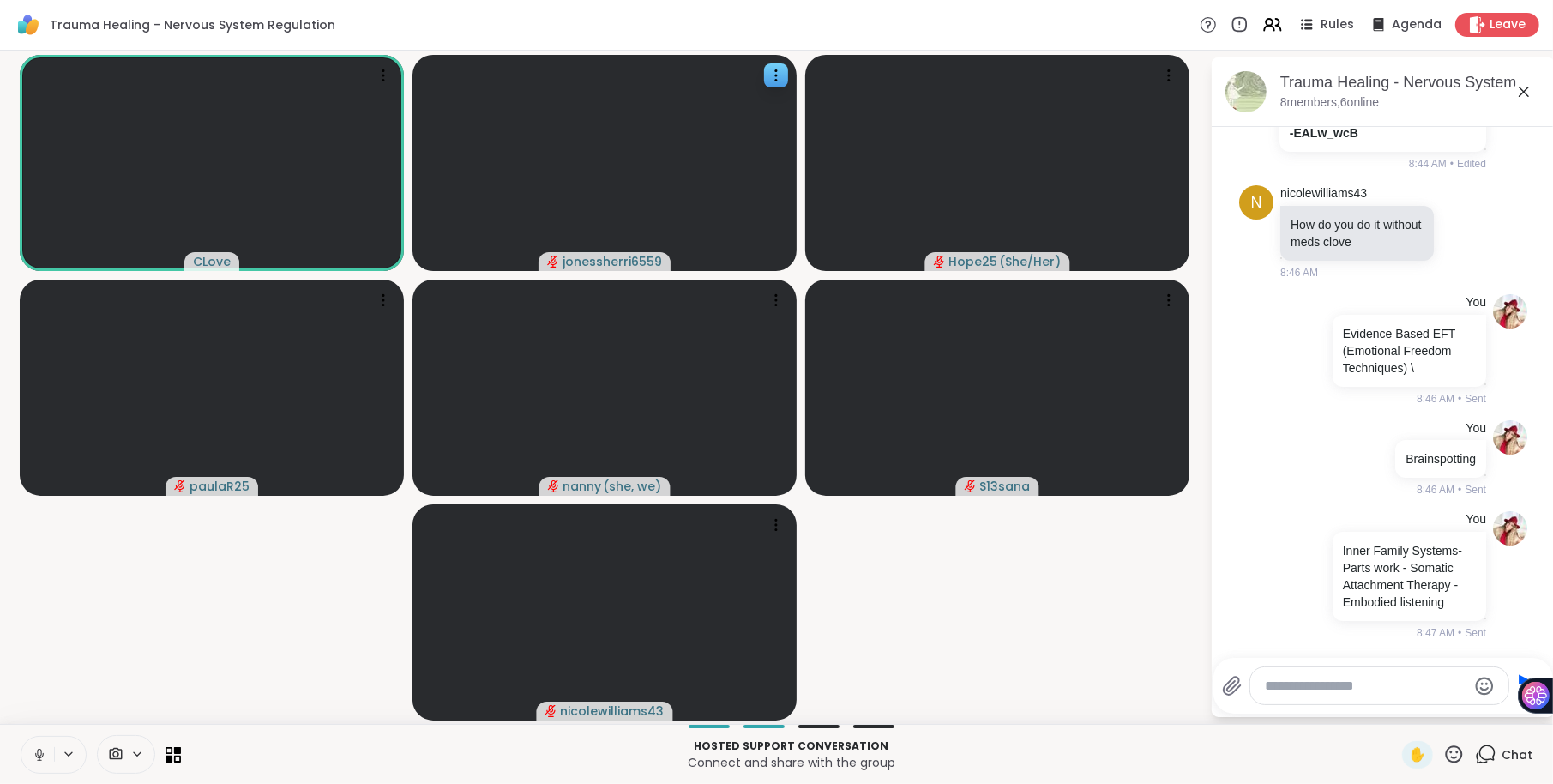
click at [1284, 688] on textarea "Type your message" at bounding box center [1365, 685] width 200 height 17
paste textarea "**********"
type textarea "**********"
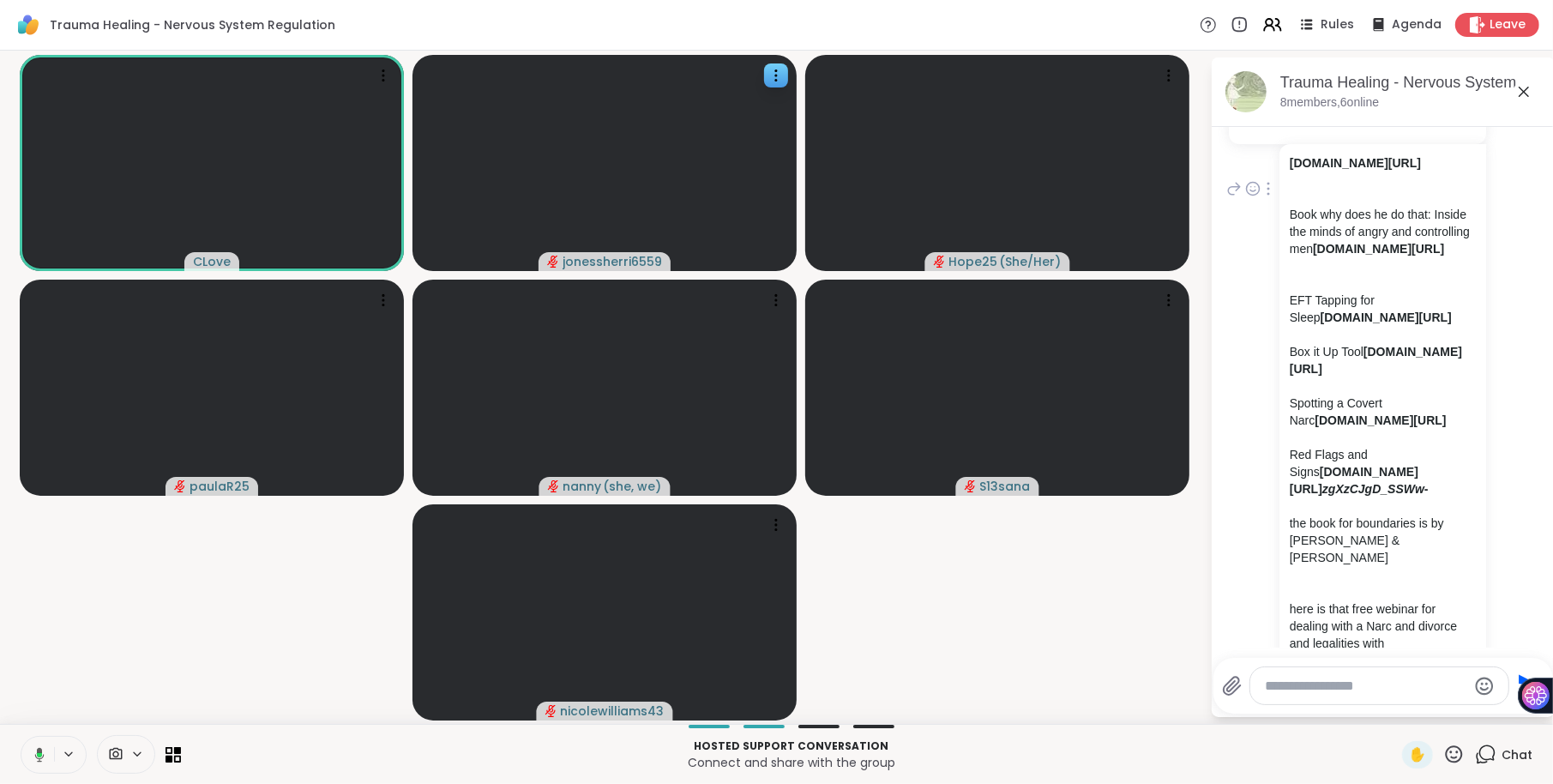
scroll to position [2341, 0]
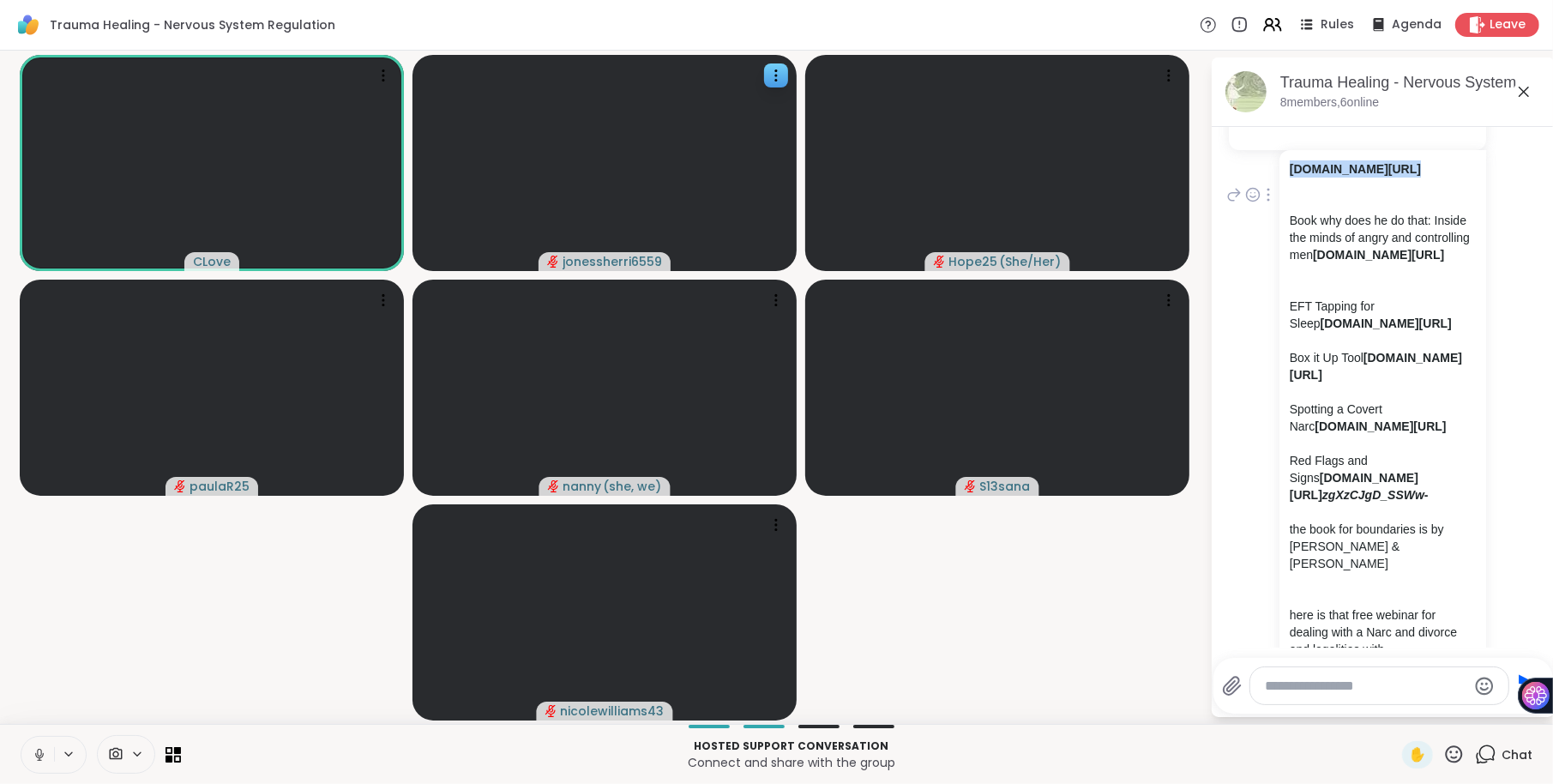
drag, startPoint x: 1375, startPoint y: 378, endPoint x: 1287, endPoint y: 315, distance: 108.2
click at [1287, 315] on div "[DOMAIN_NAME][URL] Book why does he do that: Inside the minds of angry and cont…" at bounding box center [1383, 692] width 207 height 1084
copy link "[DOMAIN_NAME][URL]"
click at [1296, 690] on textarea "Type your message" at bounding box center [1365, 685] width 200 height 17
paste textarea "**********"
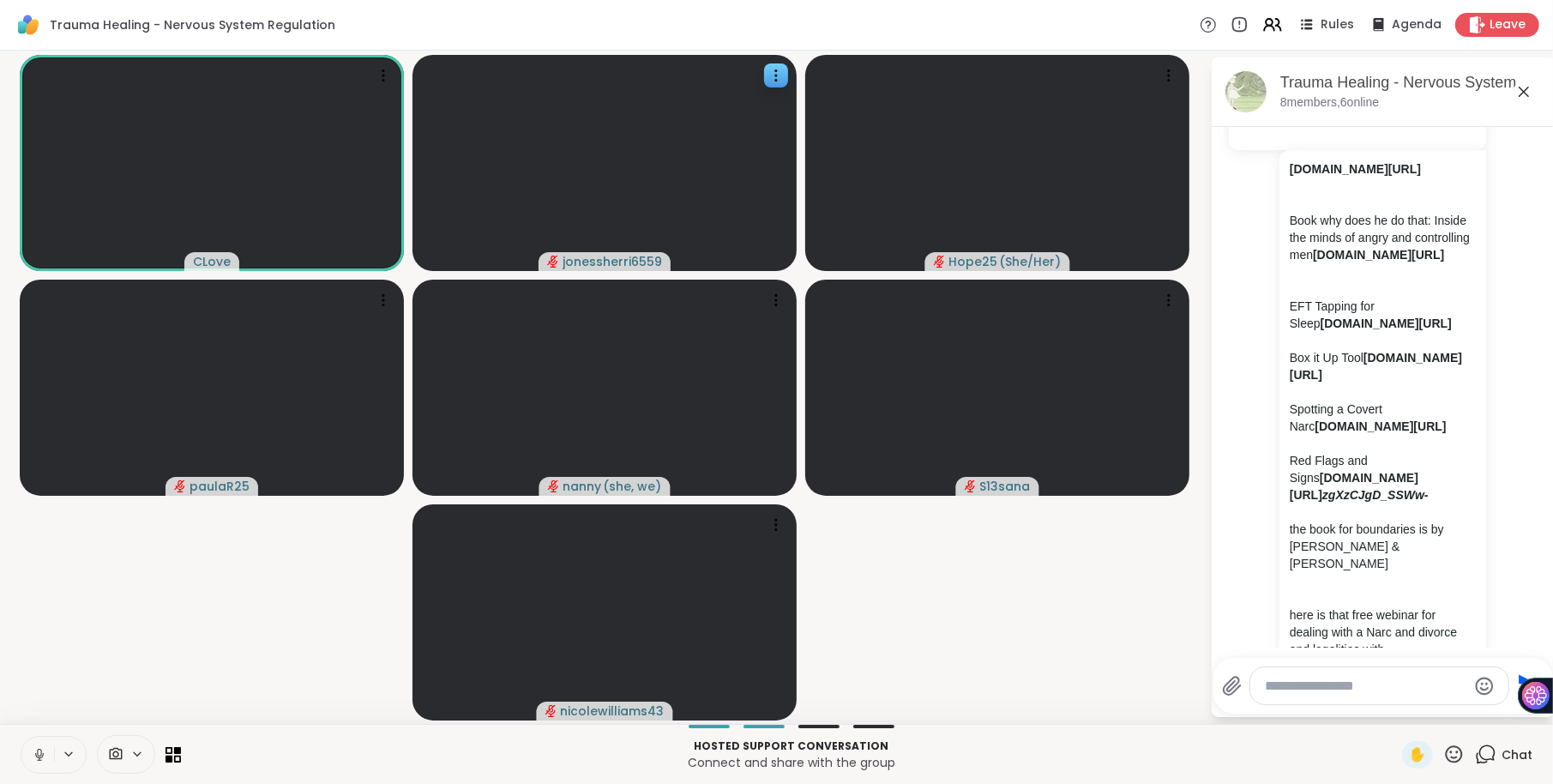
type textarea "**********"
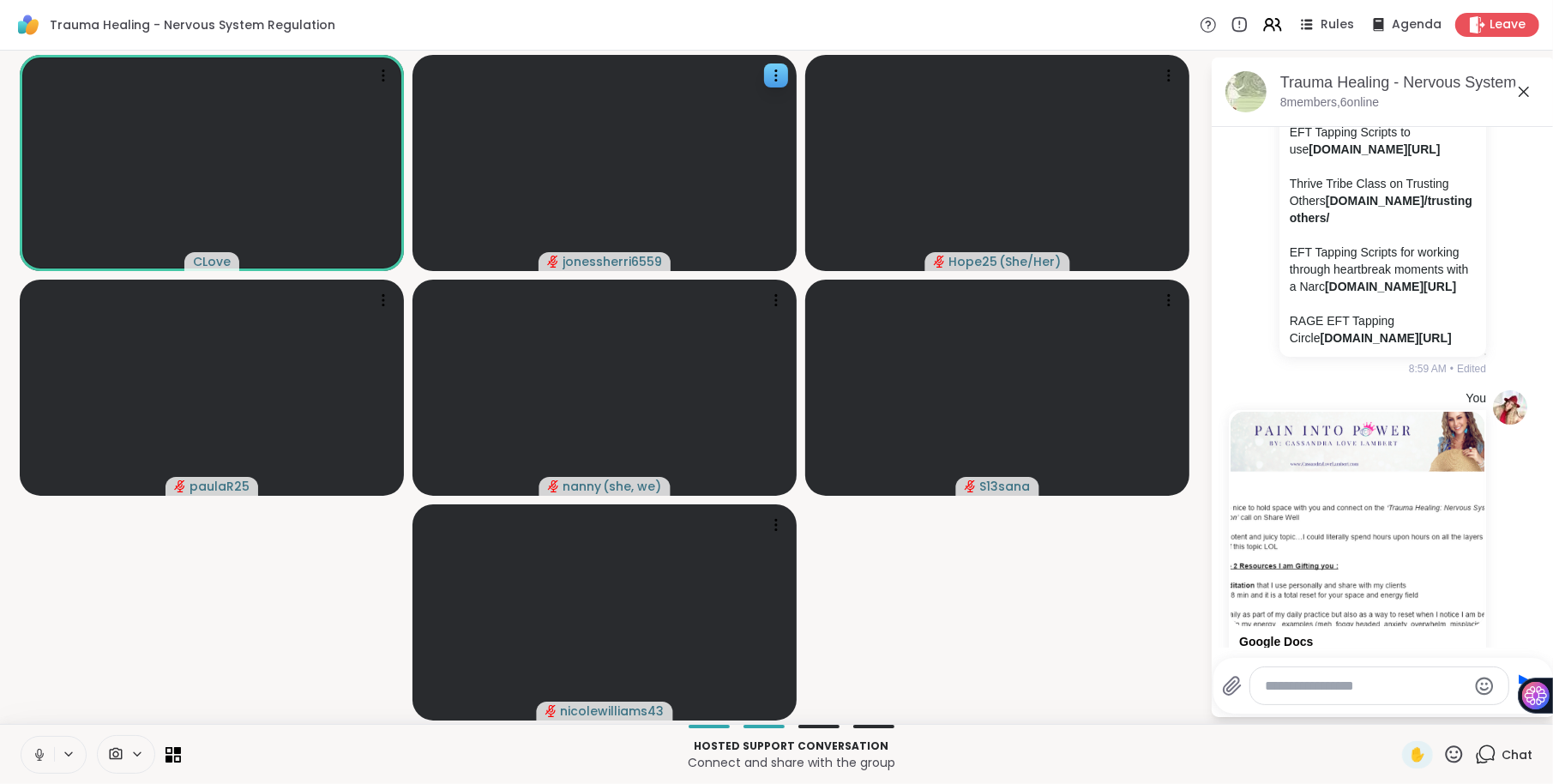
scroll to position [3185, 0]
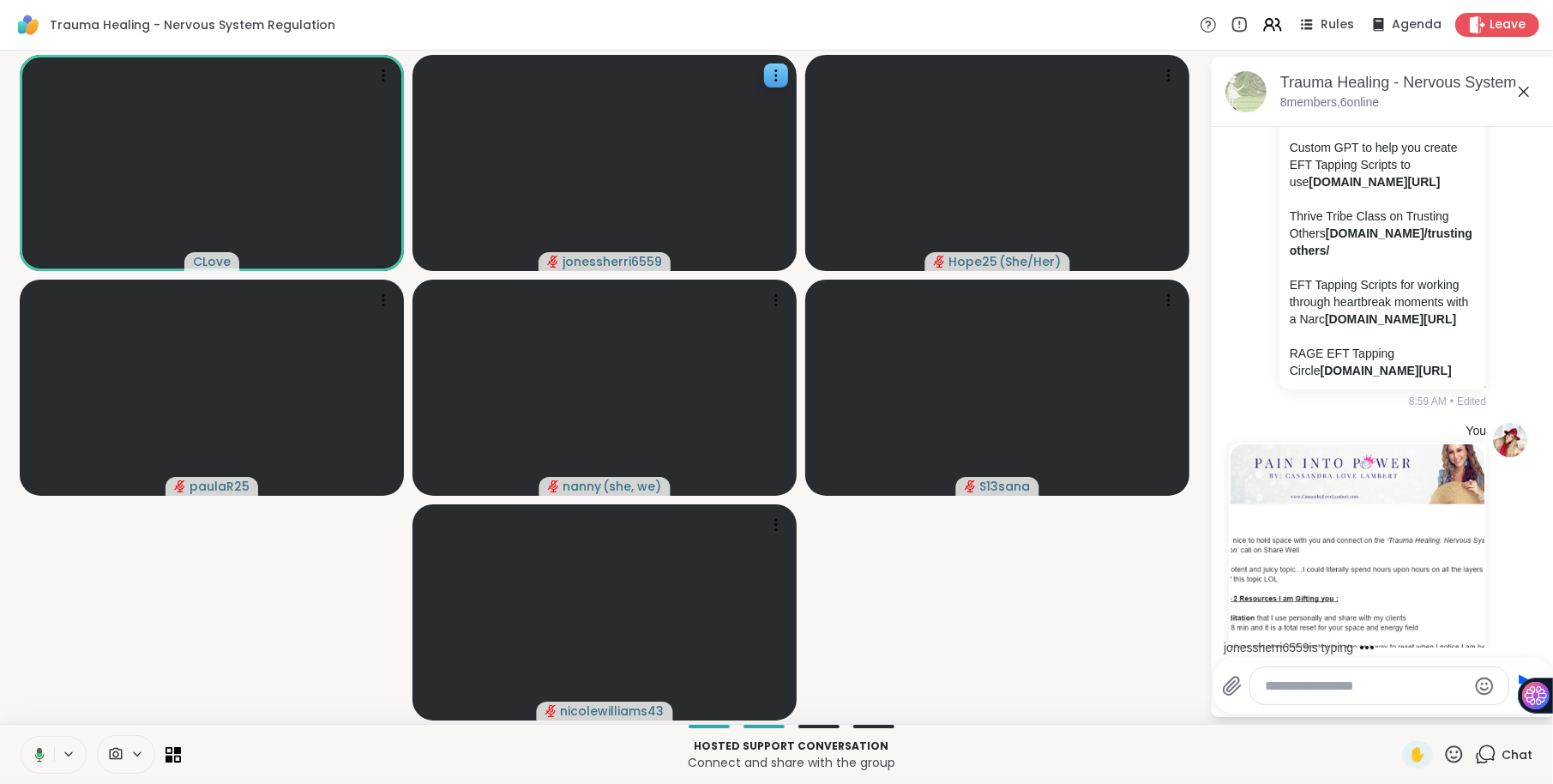
drag, startPoint x: 1352, startPoint y: 407, endPoint x: 1287, endPoint y: 349, distance: 87.1
copy p "3 keys to Regain your Confidence and Power (FREE Training) [DOMAIN_NAME][URL]"
click at [1285, 686] on textarea "Type your message" at bounding box center [1365, 685] width 200 height 17
paste textarea "**********"
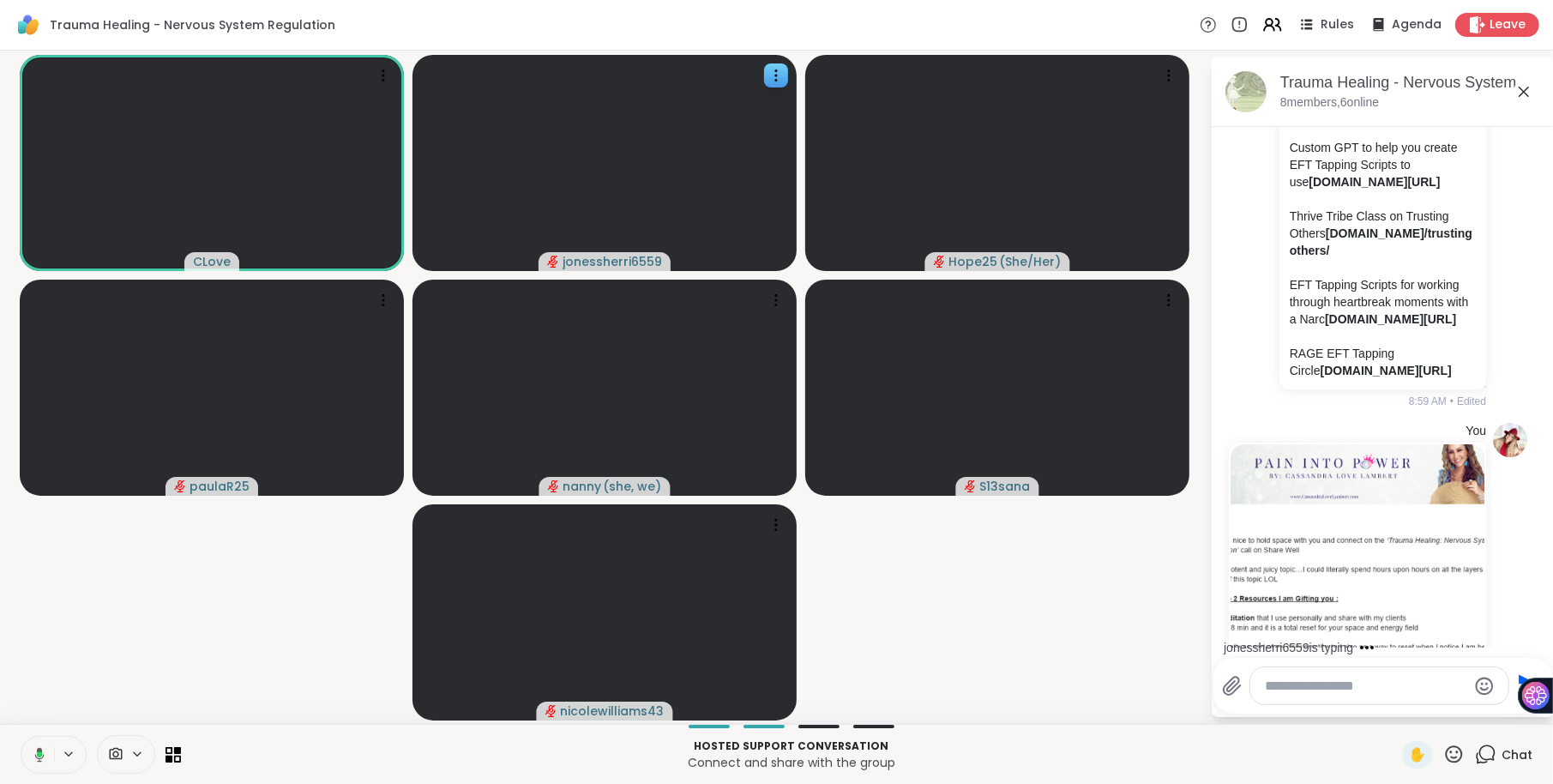
type textarea "**********"
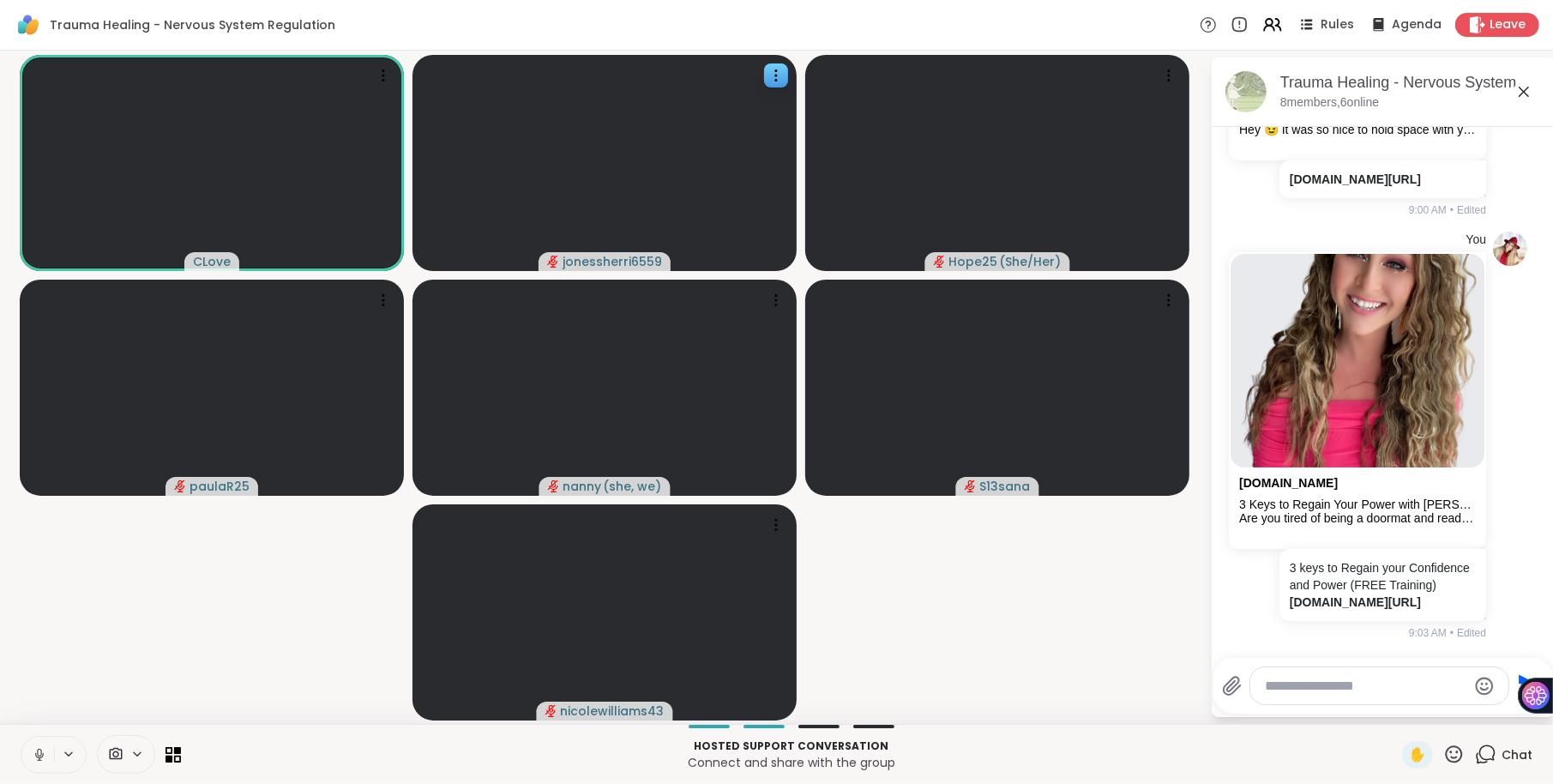
scroll to position [4322, 0]
click at [776, 299] on icon at bounding box center [776, 300] width 2 height 2
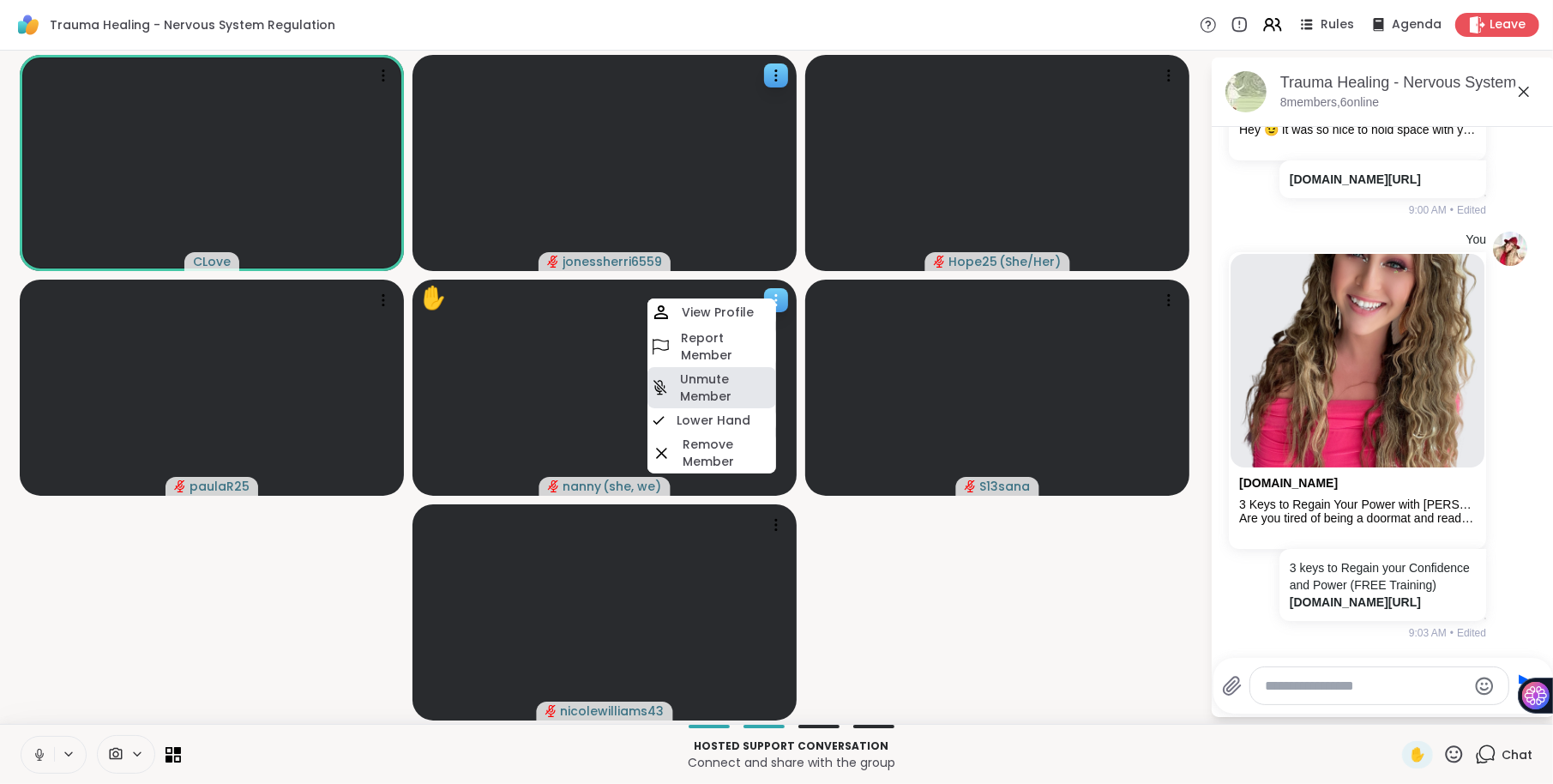
click at [705, 388] on h4 "Unmute Member" at bounding box center [726, 388] width 92 height 34
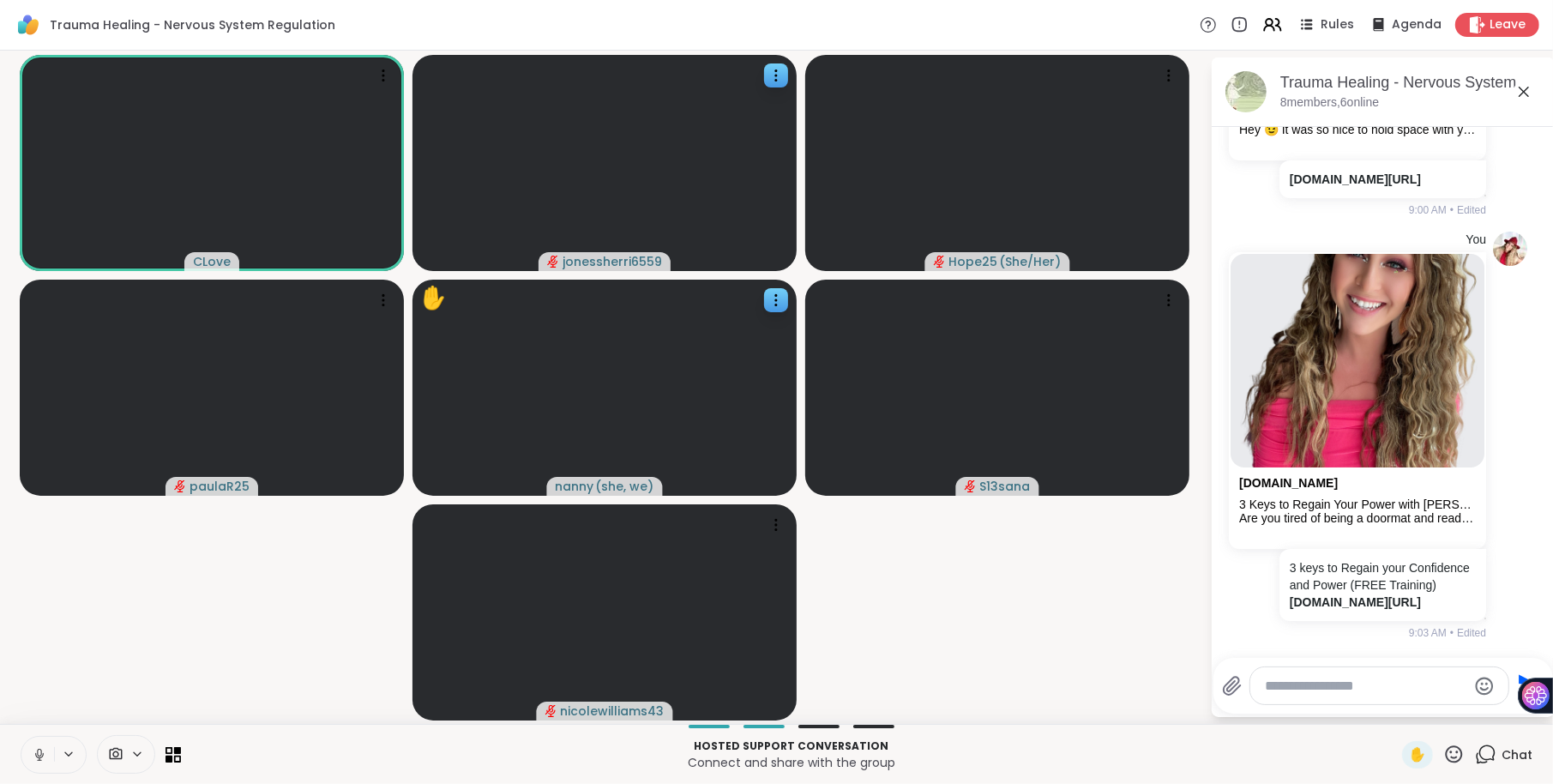
scroll to position [4498, 0]
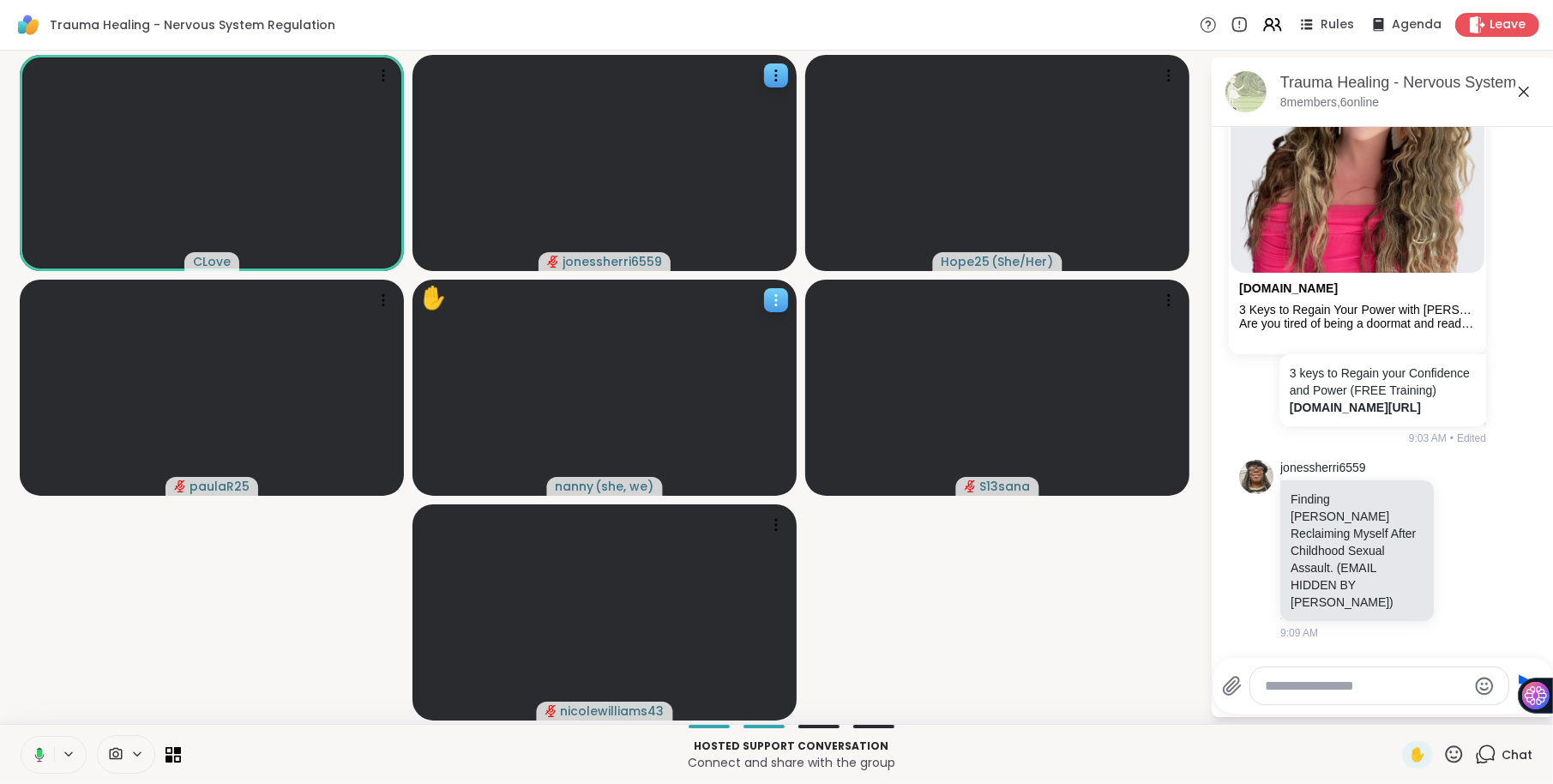
click at [777, 299] on icon at bounding box center [776, 300] width 2 height 2
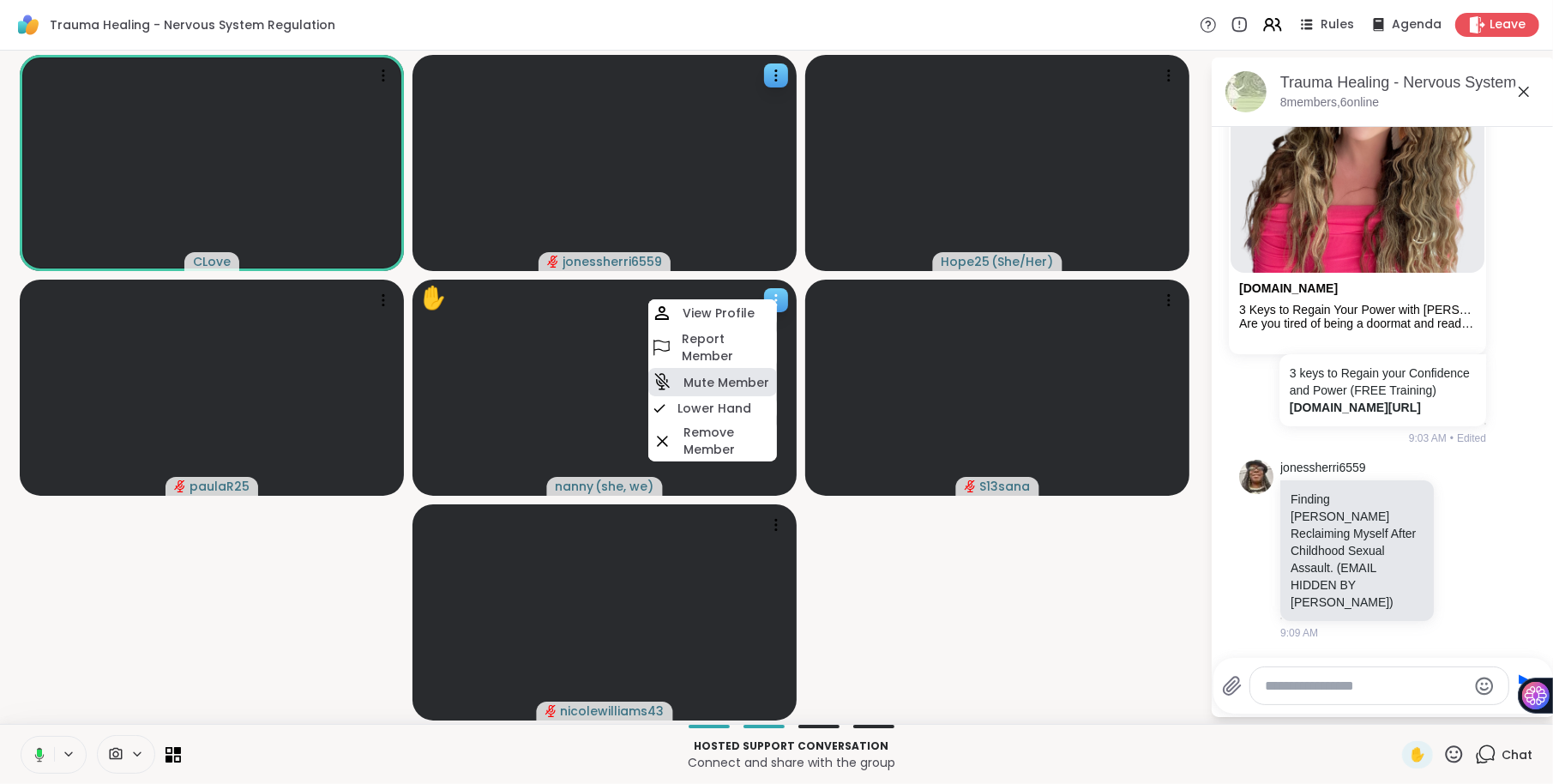
click at [723, 381] on h4 "Mute Member" at bounding box center [726, 382] width 86 height 17
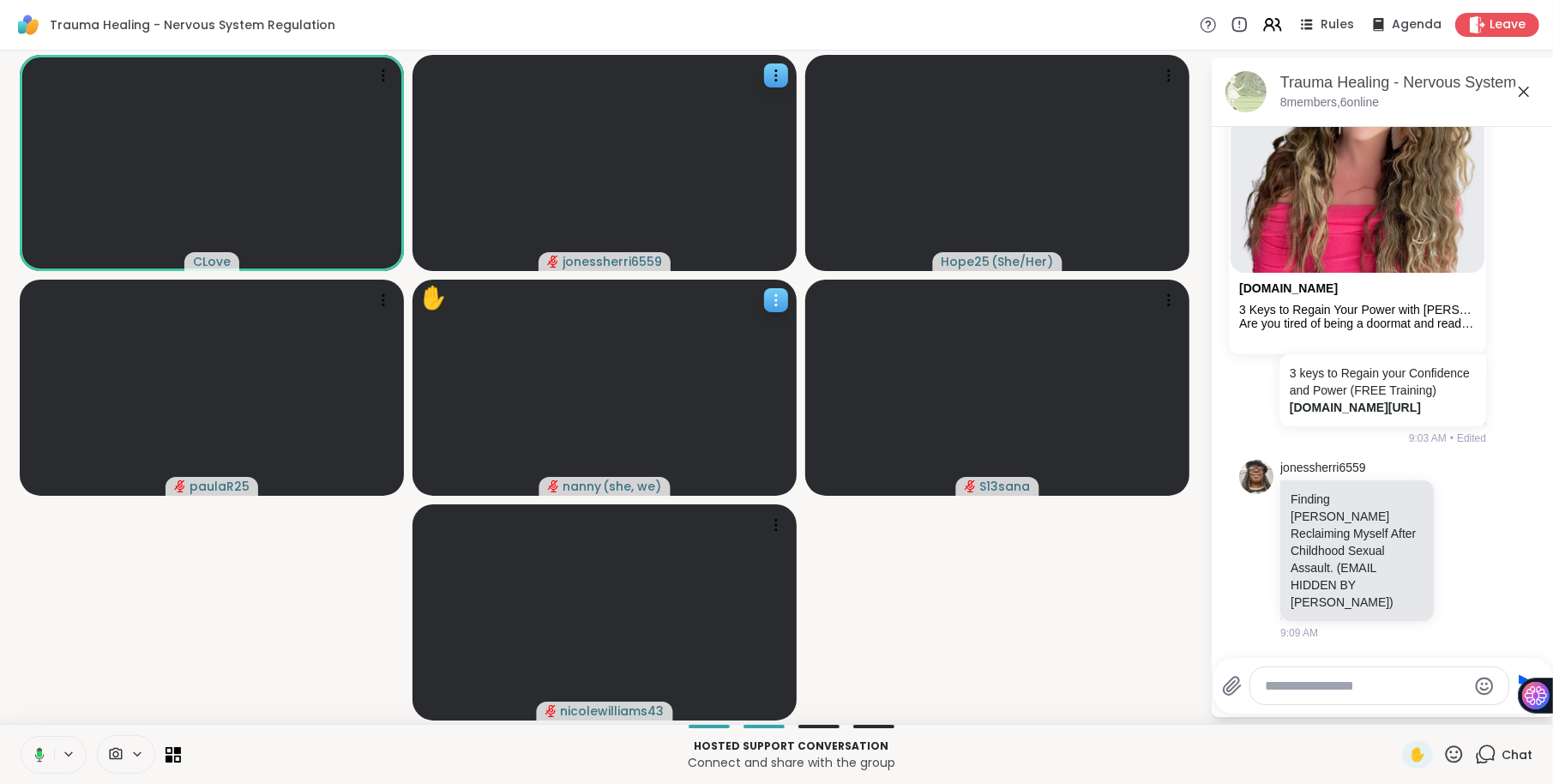
click at [772, 295] on icon at bounding box center [776, 300] width 17 height 17
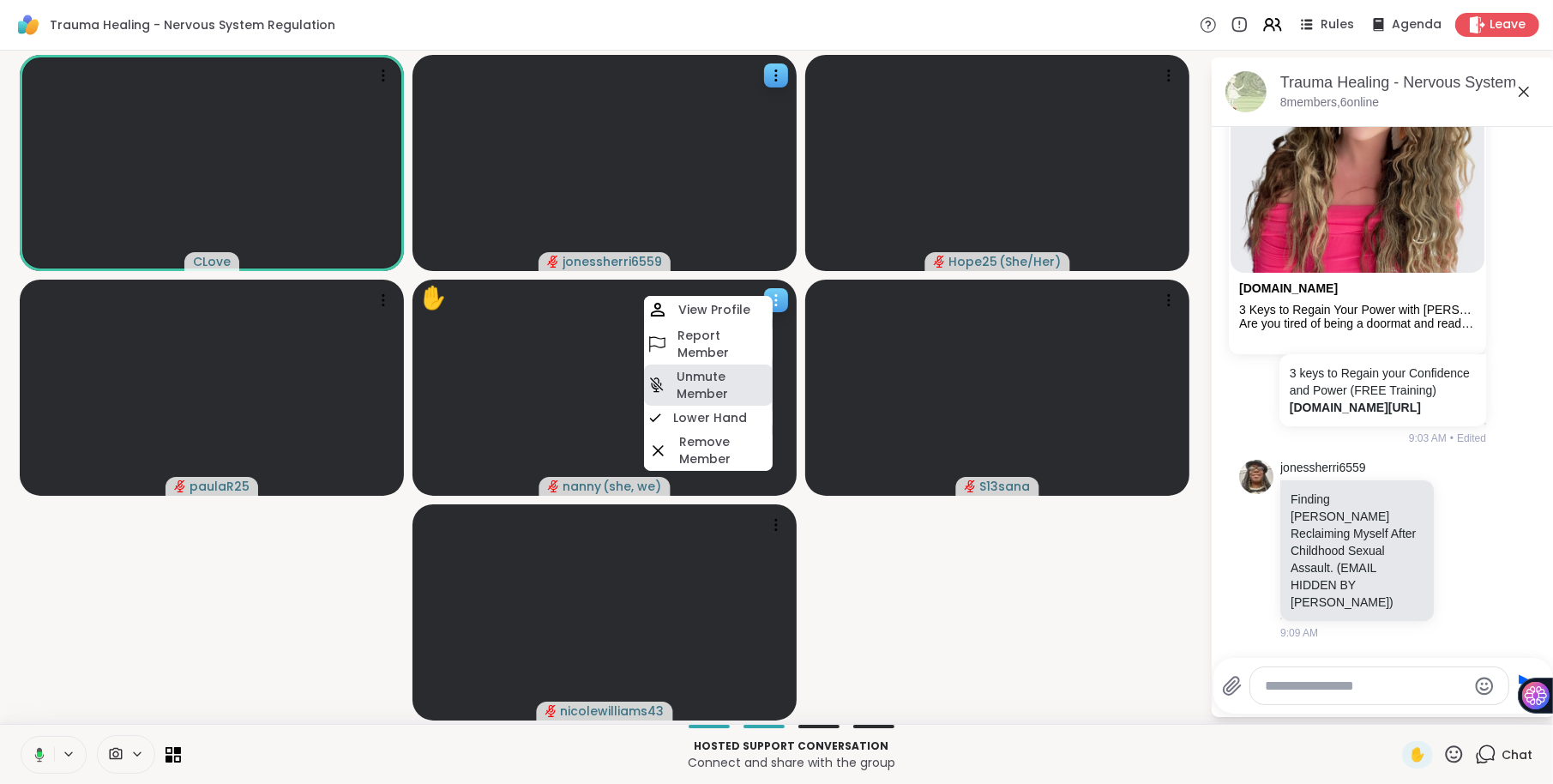
click at [736, 381] on h4 "Unmute Member" at bounding box center [723, 385] width 92 height 34
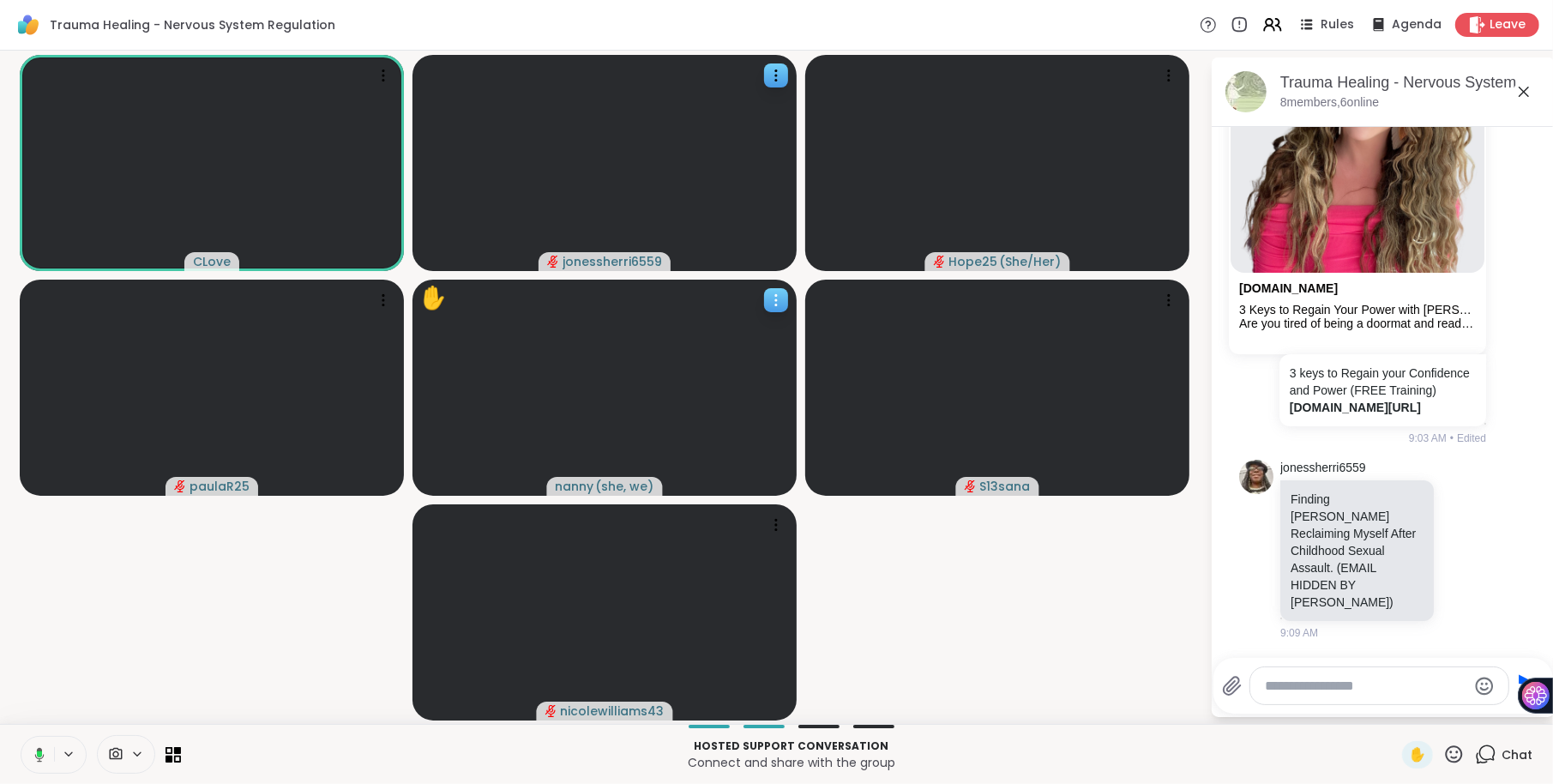
click at [779, 298] on icon at bounding box center [776, 300] width 17 height 17
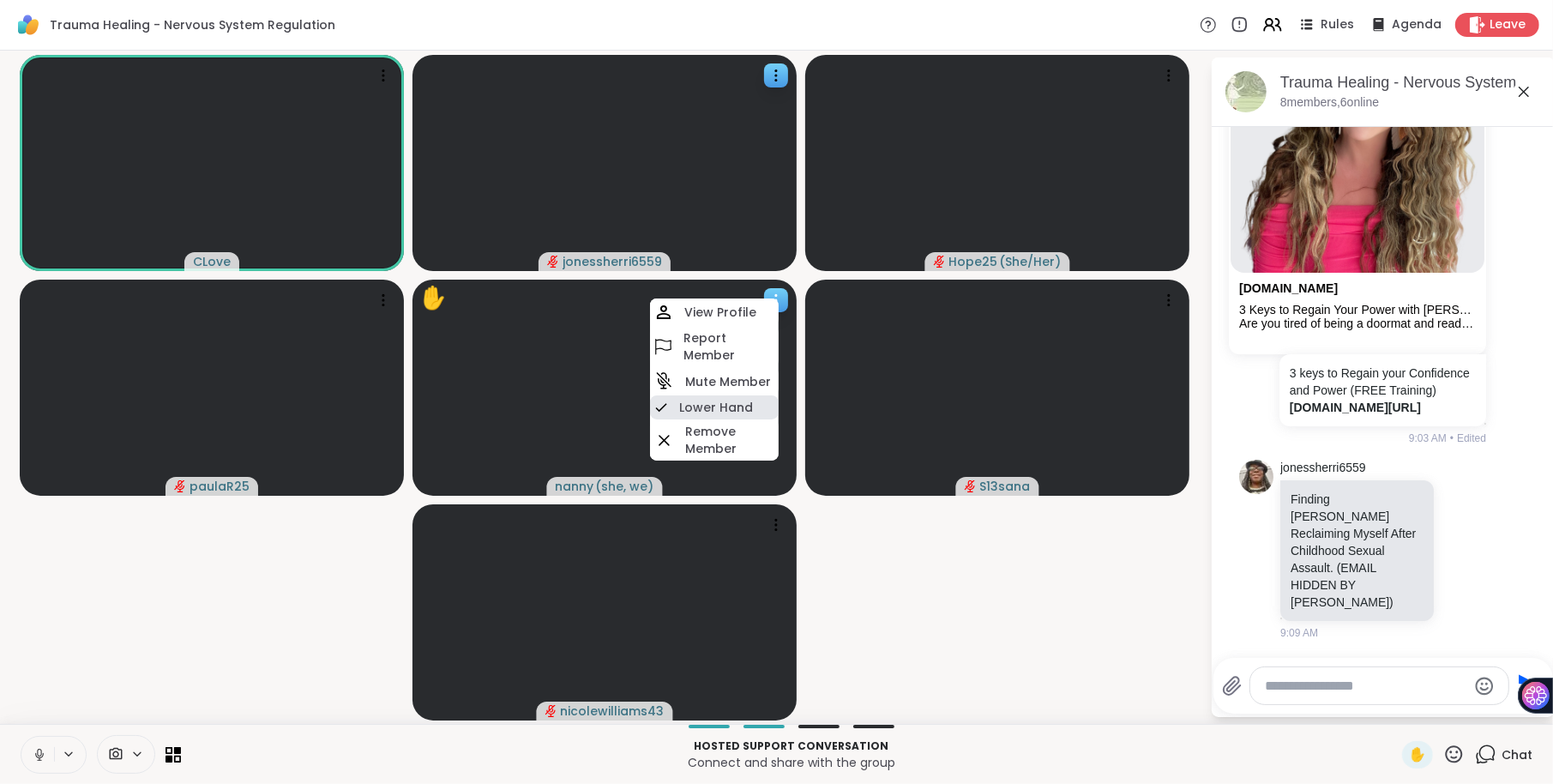
click at [729, 402] on h4 "Lower Hand" at bounding box center [715, 407] width 73 height 17
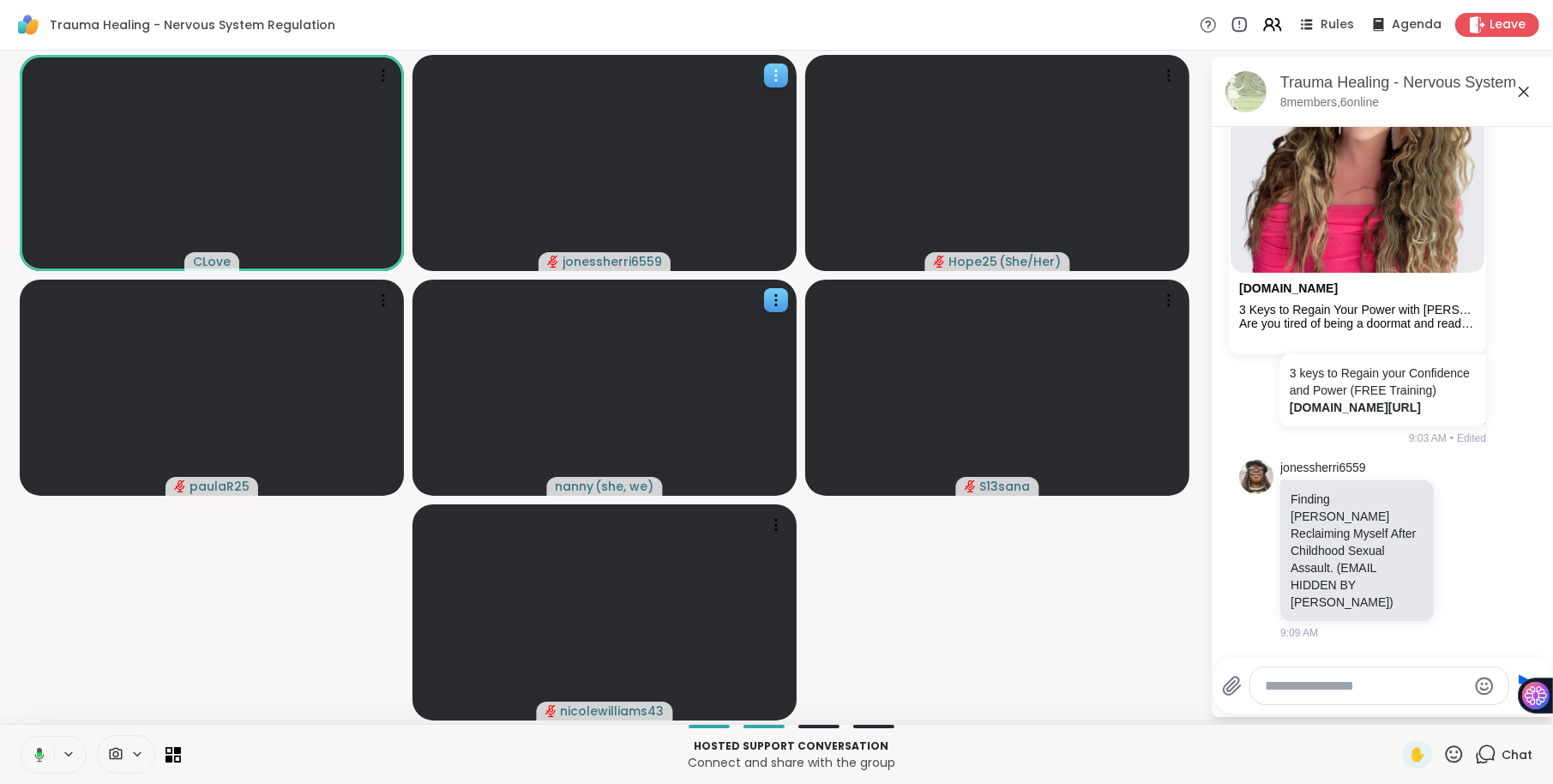
click at [777, 71] on icon at bounding box center [776, 72] width 2 height 2
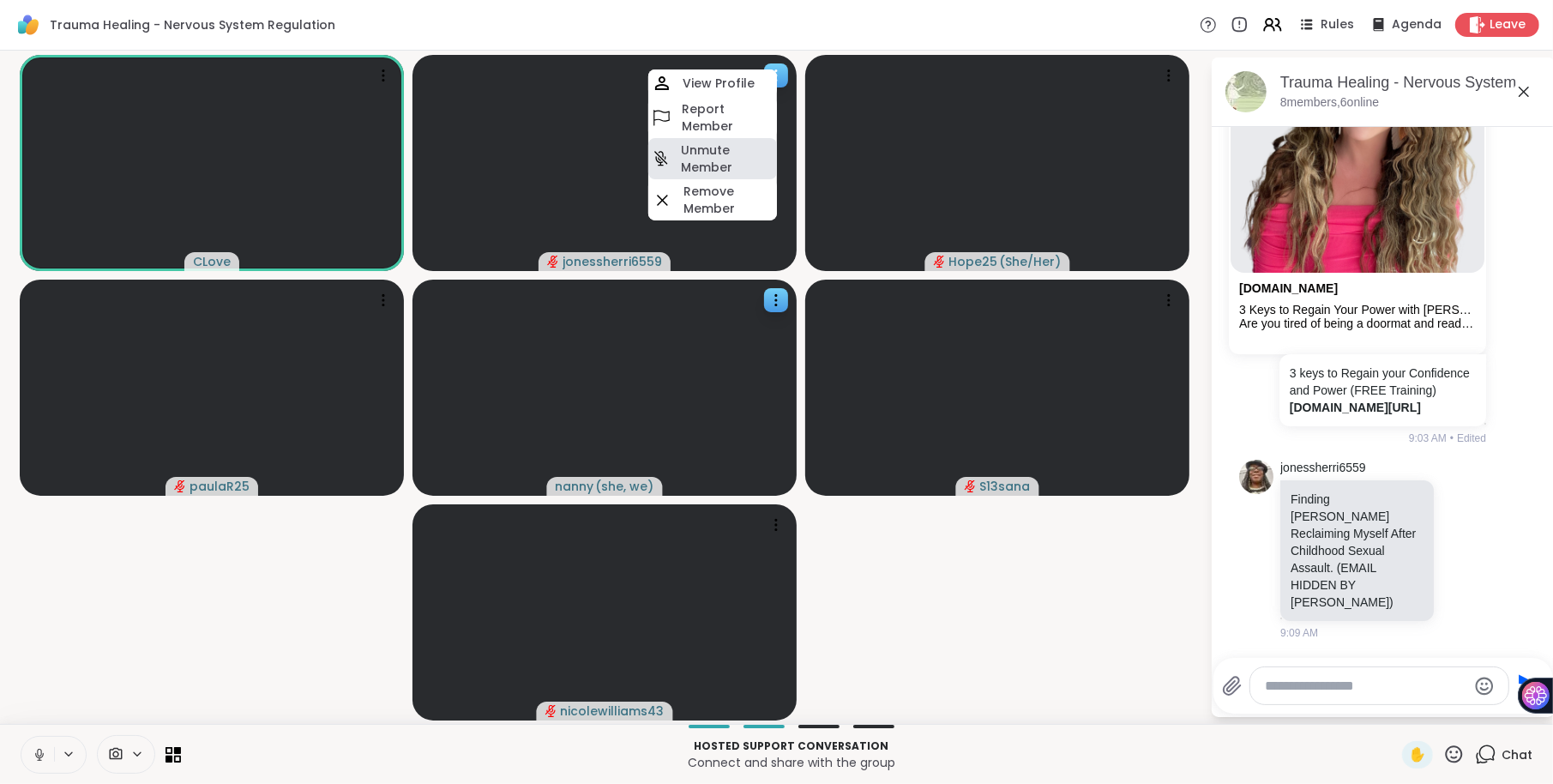
click at [749, 151] on h4 "Unmute Member" at bounding box center [727, 159] width 92 height 34
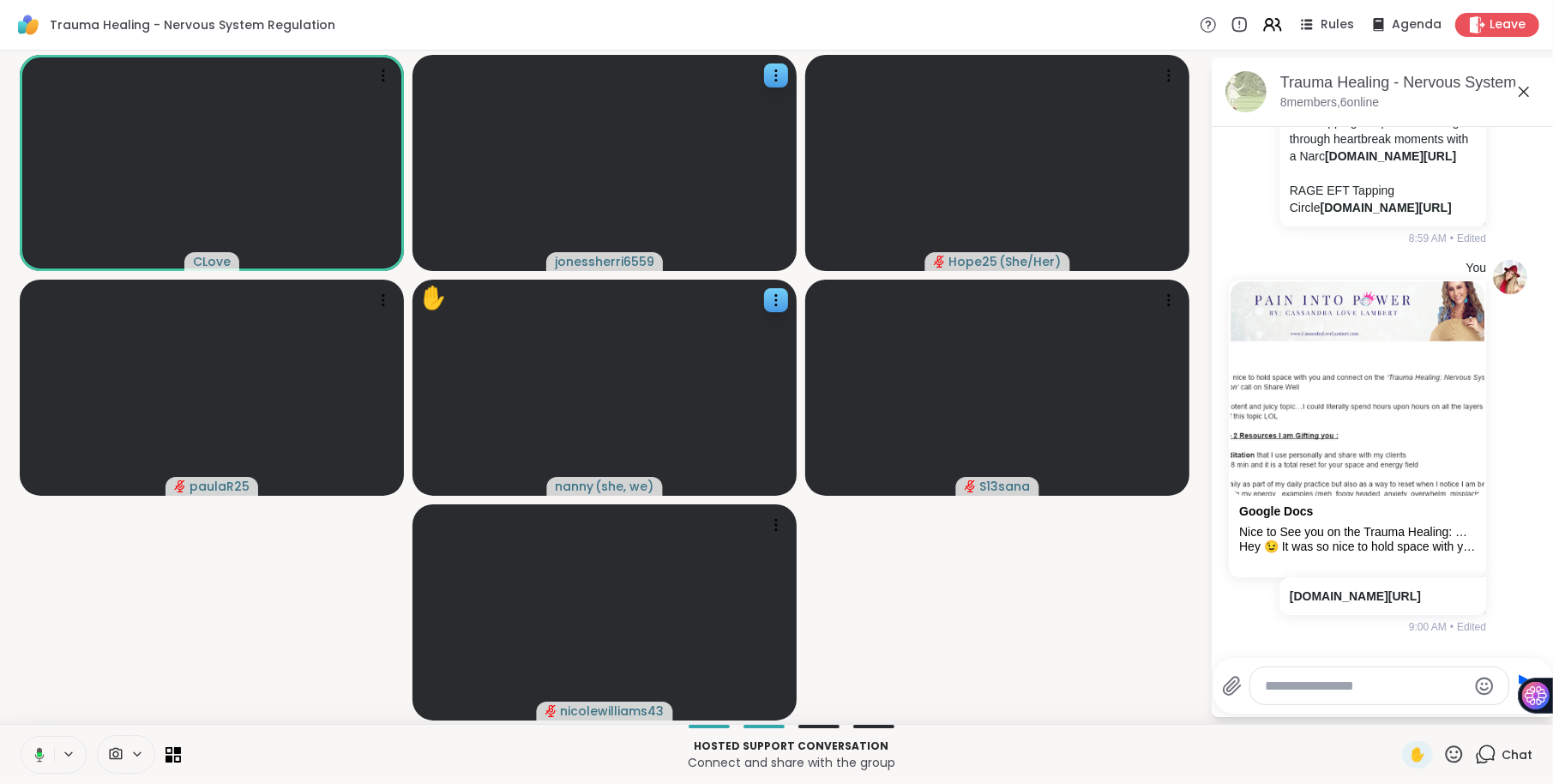
scroll to position [3387, 0]
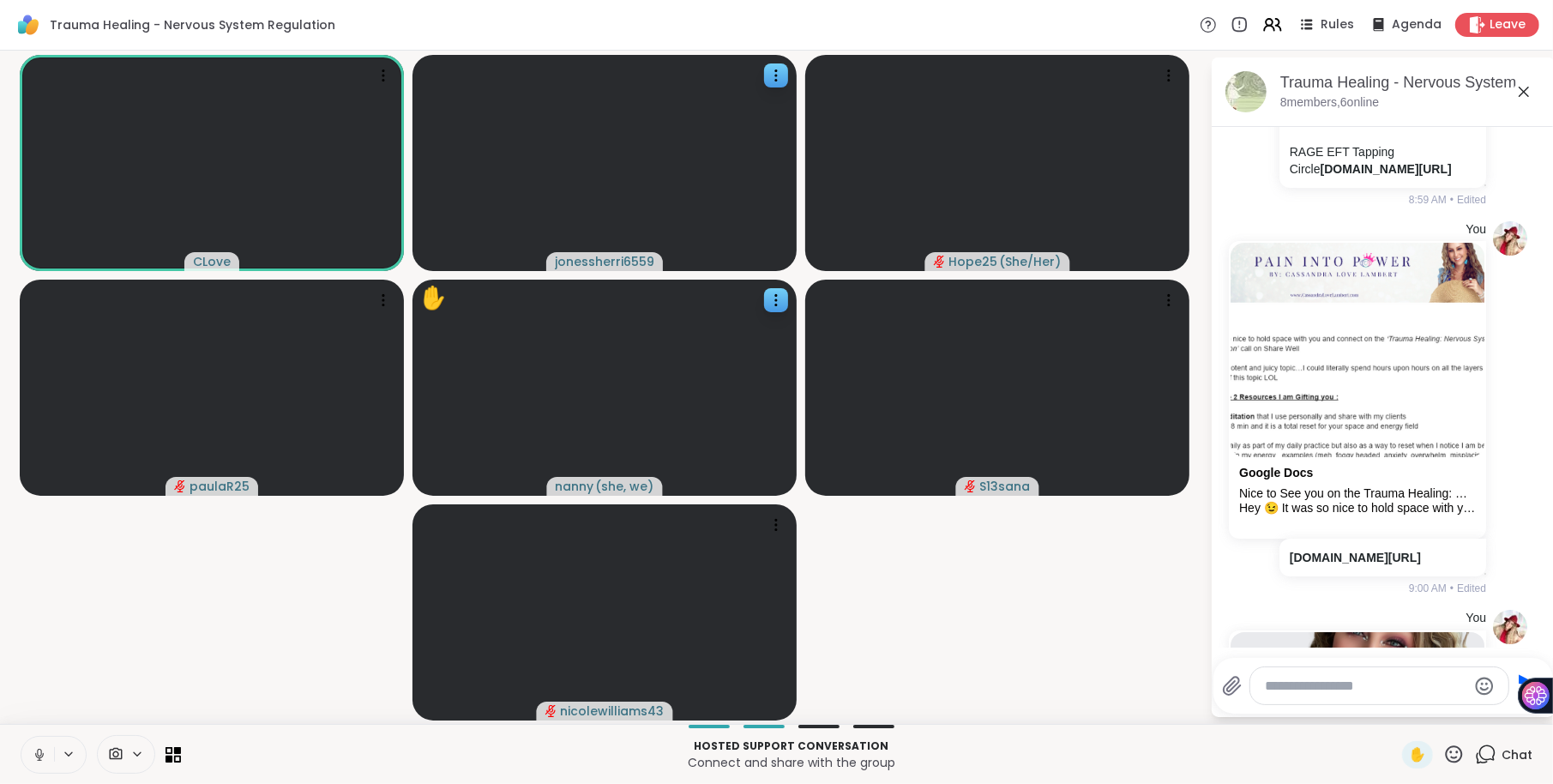
drag, startPoint x: 1345, startPoint y: 419, endPoint x: 1276, endPoint y: 337, distance: 107.2
copy p "Custom GPT to help you create EFT Tapping Scripts to use [DOMAIN_NAME][URL]"
click at [1286, 679] on textarea "Type your message" at bounding box center [1365, 685] width 200 height 17
paste textarea "**********"
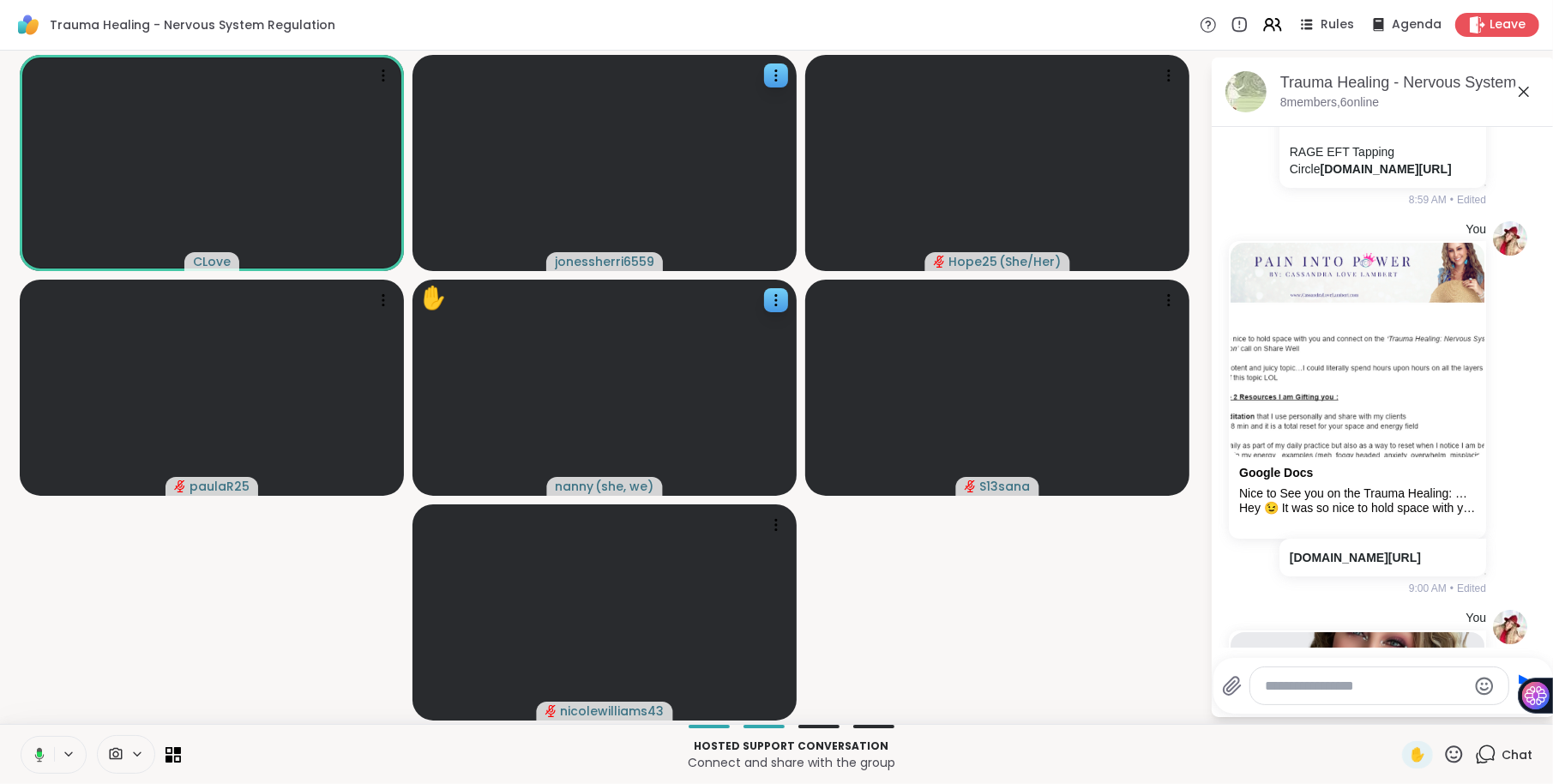
type textarea "**********"
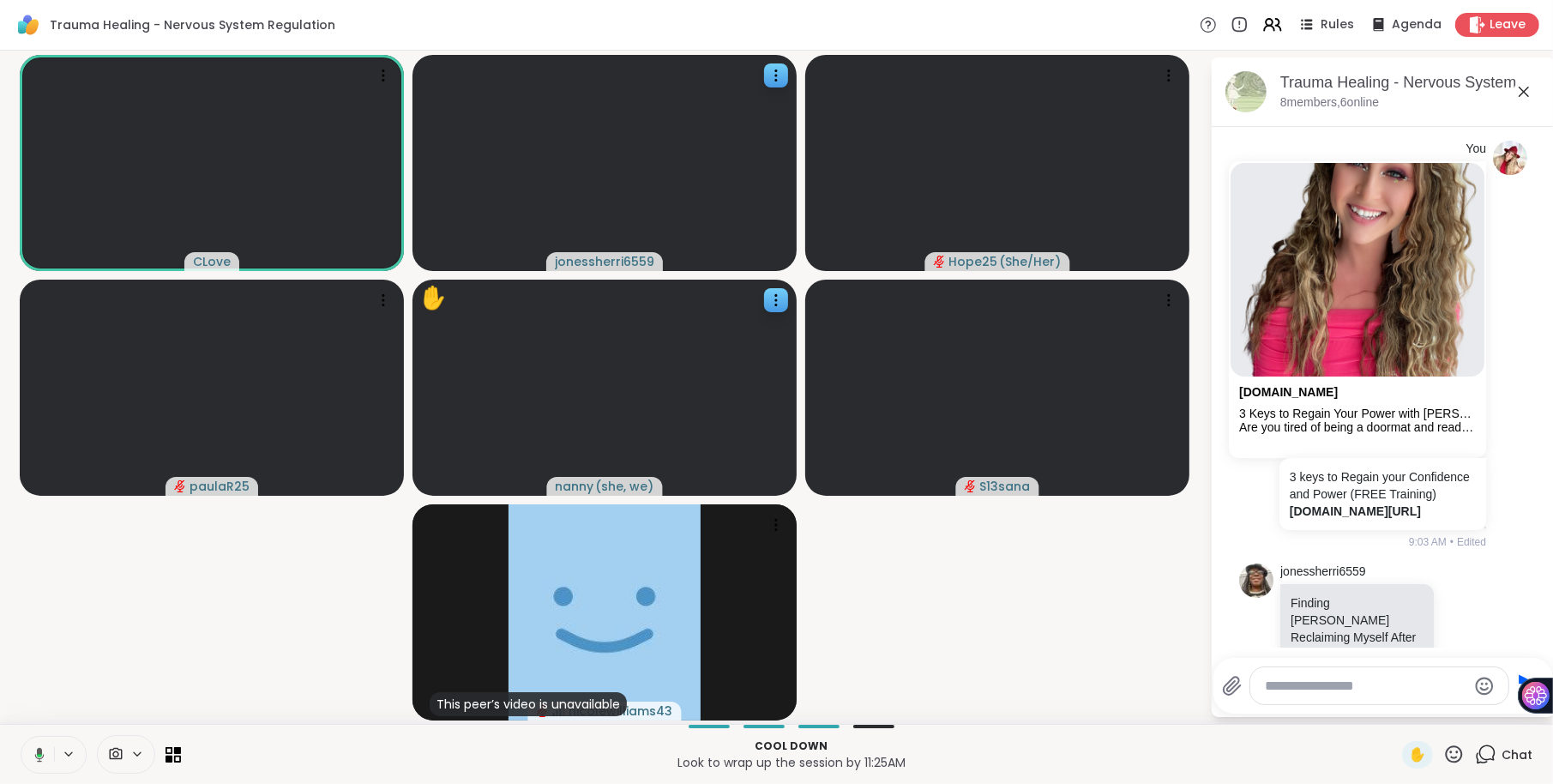
scroll to position [3886, 0]
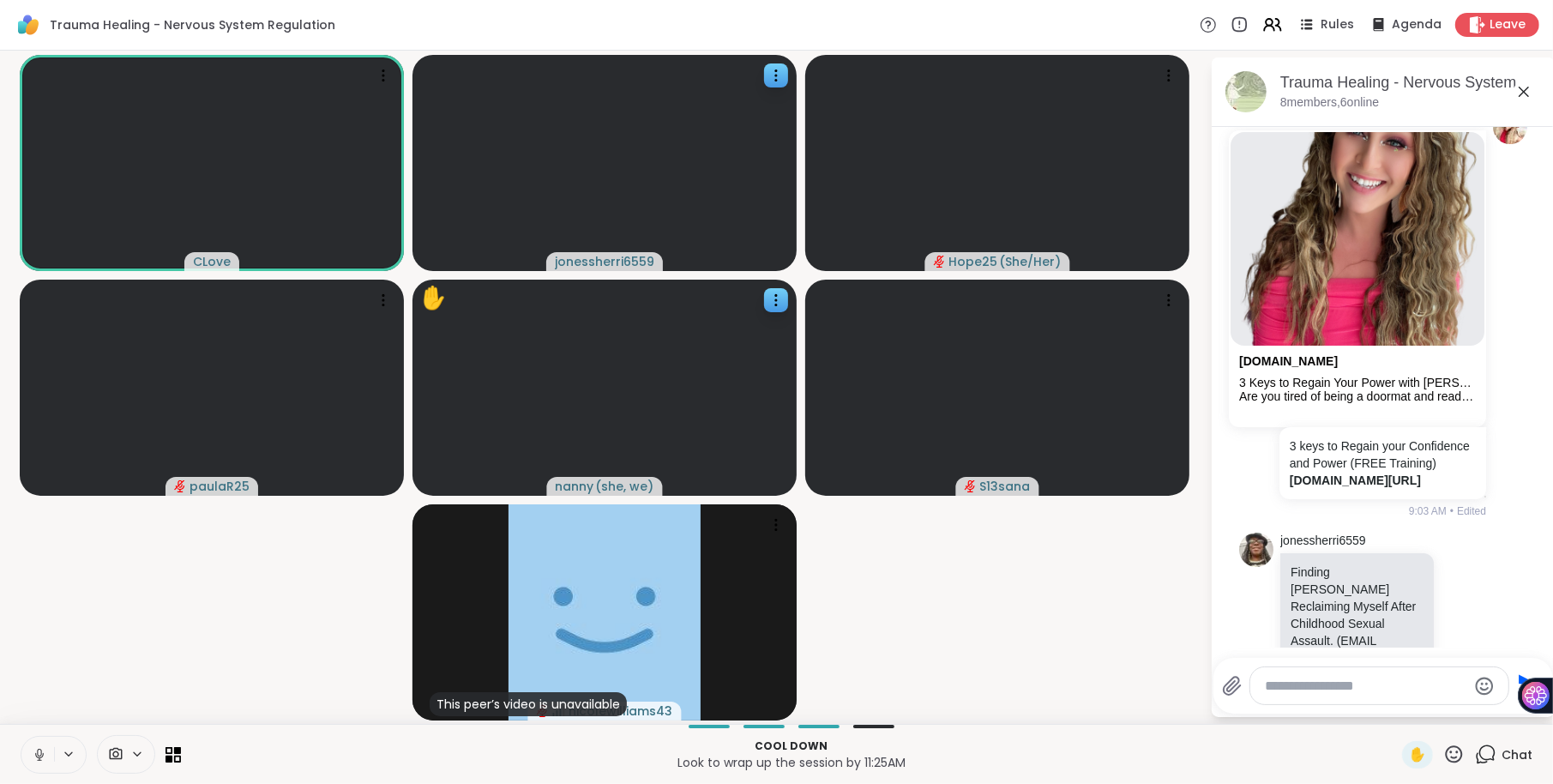
drag, startPoint x: 1402, startPoint y: 613, endPoint x: 1277, endPoint y: 545, distance: 142.3
click at [1277, 76] on div "[DOMAIN_NAME][URL]" at bounding box center [1382, 58] width 210 height 38
copy link "[DOMAIN_NAME][URL]"
click at [1320, 688] on textarea "Type your message" at bounding box center [1365, 685] width 200 height 17
paste textarea "**********"
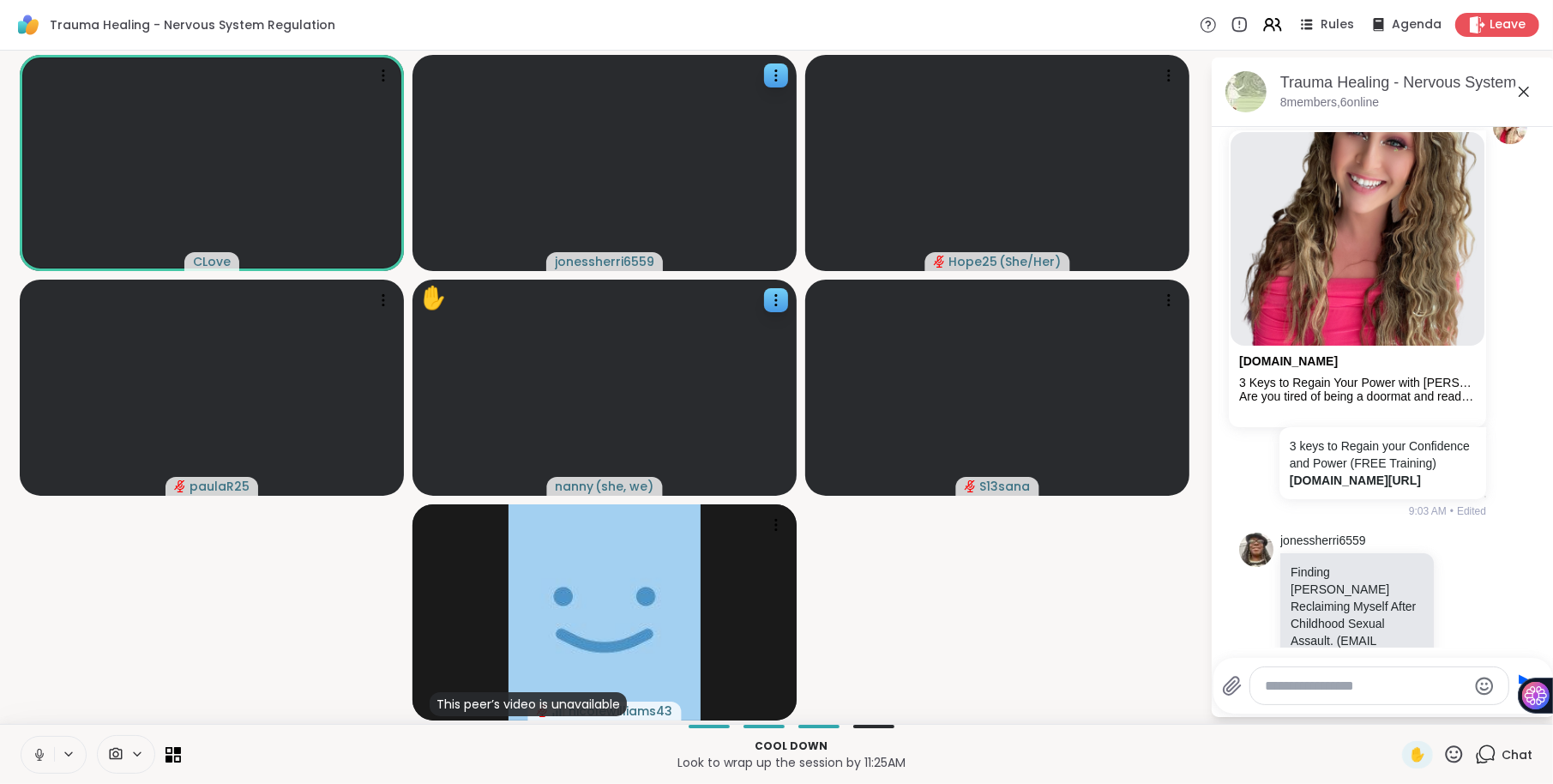
type textarea "**********"
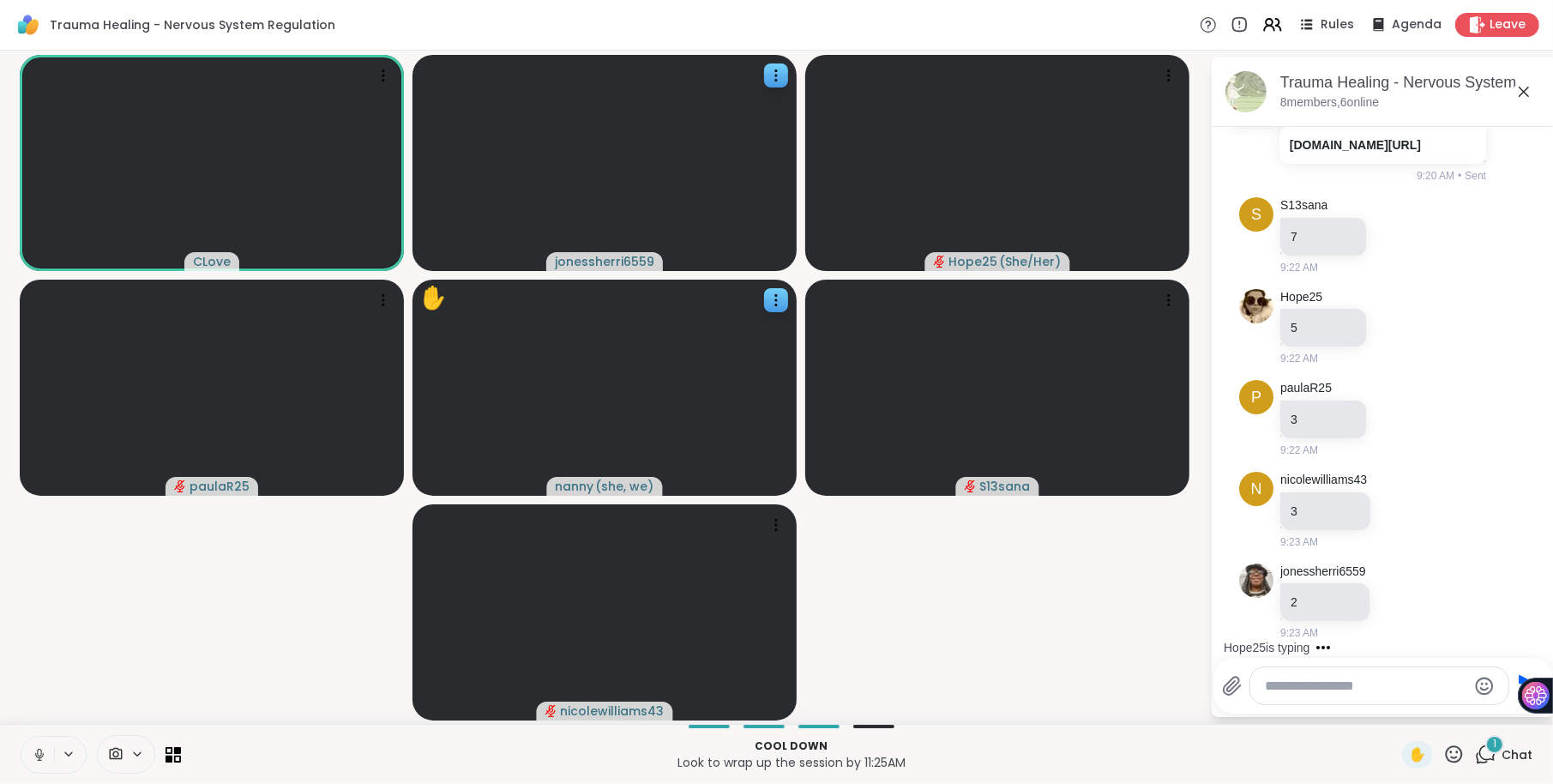
scroll to position [5864, 0]
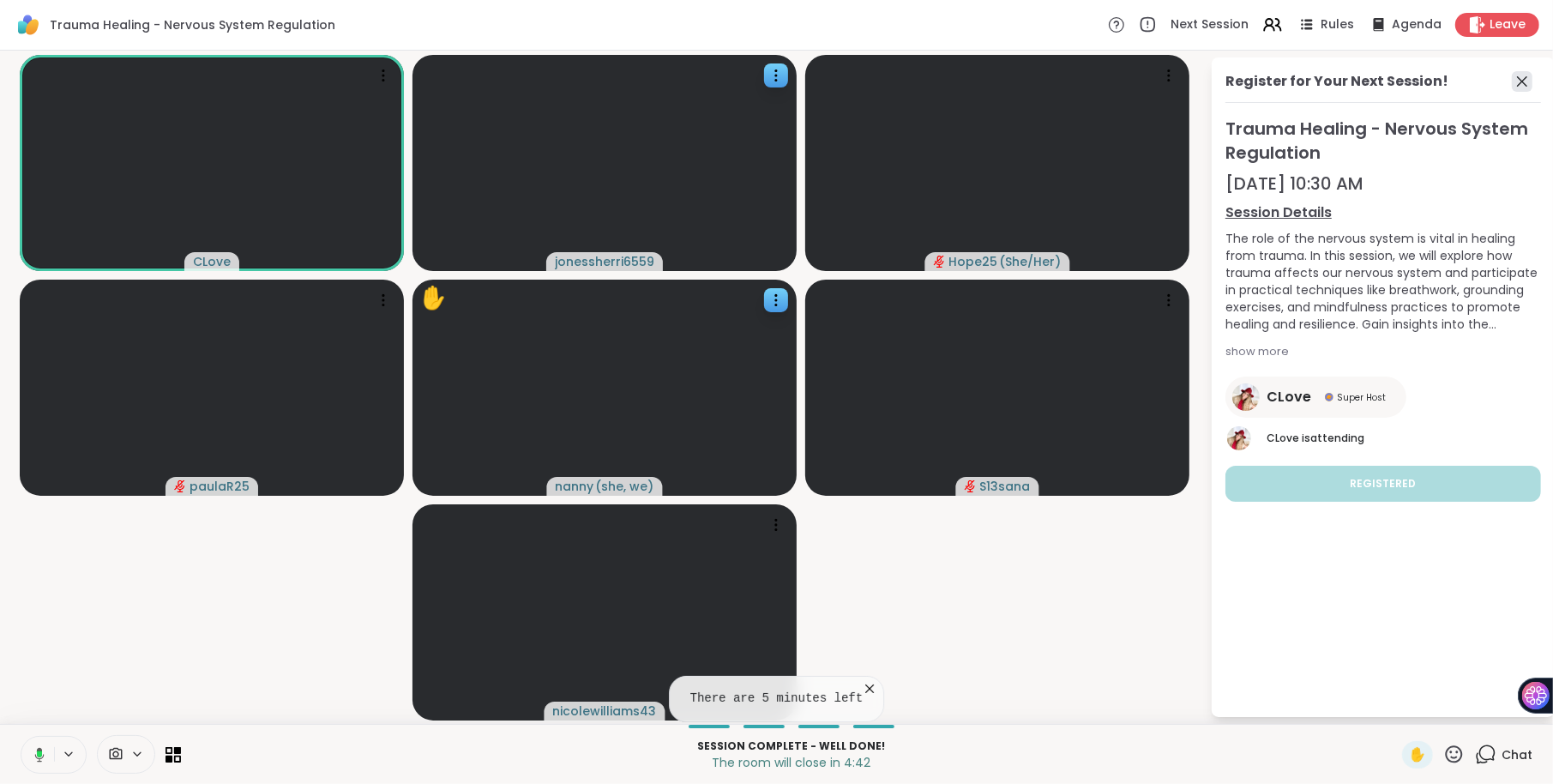
click at [1519, 85] on icon at bounding box center [1522, 82] width 21 height 21
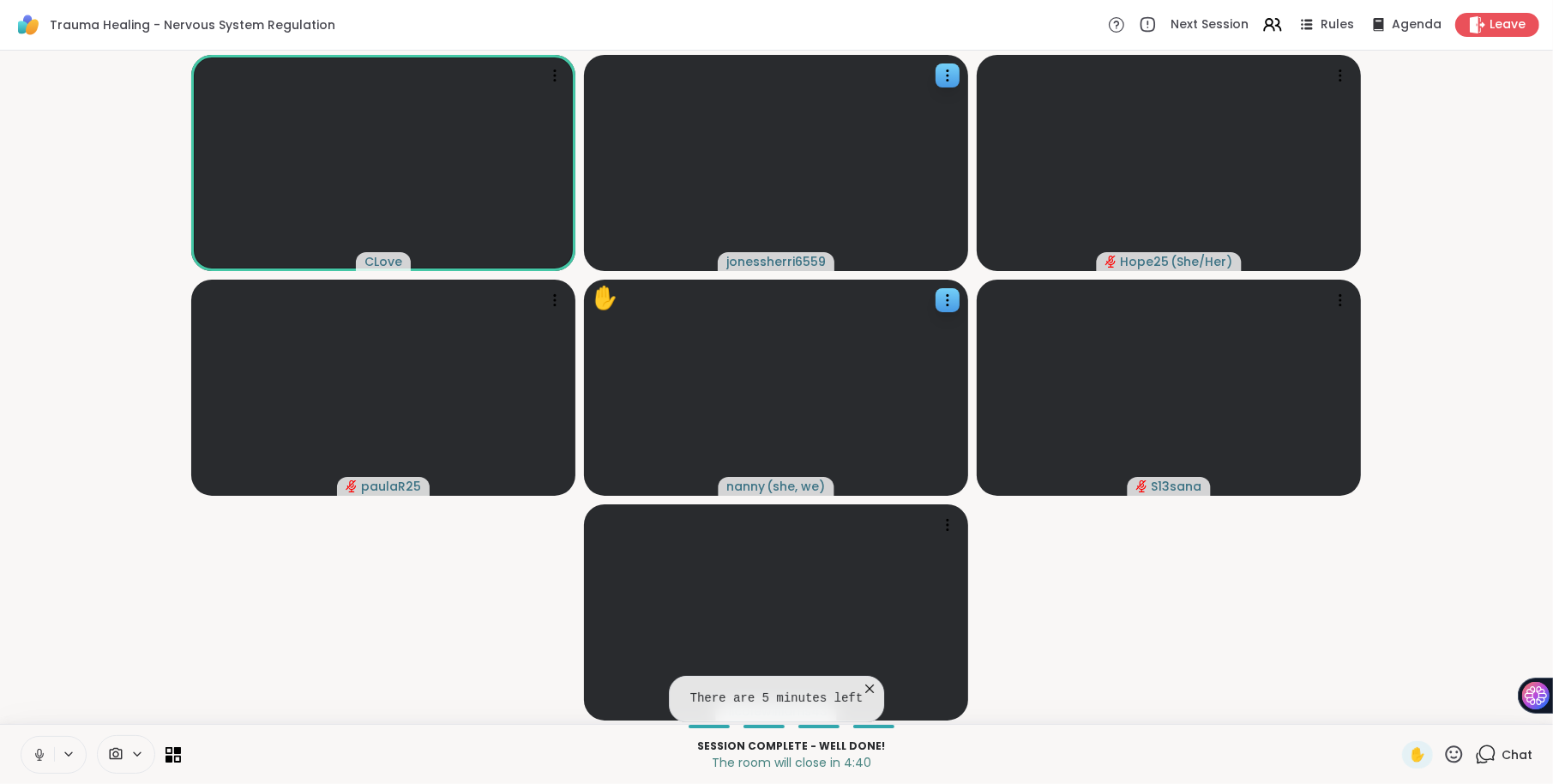
click at [1491, 760] on icon at bounding box center [1486, 754] width 22 height 22
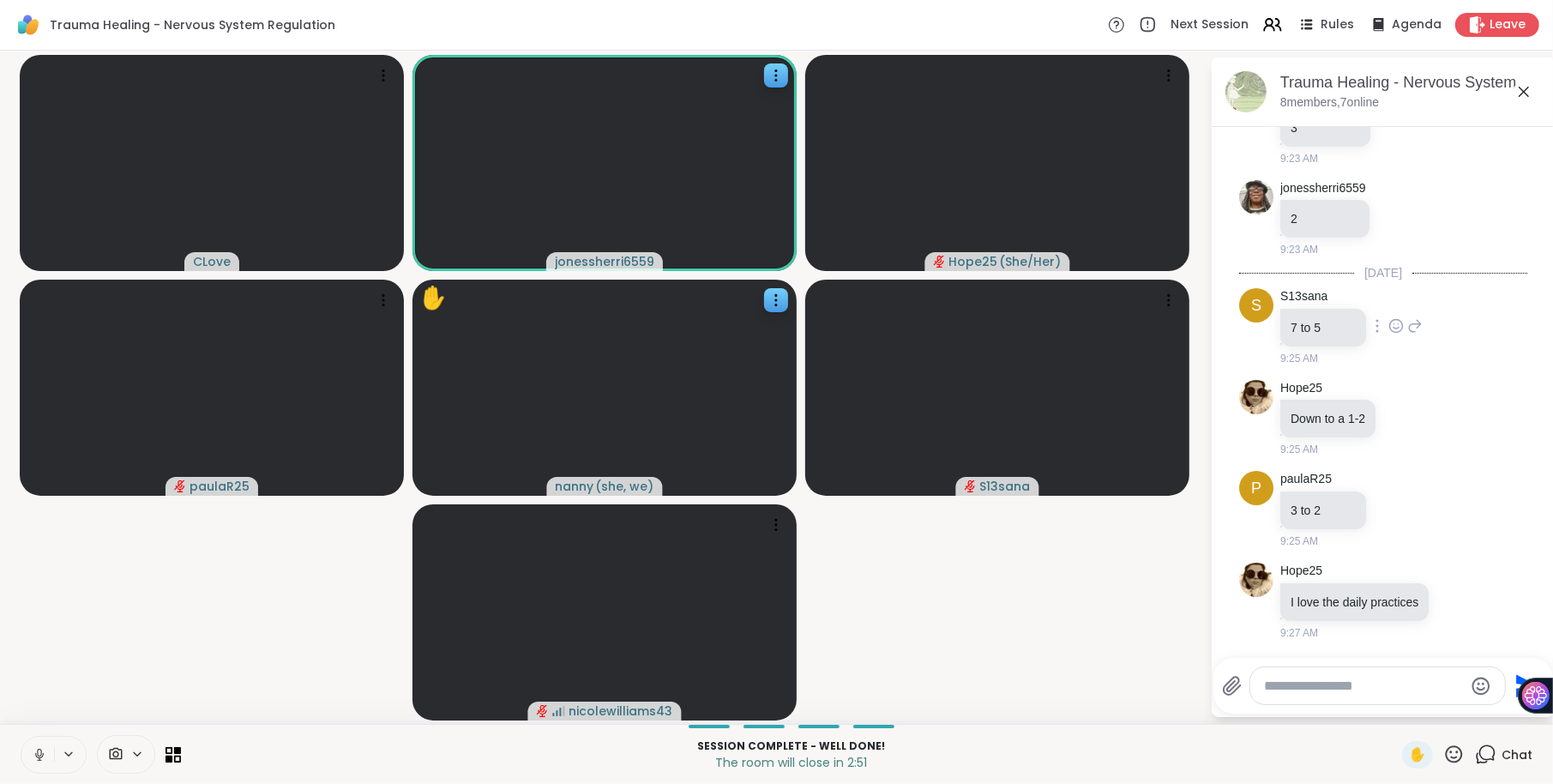
scroll to position [6354, 0]
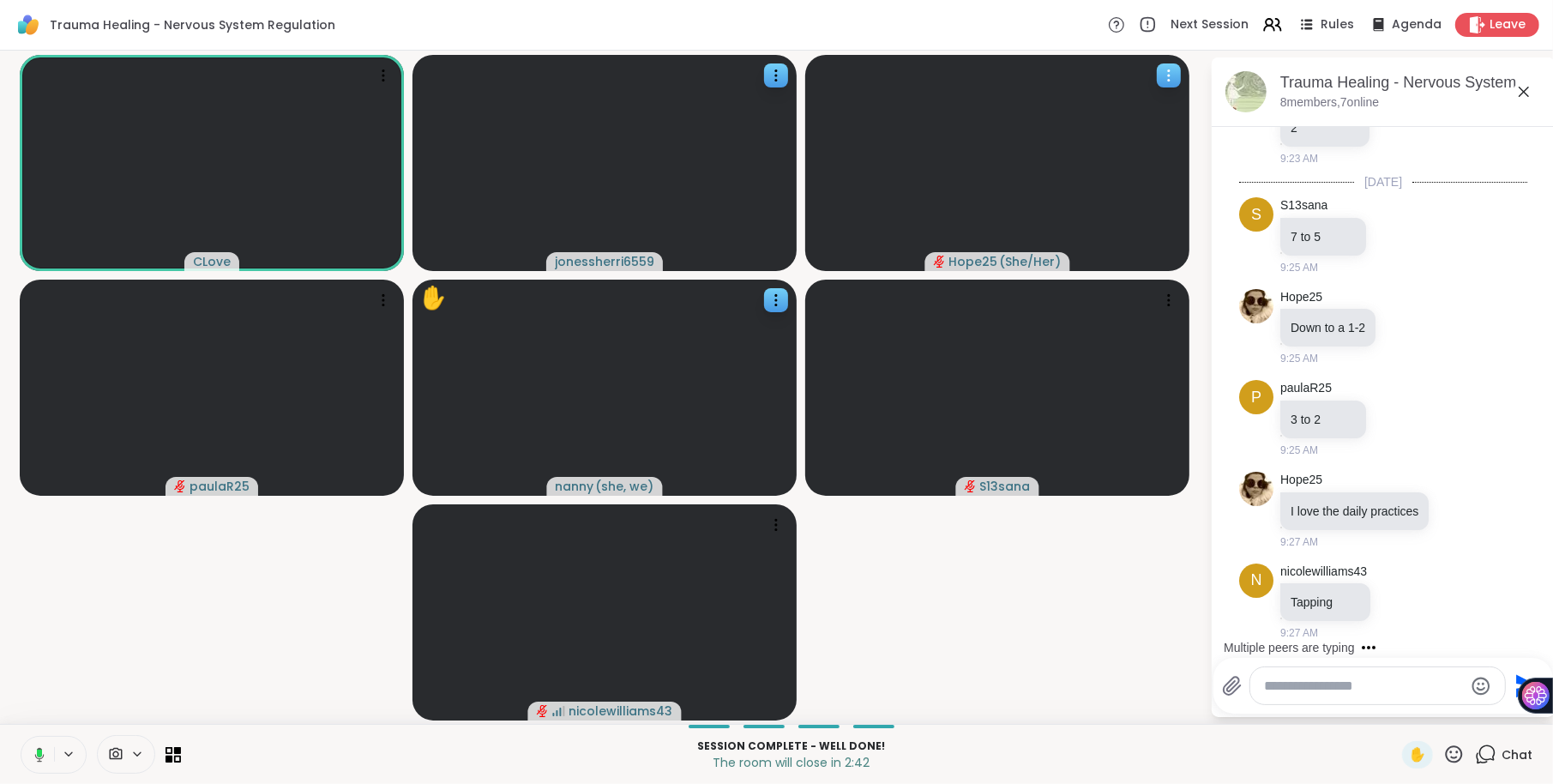
click at [1162, 82] on icon at bounding box center [1169, 75] width 17 height 17
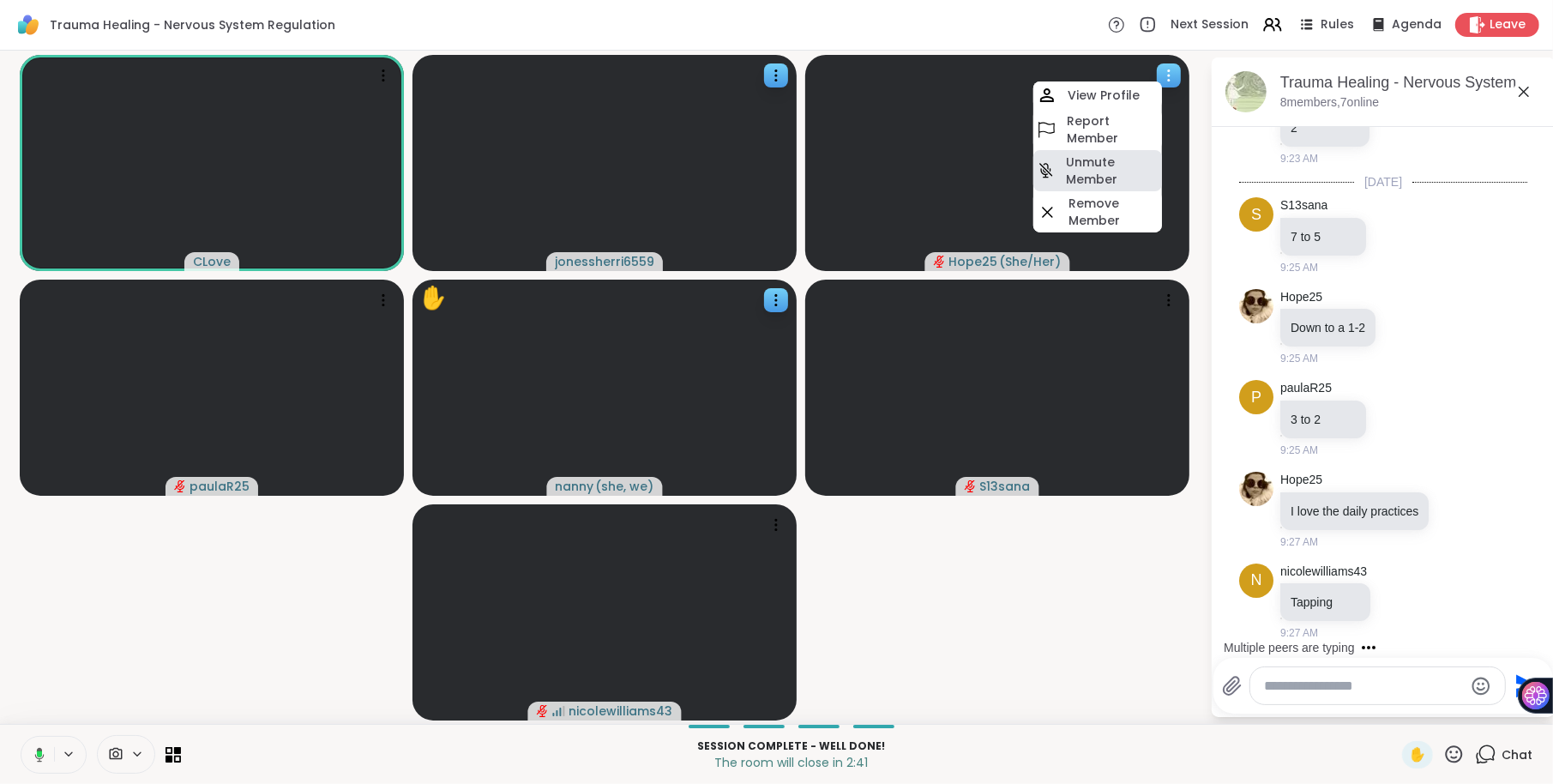
click at [1094, 158] on h4 "Unmute Member" at bounding box center [1112, 170] width 92 height 34
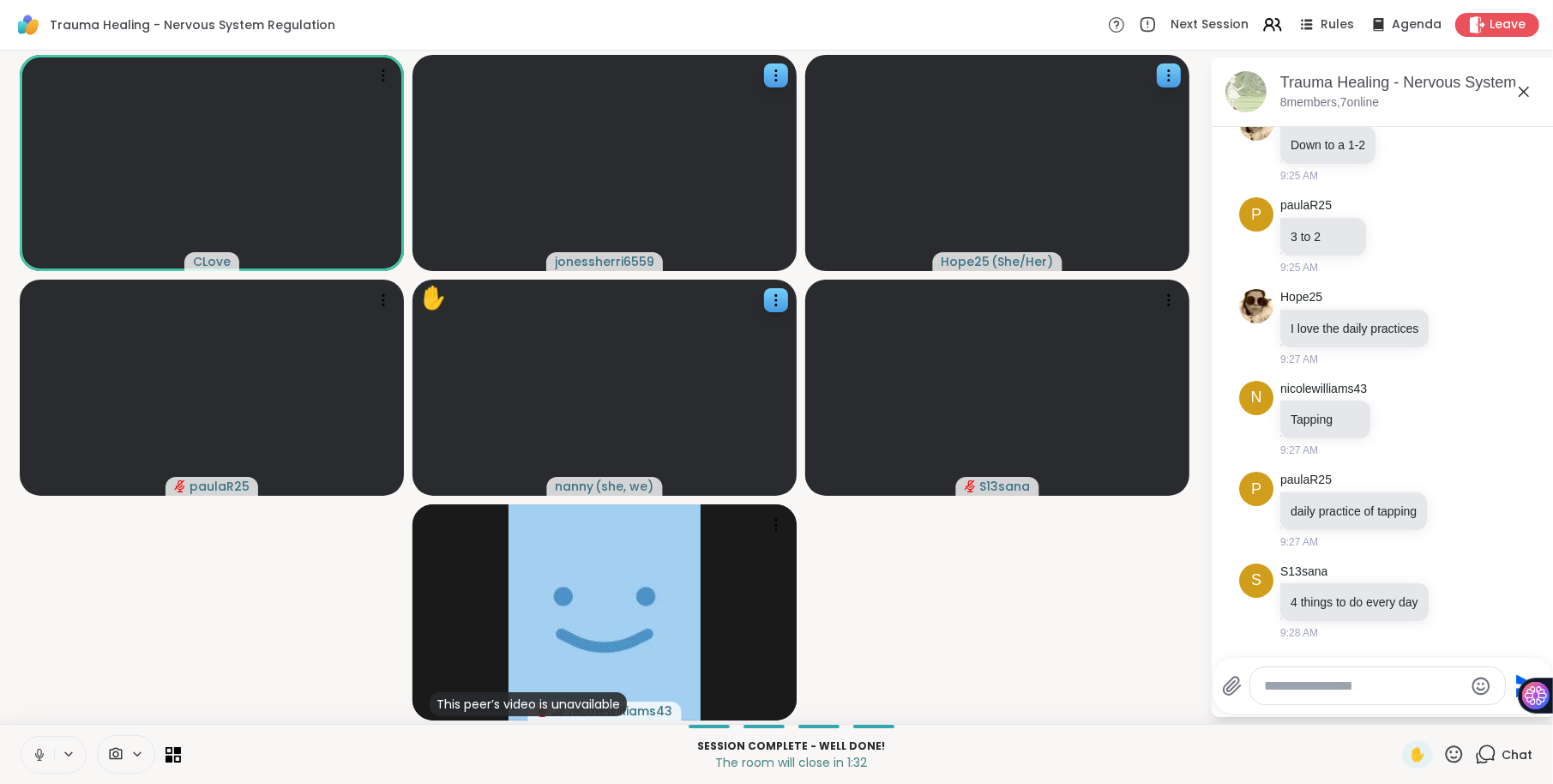
scroll to position [6711, 0]
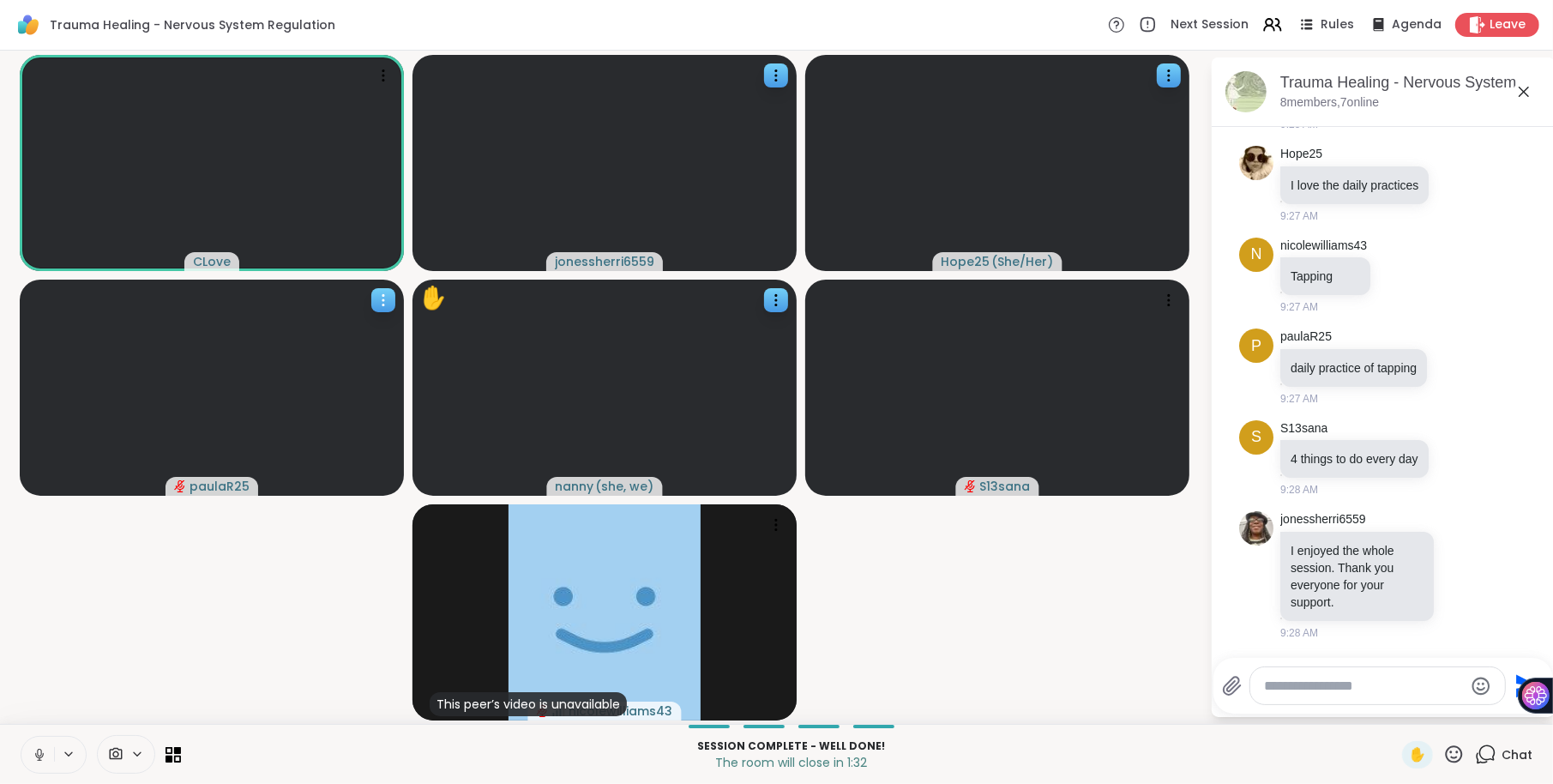
click at [387, 292] on icon at bounding box center [383, 300] width 17 height 17
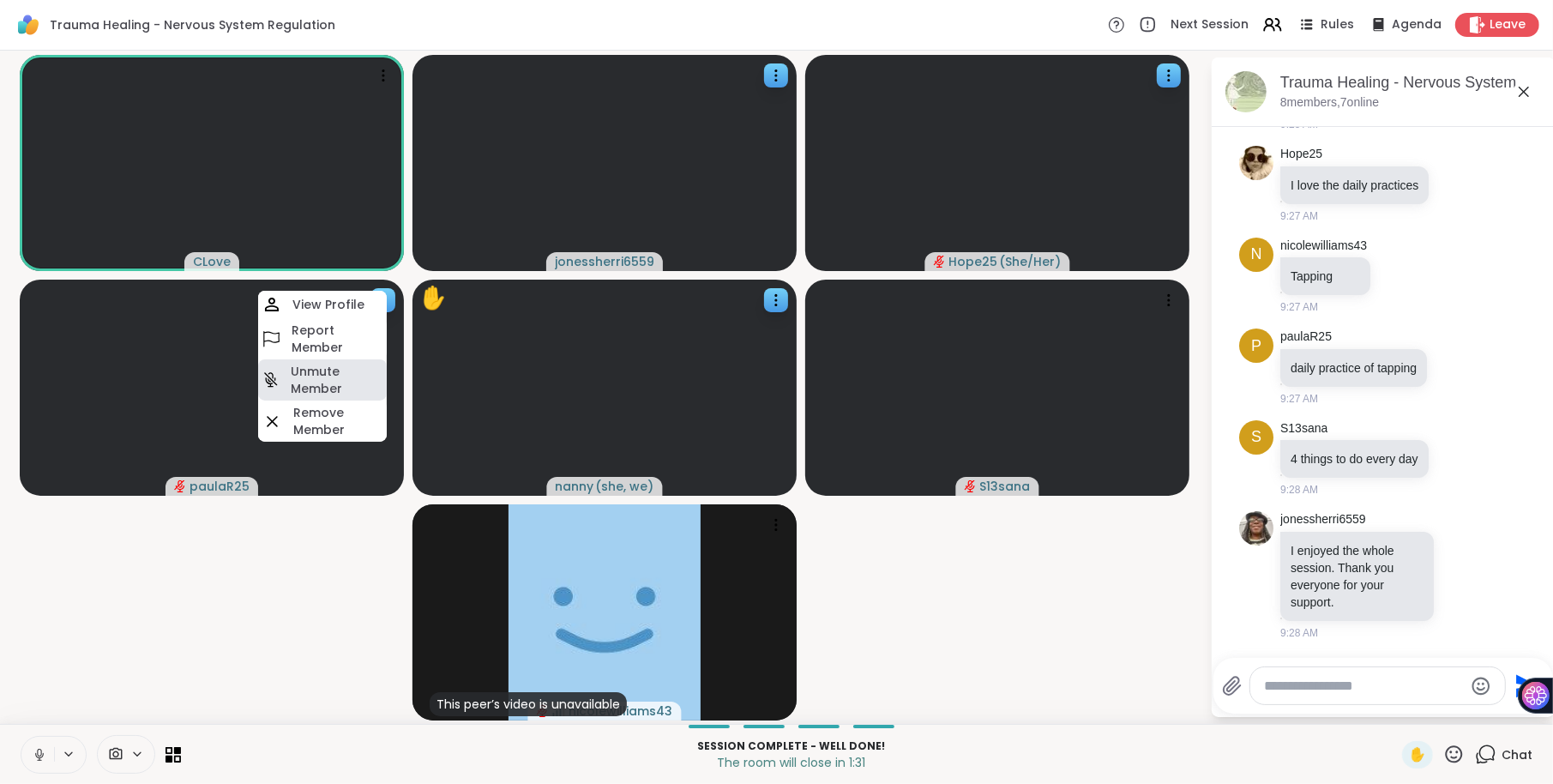
click at [313, 359] on div "Unmute Member" at bounding box center [323, 379] width 129 height 41
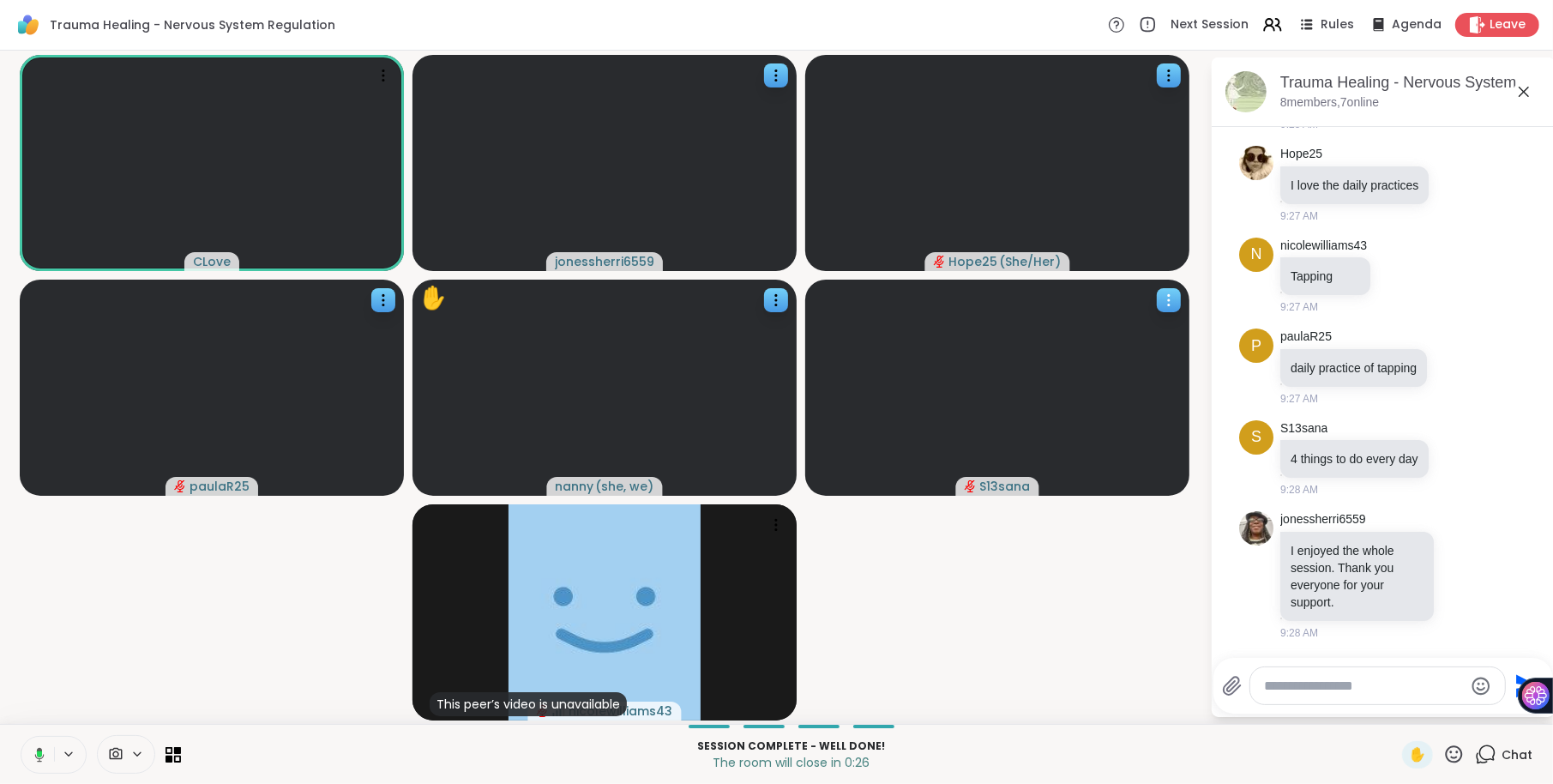
click at [1167, 293] on icon at bounding box center [1169, 300] width 17 height 17
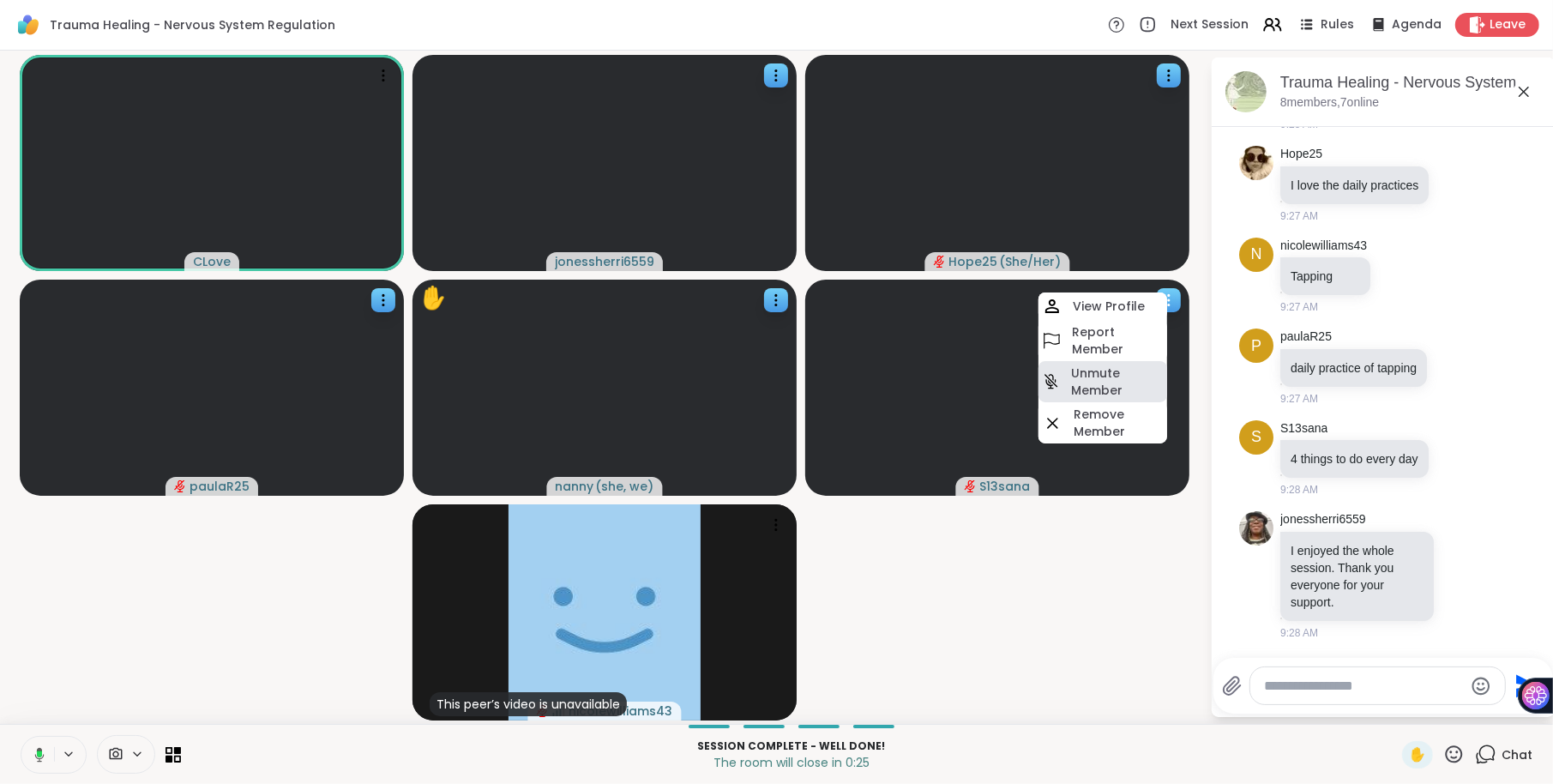
click at [1111, 379] on h4 "Unmute Member" at bounding box center [1118, 382] width 92 height 34
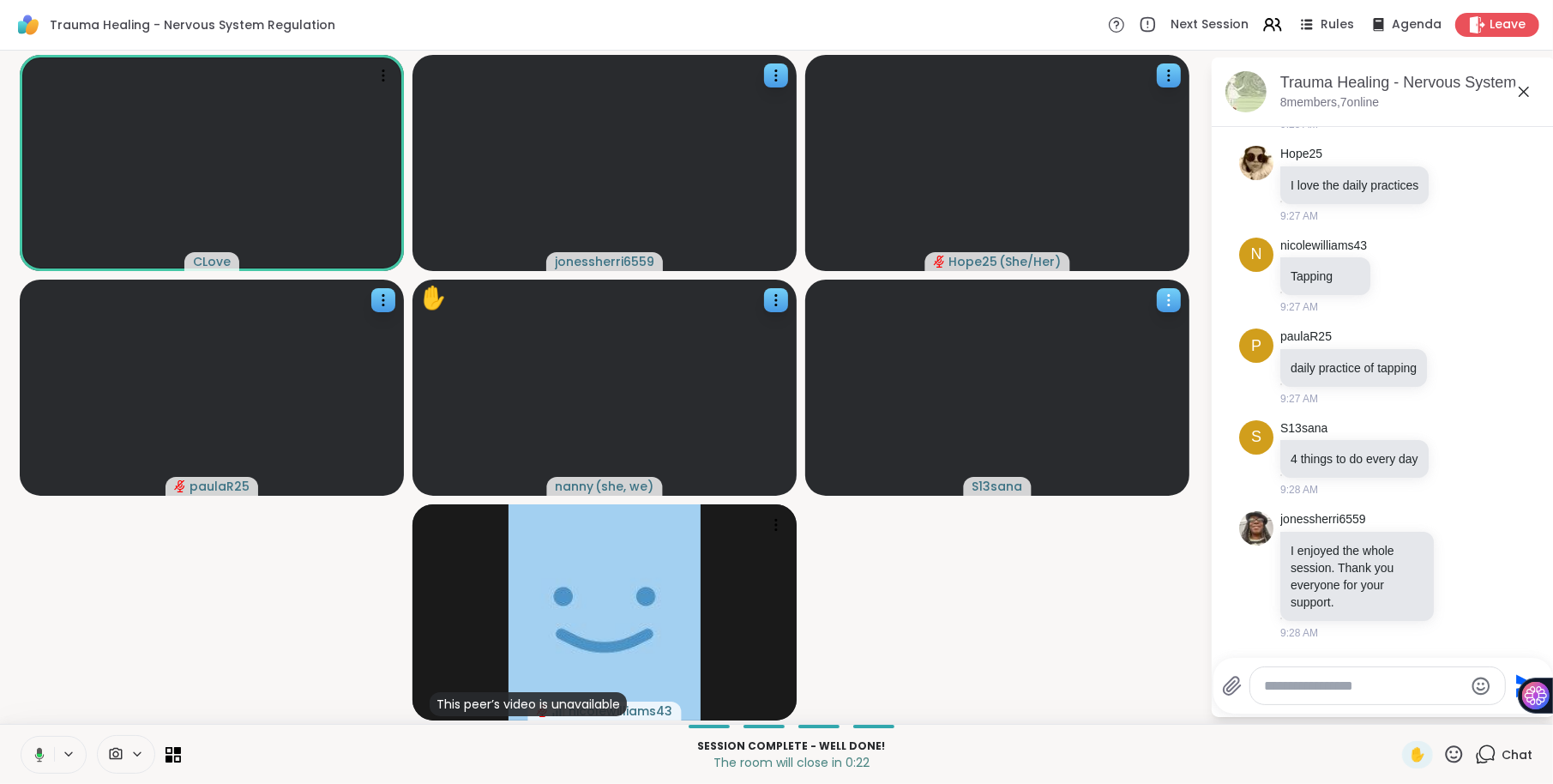
click at [1166, 300] on icon at bounding box center [1169, 300] width 17 height 17
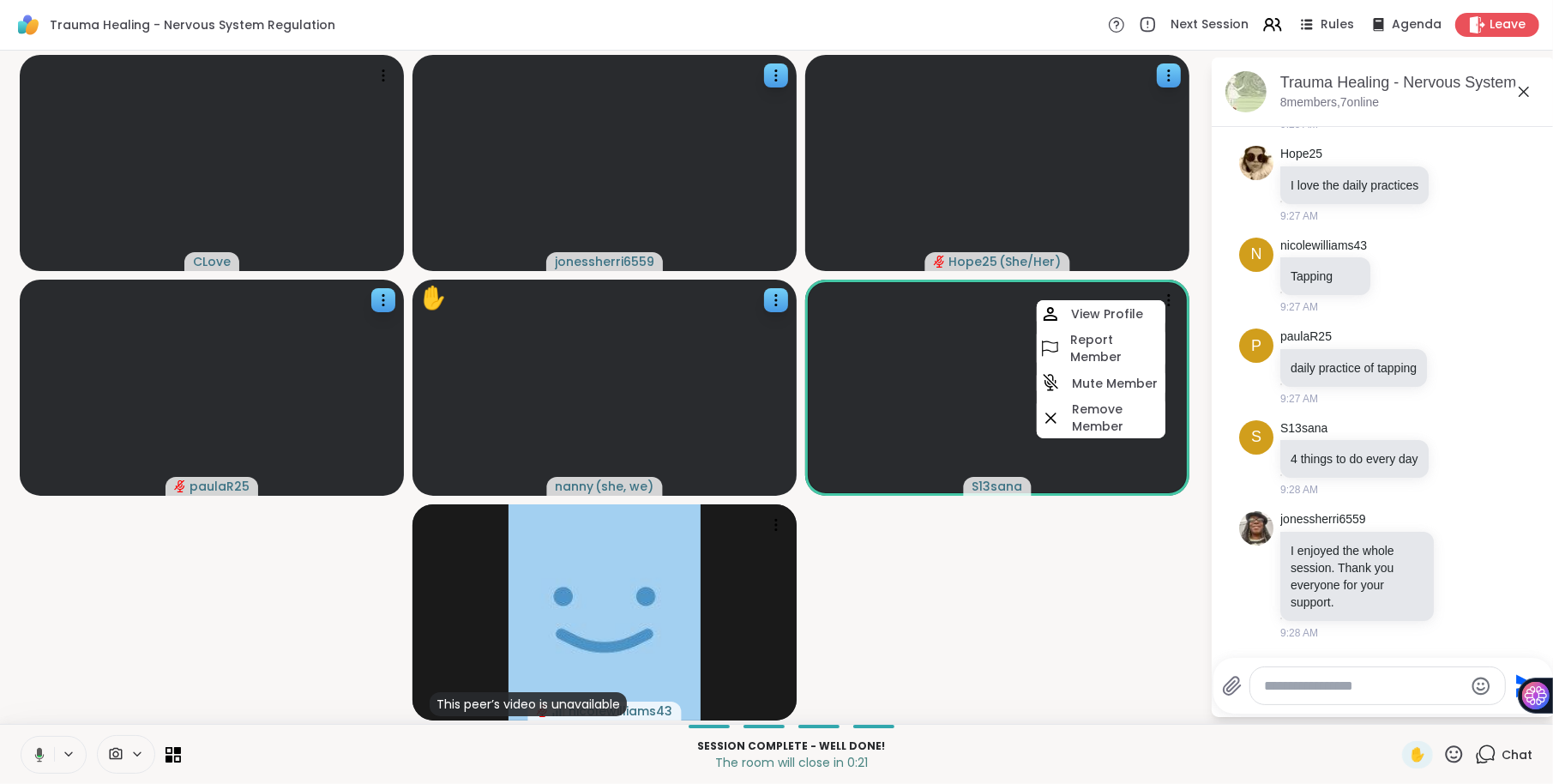
click at [1190, 562] on video-player-container "CLove jonessherri6559 Hope25 ( She/Her ) paulaR25 ✋ nanny ( she, we ) S13sana V…" at bounding box center [605, 386] width 1189 height 659
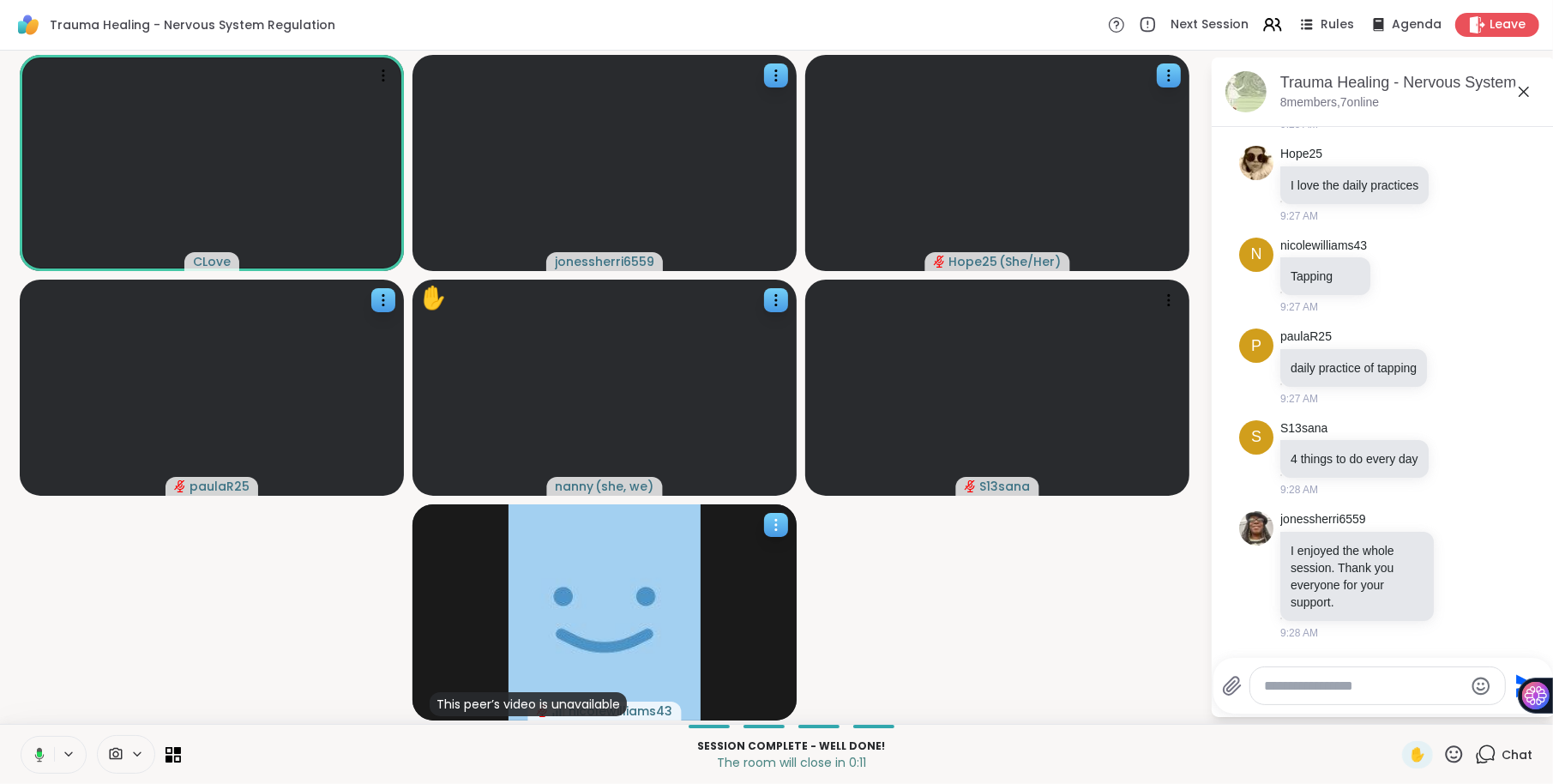
click at [783, 516] on icon at bounding box center [776, 524] width 17 height 17
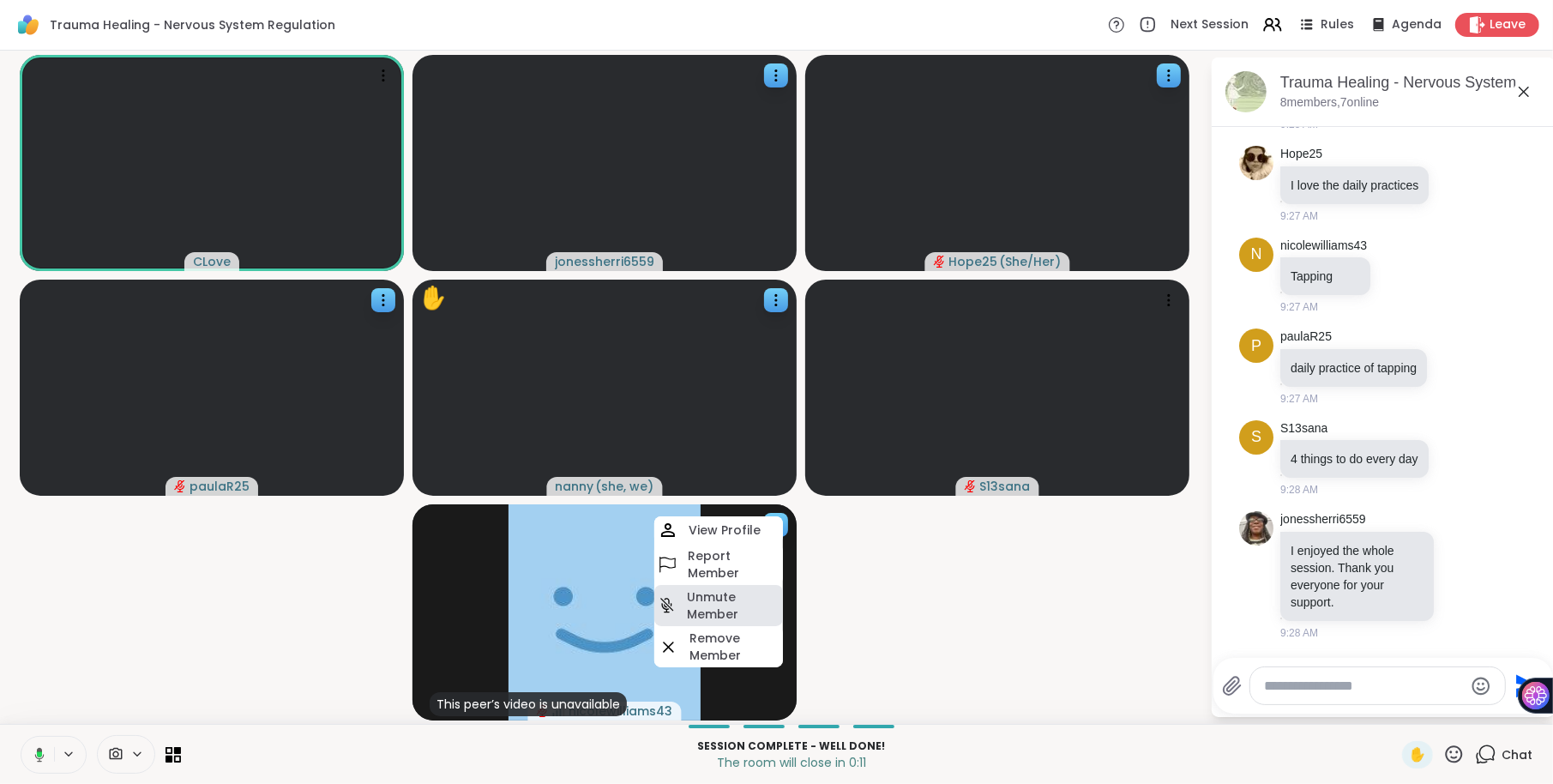
click at [713, 605] on h4 "Unmute Member" at bounding box center [733, 605] width 92 height 34
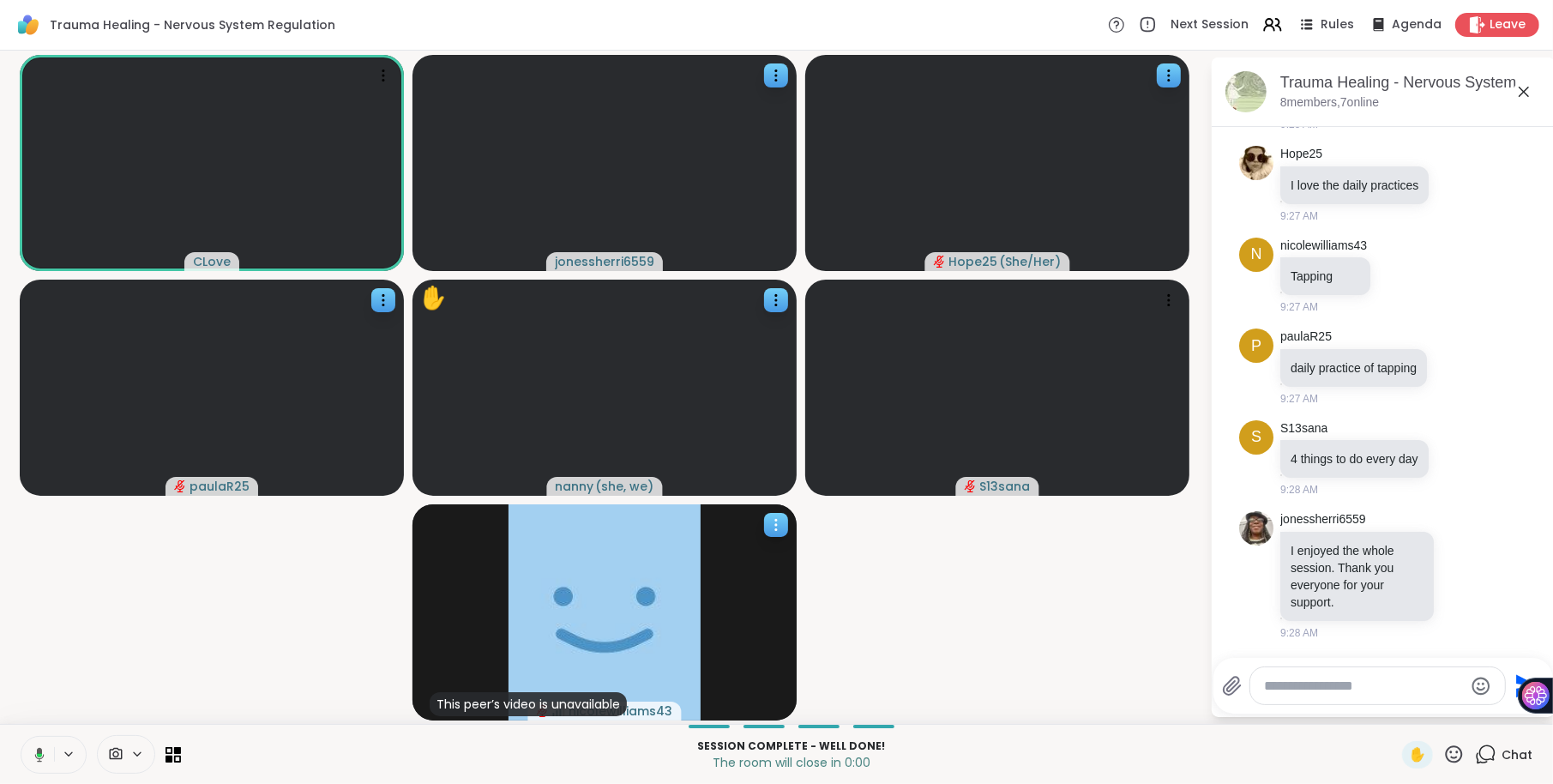
click at [775, 525] on icon at bounding box center [776, 525] width 2 height 2
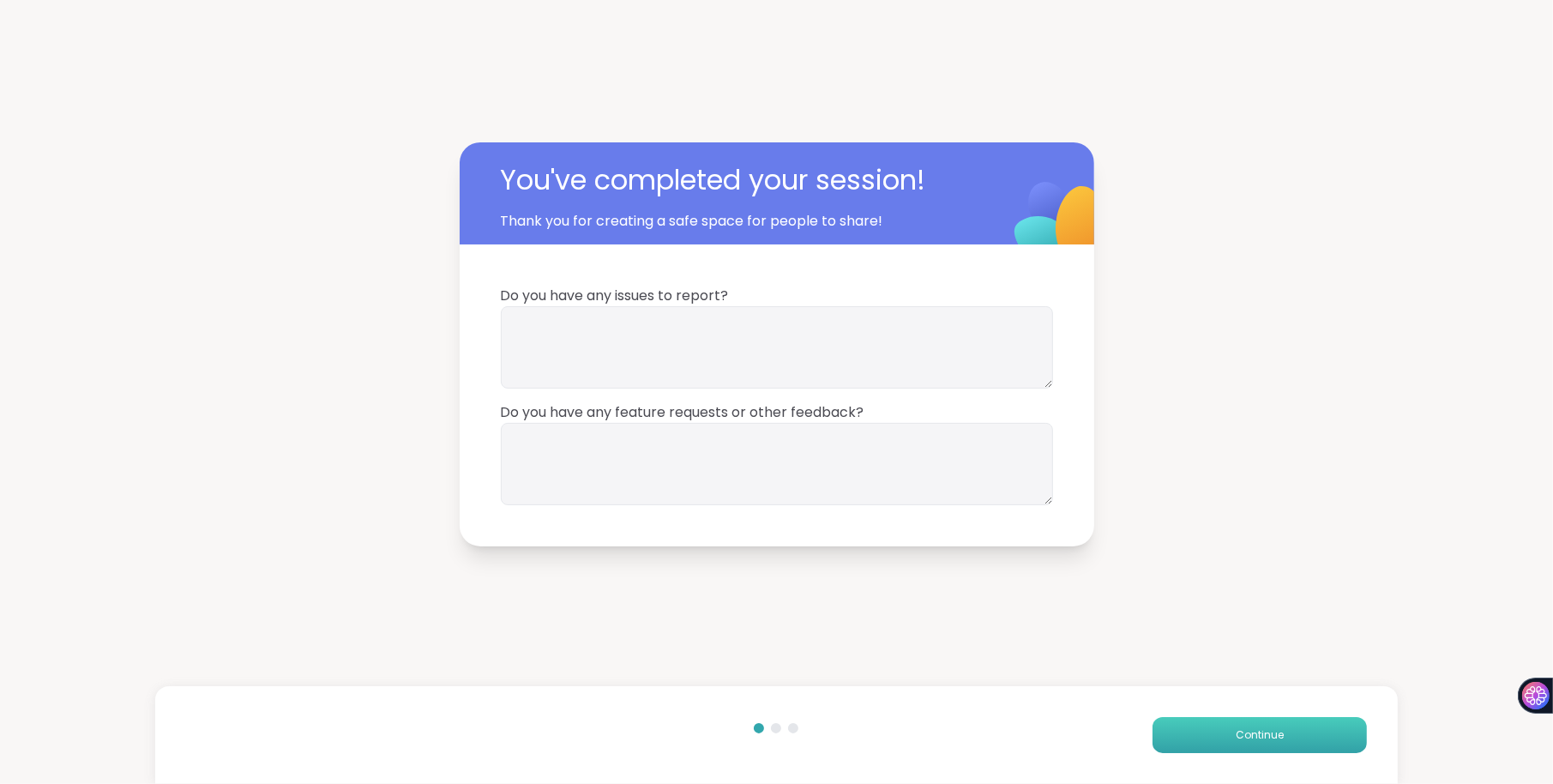
click at [1267, 732] on span "Continue" at bounding box center [1259, 734] width 48 height 15
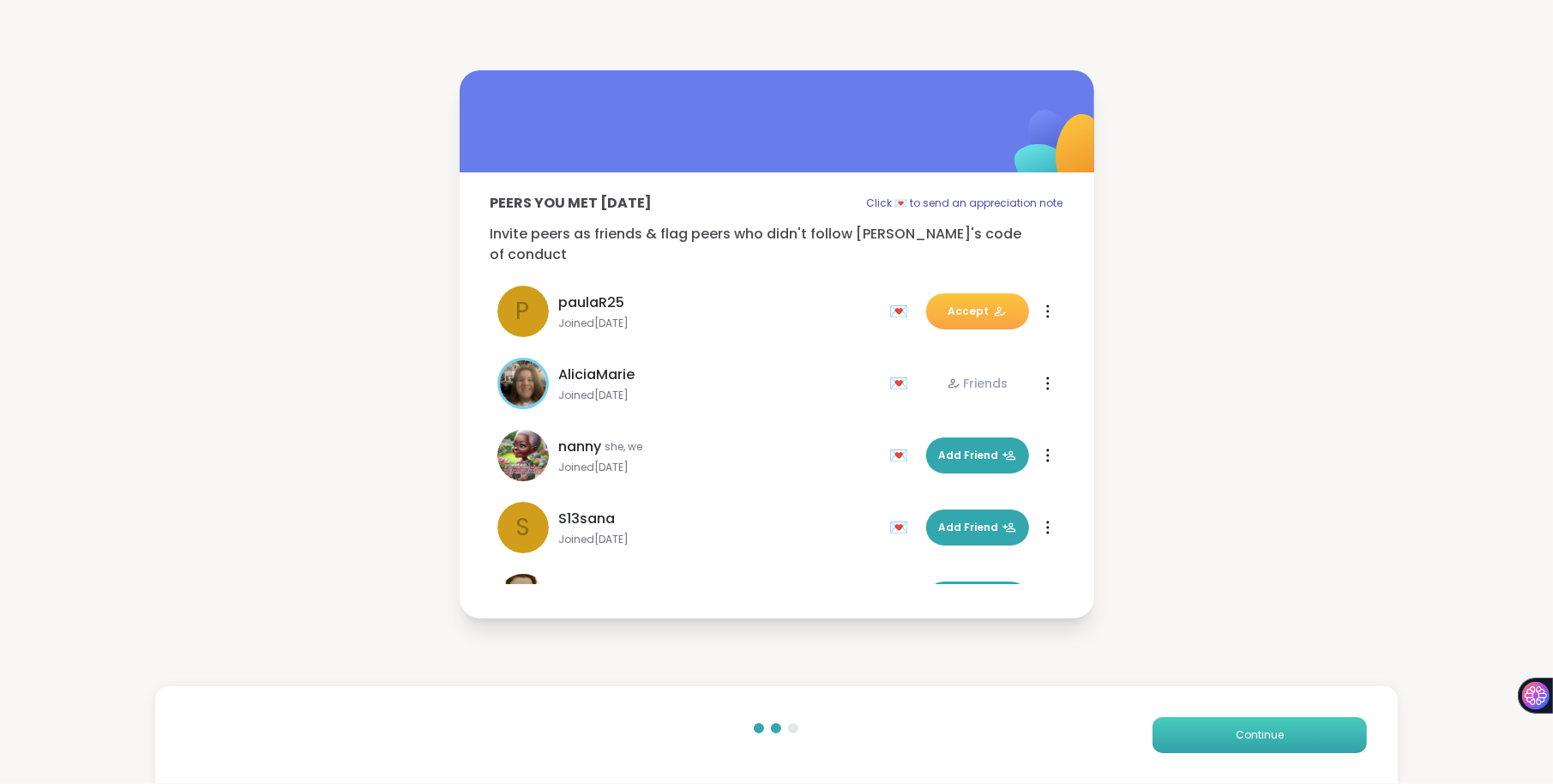
click at [1267, 732] on span "Continue" at bounding box center [1259, 734] width 48 height 15
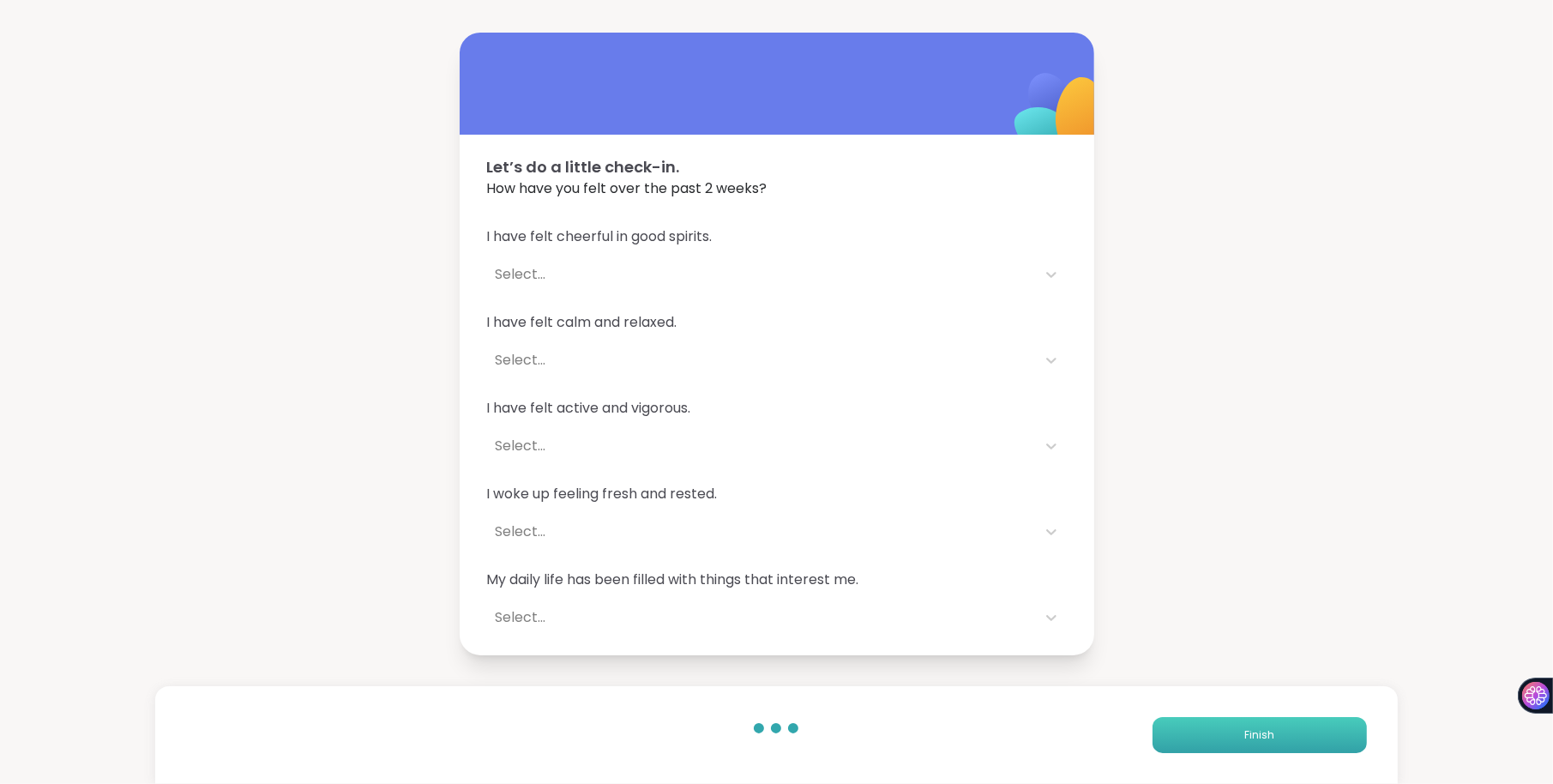
click at [1267, 731] on span "Finish" at bounding box center [1259, 734] width 30 height 15
